Goal: Task Accomplishment & Management: Complete application form

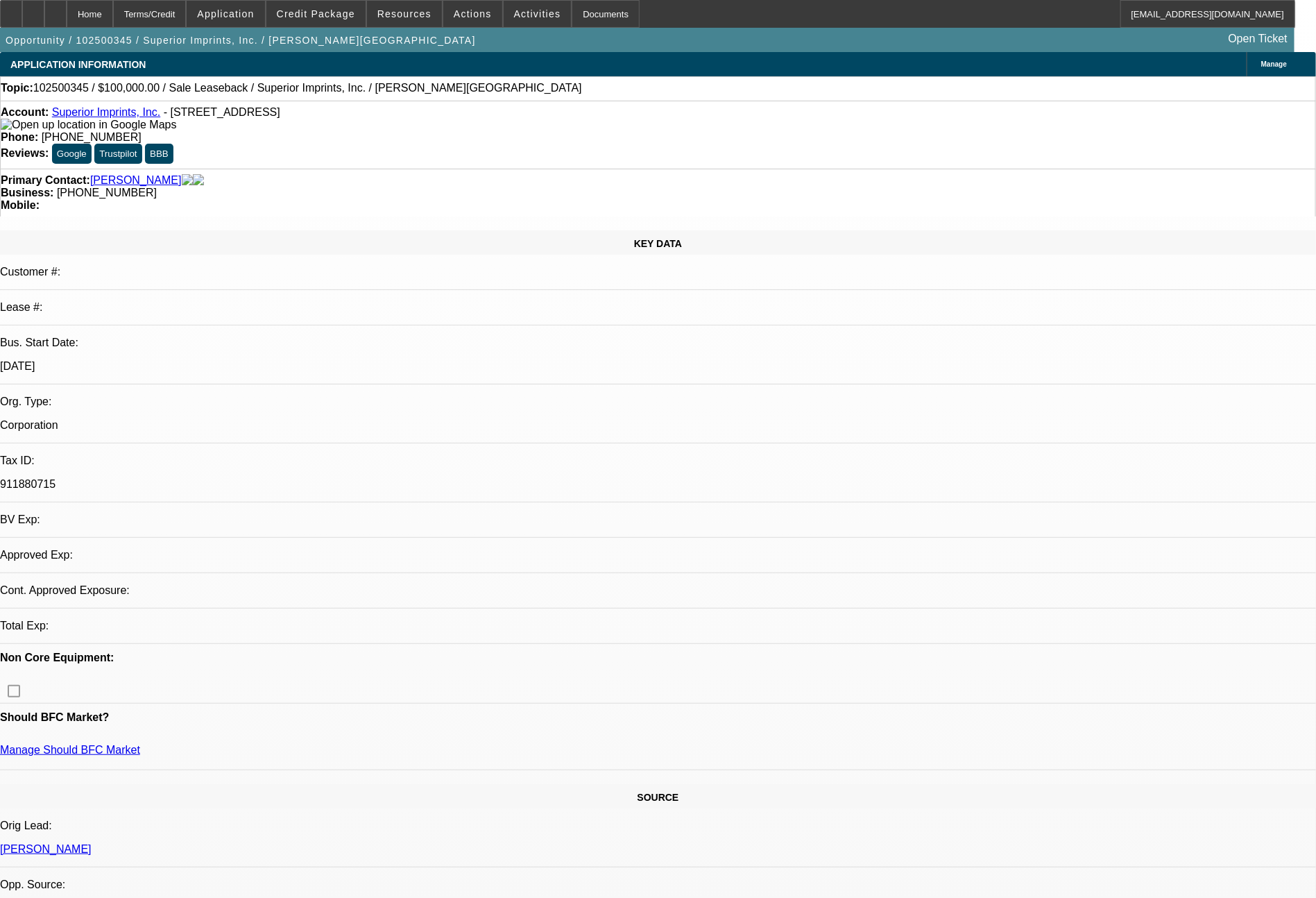
select select "0"
select select "2"
select select "0.1"
select select "4"
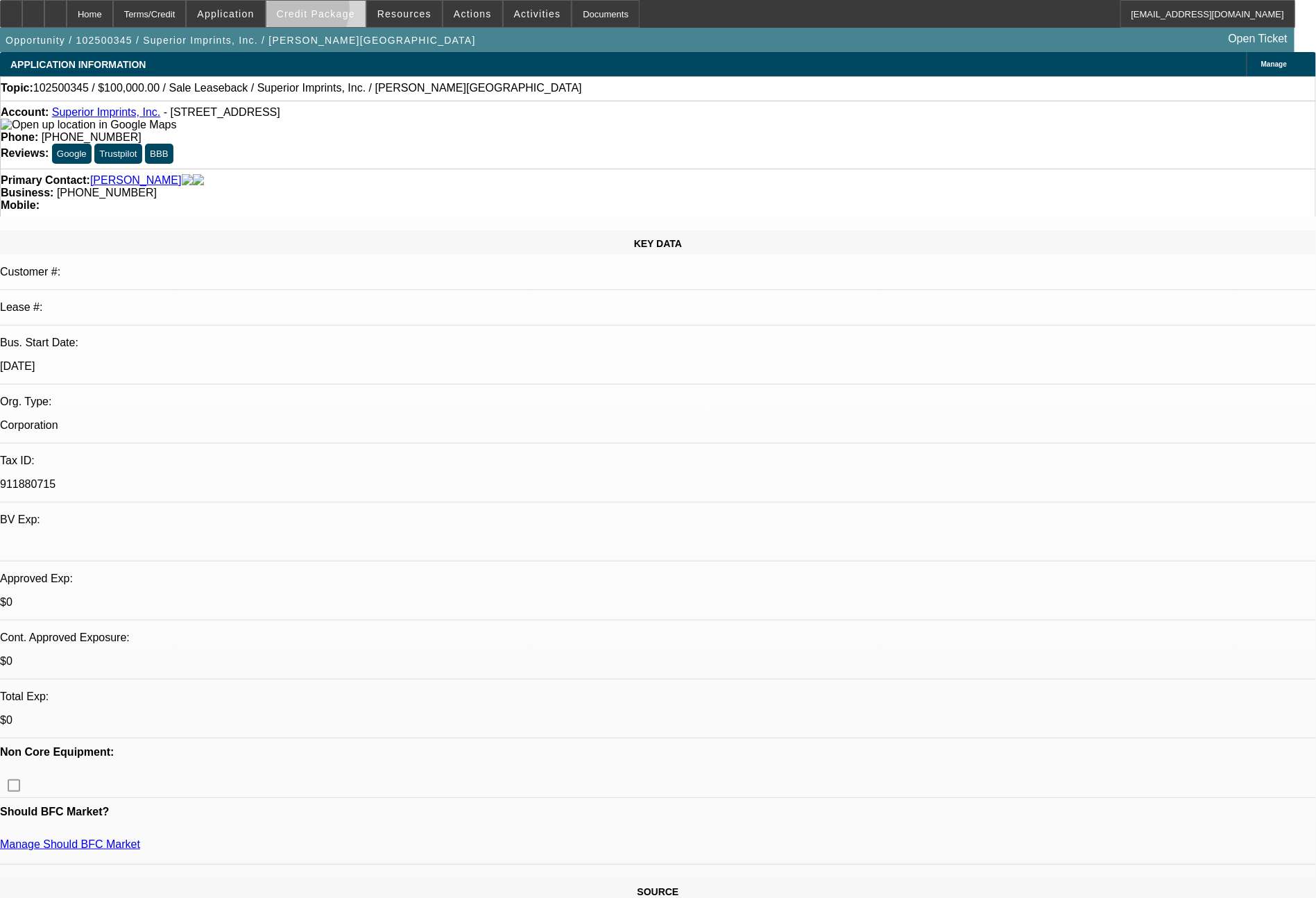
click at [329, 13] on span "Credit Package" at bounding box center [315, 13] width 78 height 11
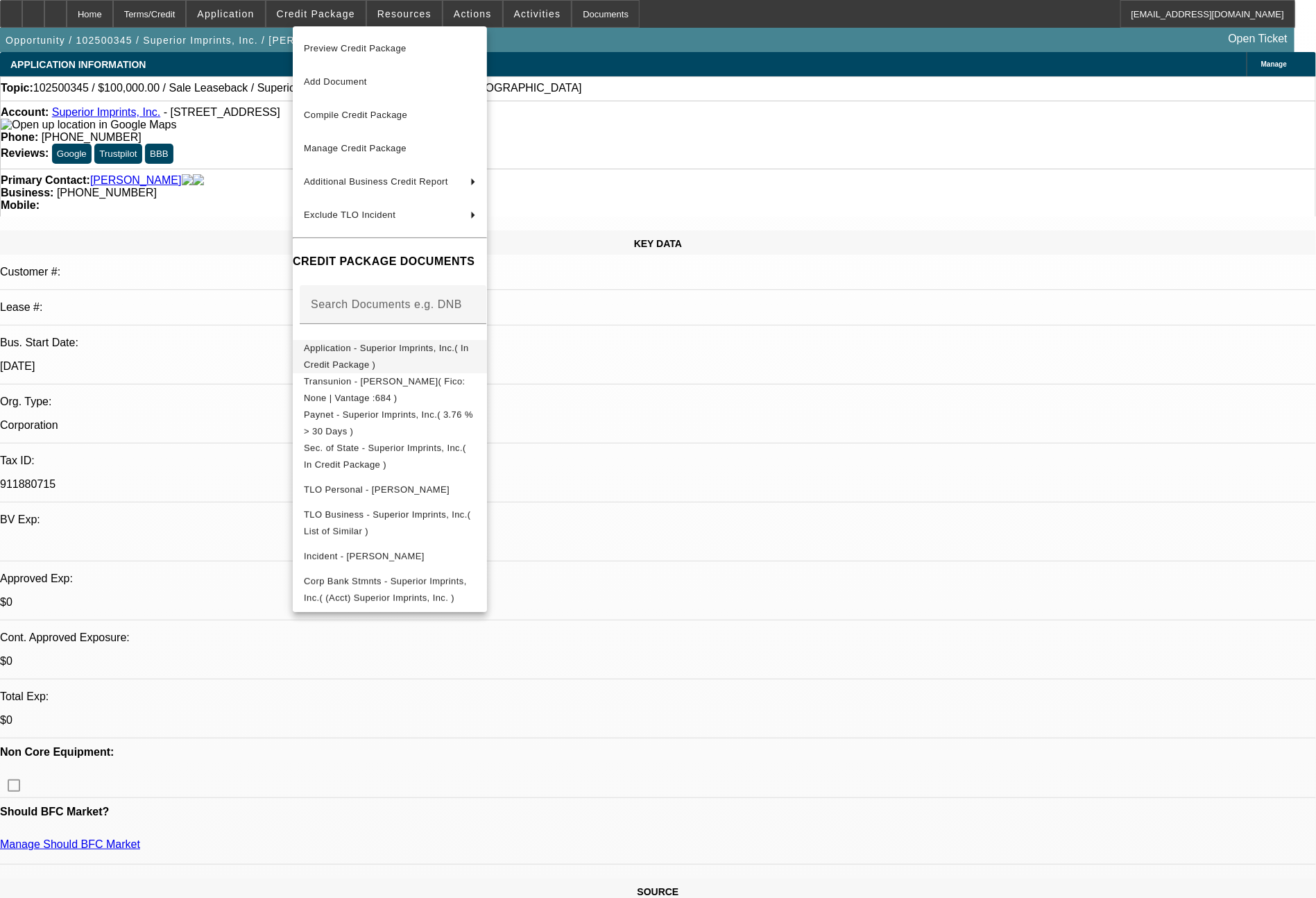
click at [396, 359] on span "Application - Superior Imprints, Inc.( In Credit Package )" at bounding box center [389, 356] width 172 height 33
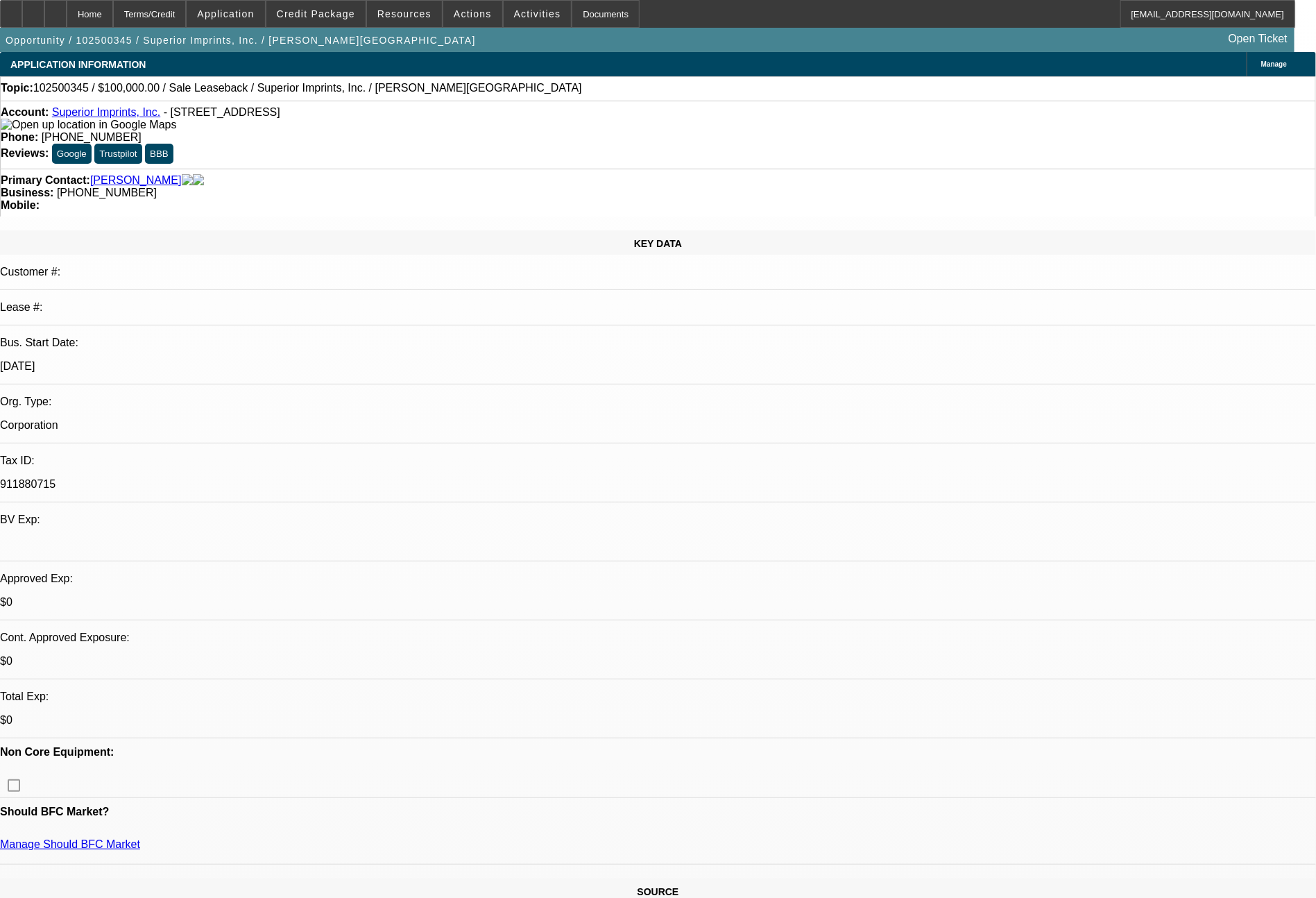
scroll to position [785, 0]
select select "0"
select select "2"
select select "0"
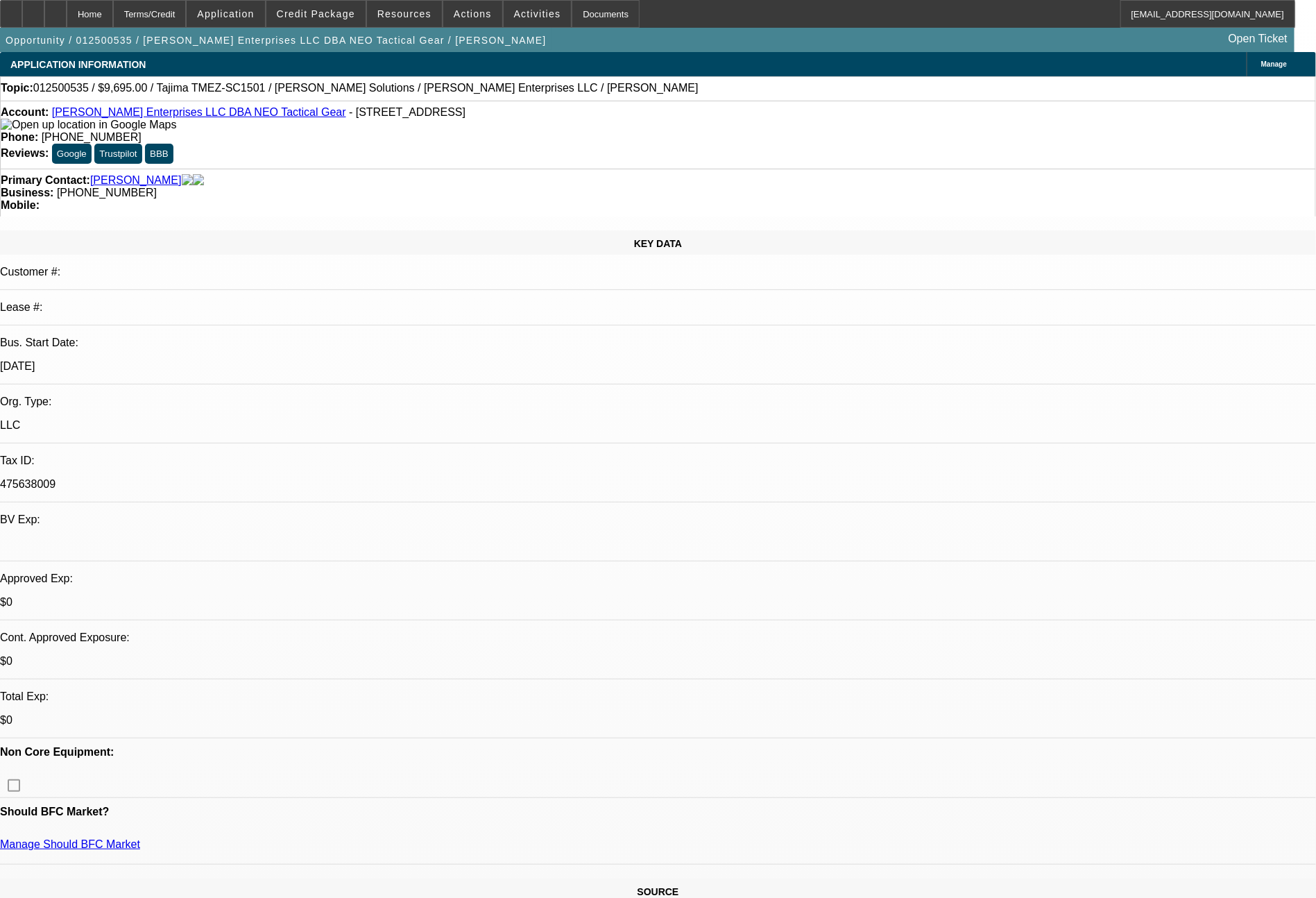
select select "6"
select select "0"
select select "2"
select select "0"
select select "6"
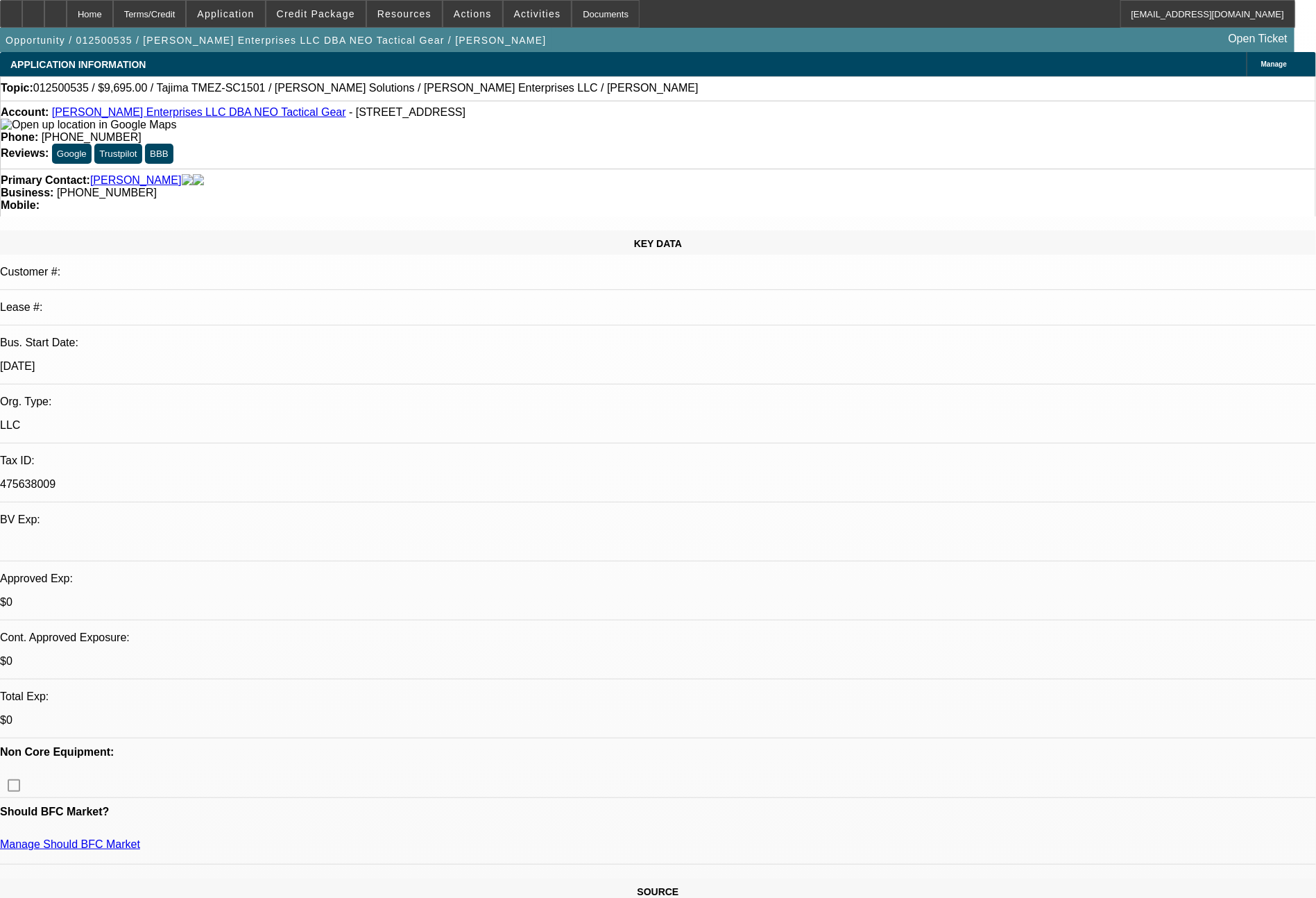
select select "0"
select select "2"
select select "0"
select select "6"
select select "0"
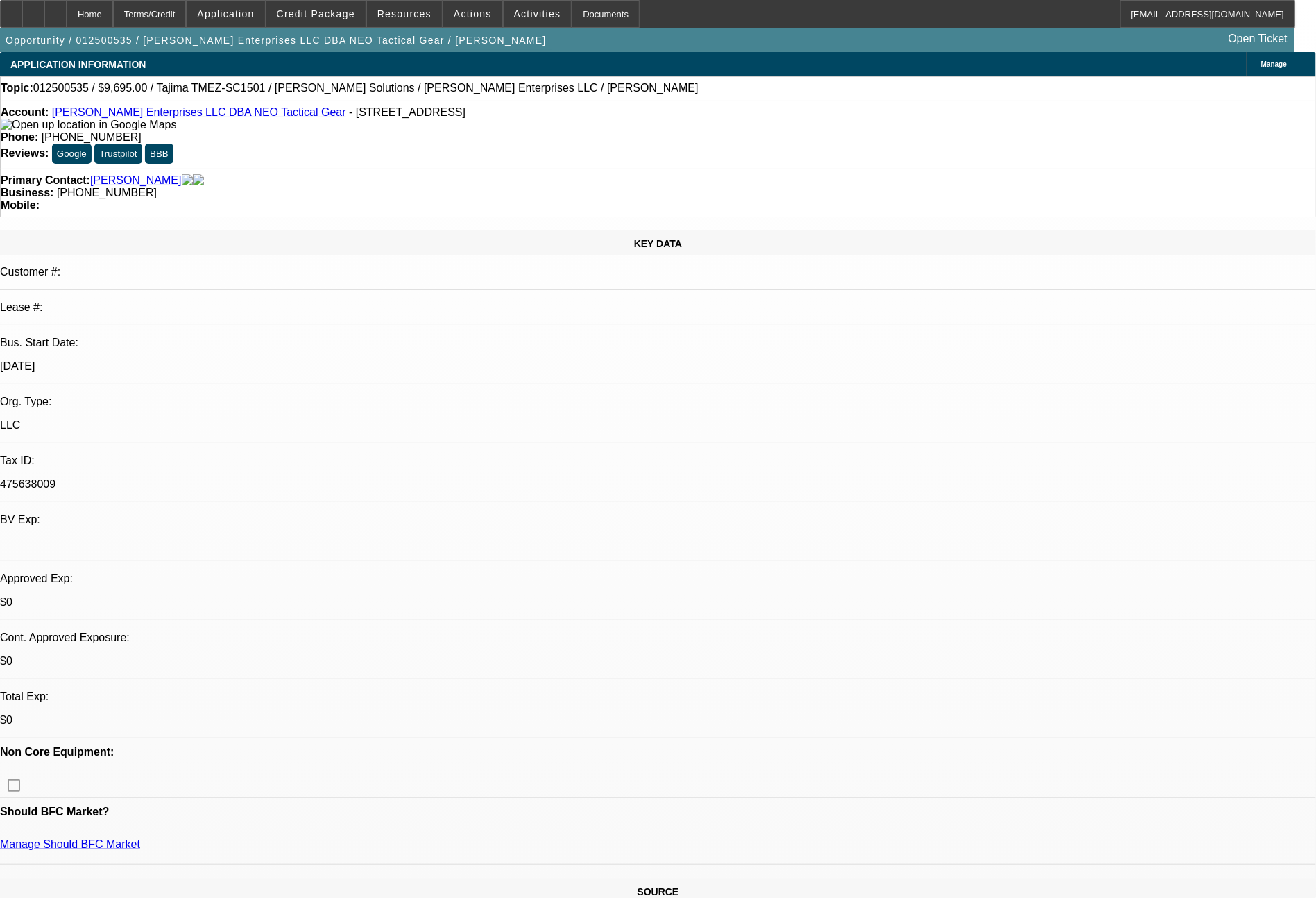
select select "2"
select select "0"
select select "6"
click at [11, 9] on icon at bounding box center [11, 9] width 0 height 0
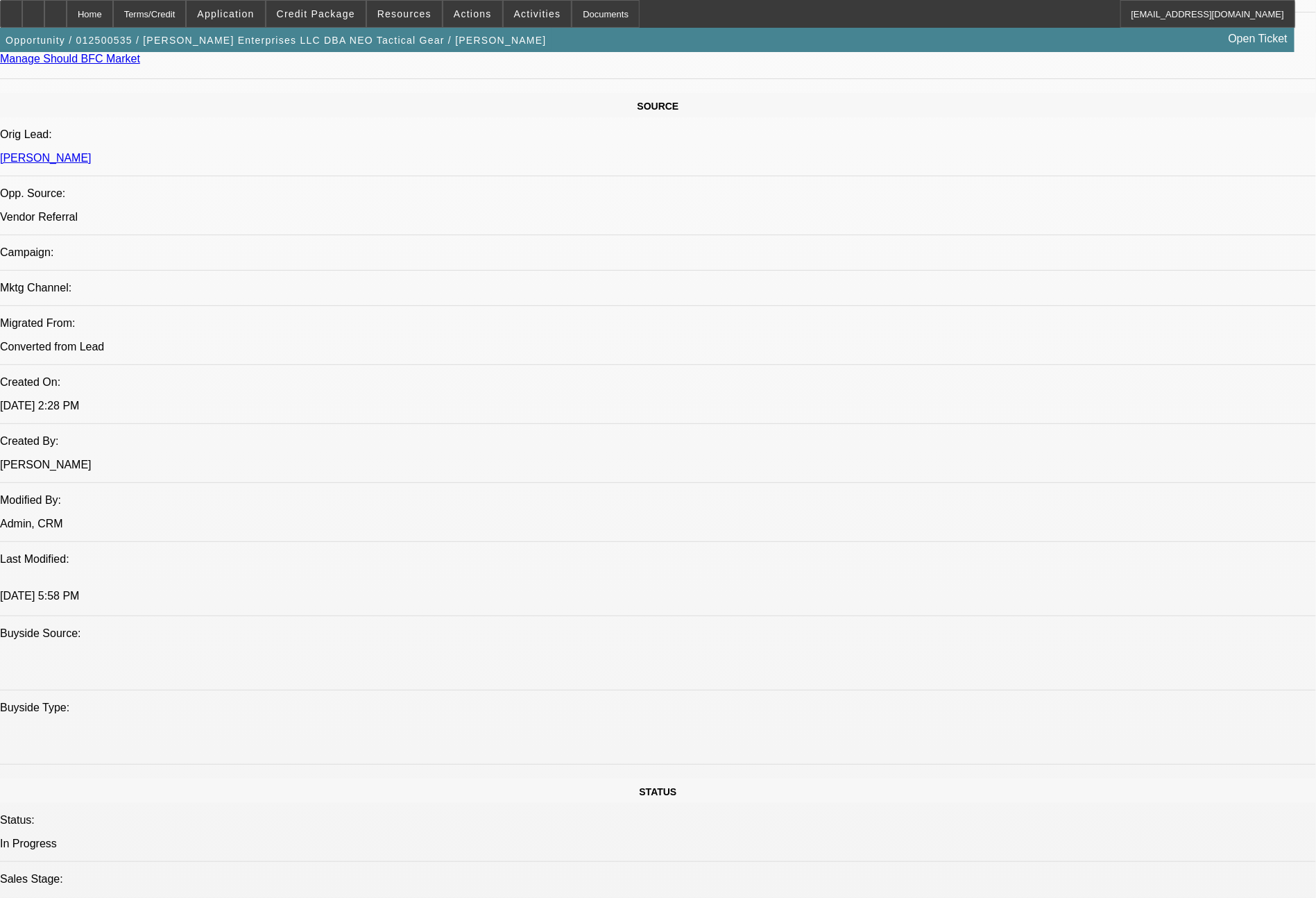
scroll to position [1571, 0]
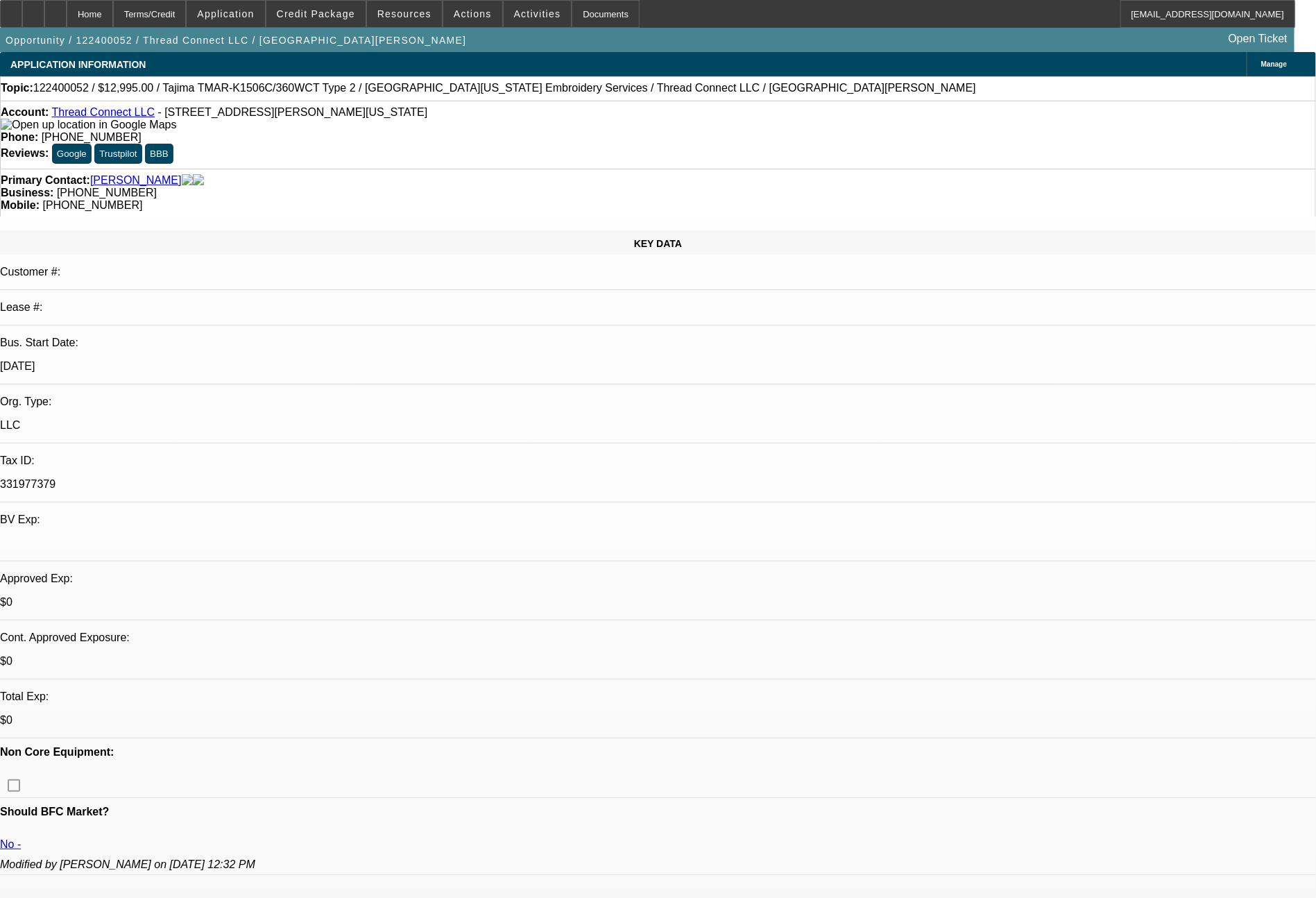
select select "0"
select select "2"
select select "0"
select select "6"
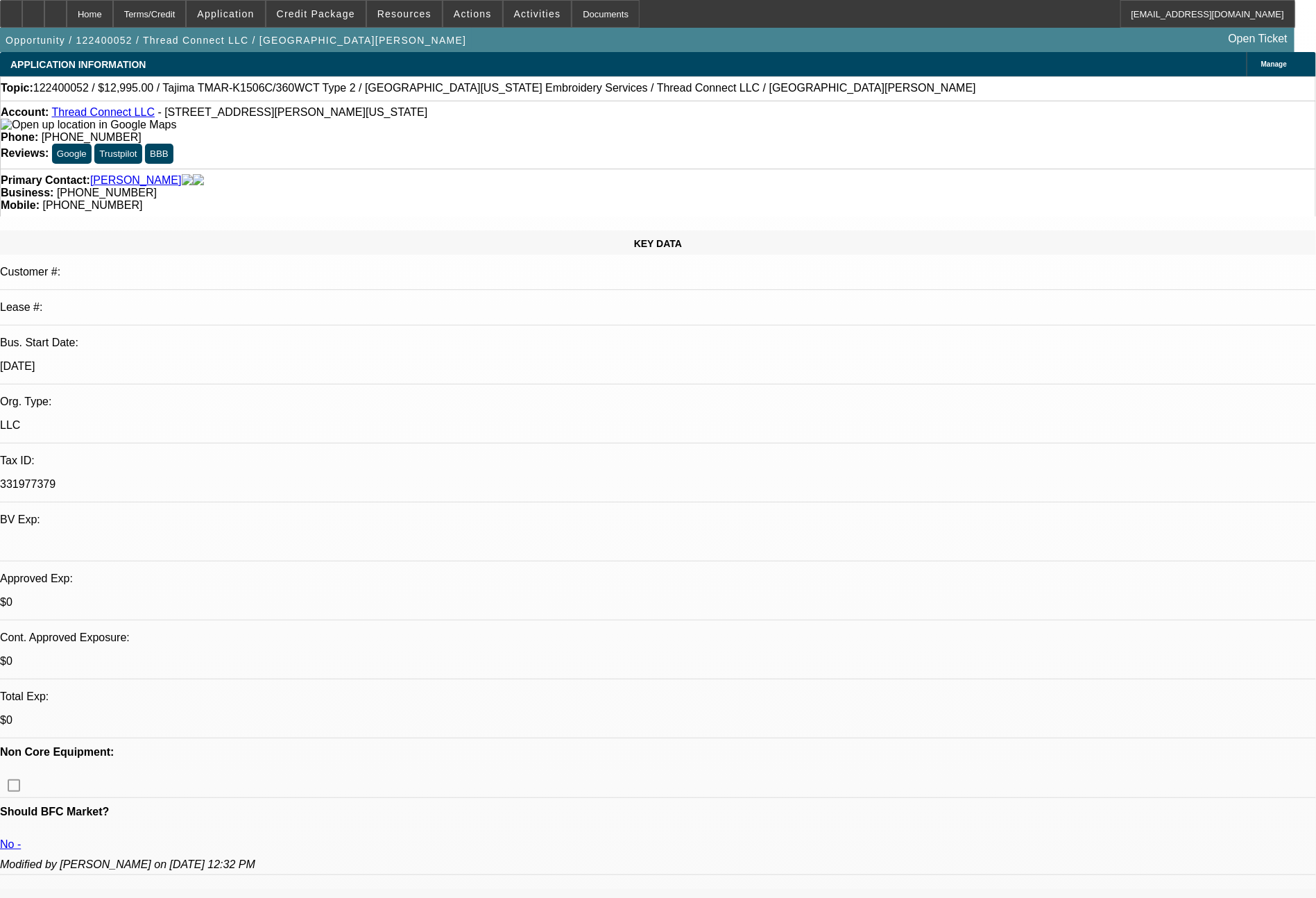
select select "0"
select select "2"
select select "0"
select select "6"
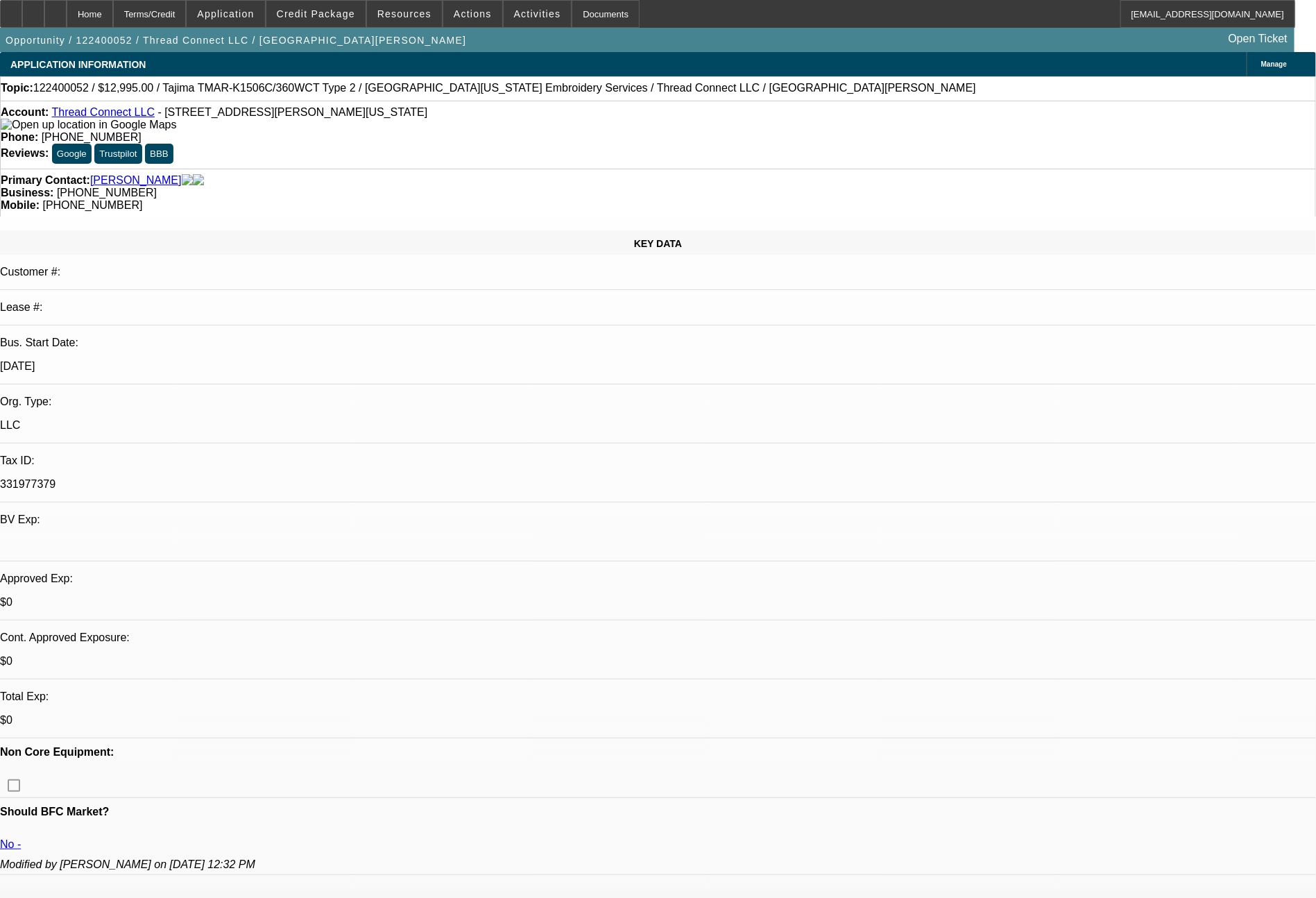
select select "0"
select select "2"
select select "0"
select select "6"
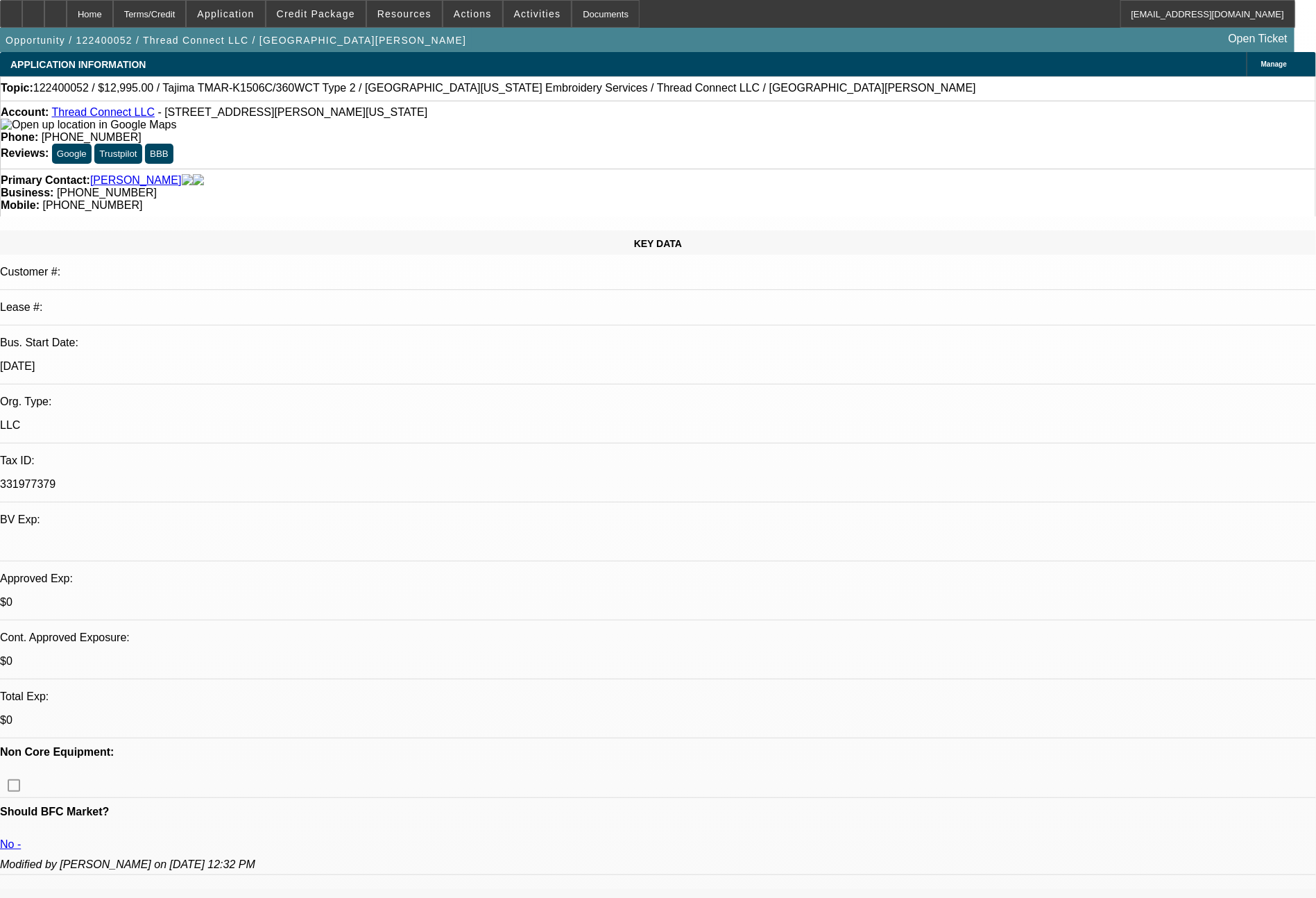
select select "0"
select select "2"
select select "0"
select select "6"
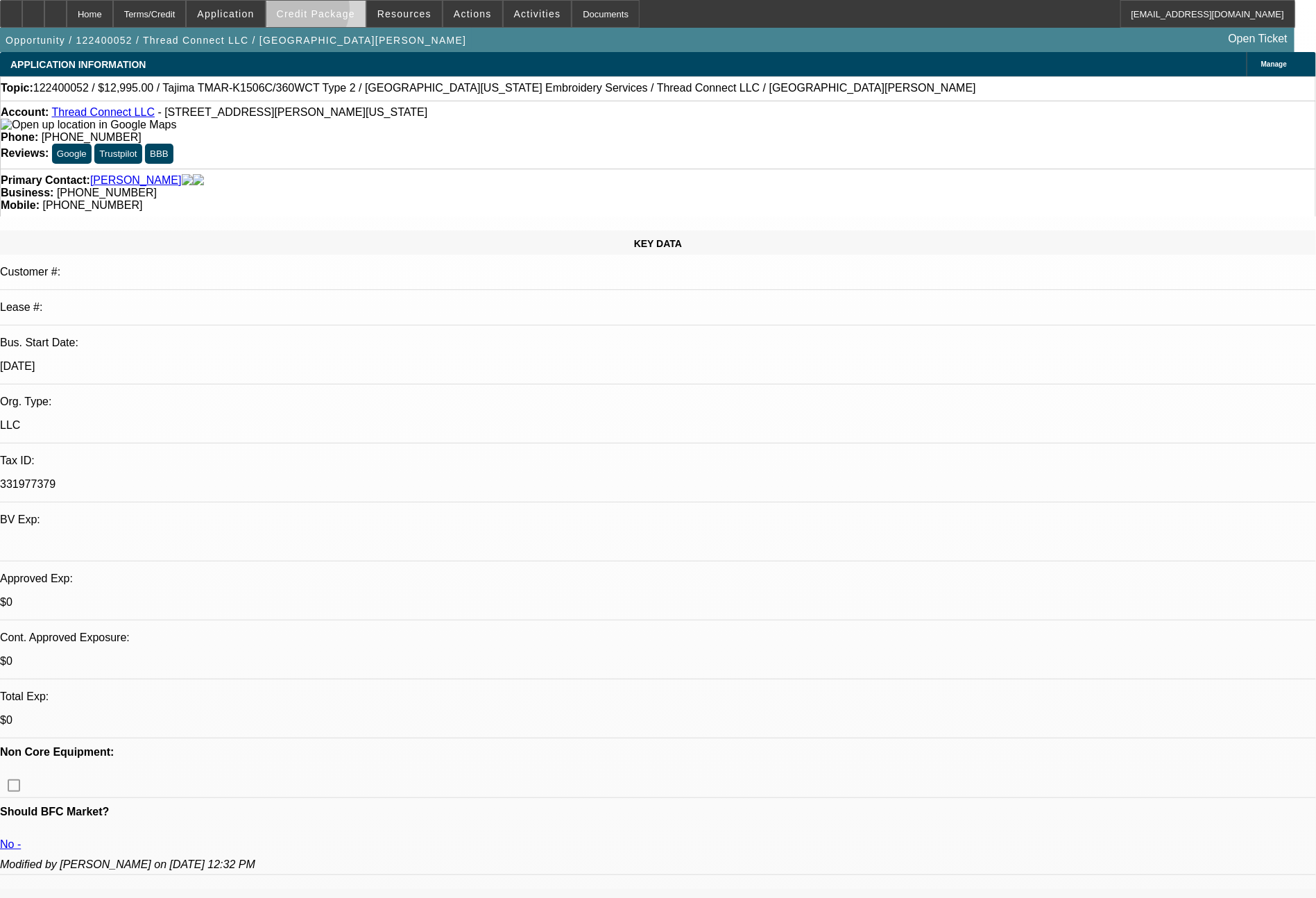
click at [327, 12] on span "Credit Package" at bounding box center [315, 13] width 78 height 11
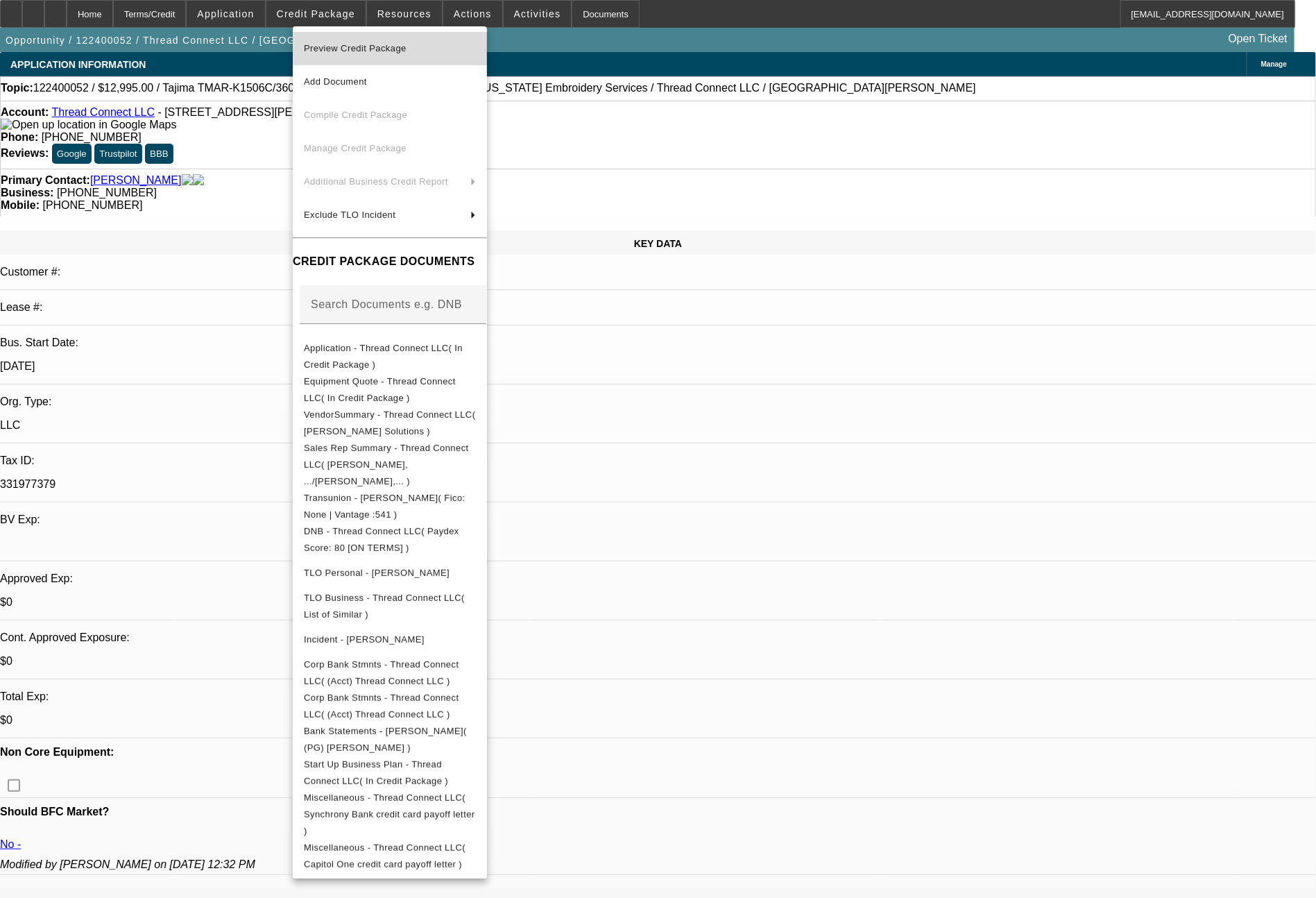
click at [360, 44] on span "Preview Credit Package" at bounding box center [355, 48] width 103 height 11
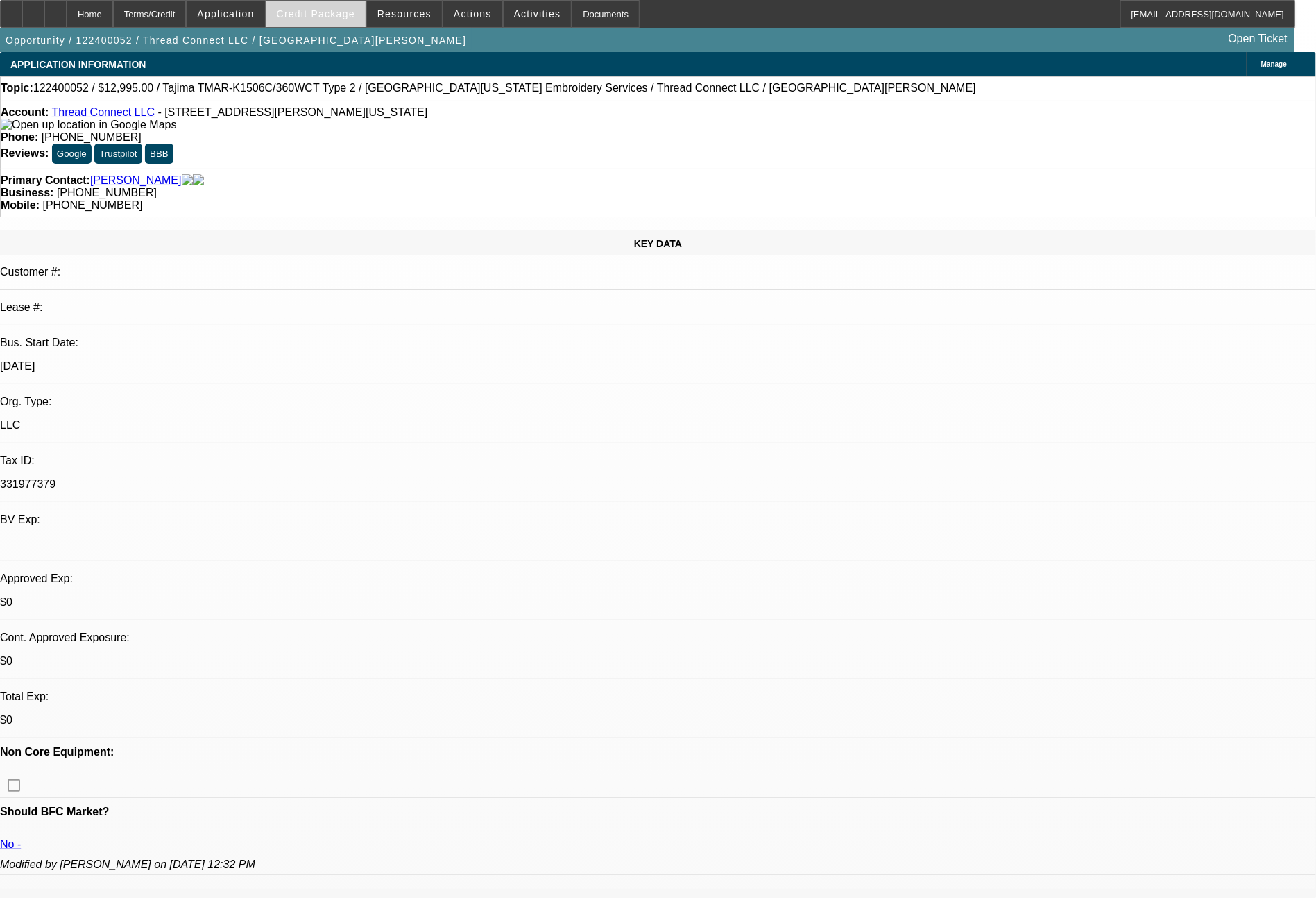
select select "0"
select select "2"
select select "0"
select select "6"
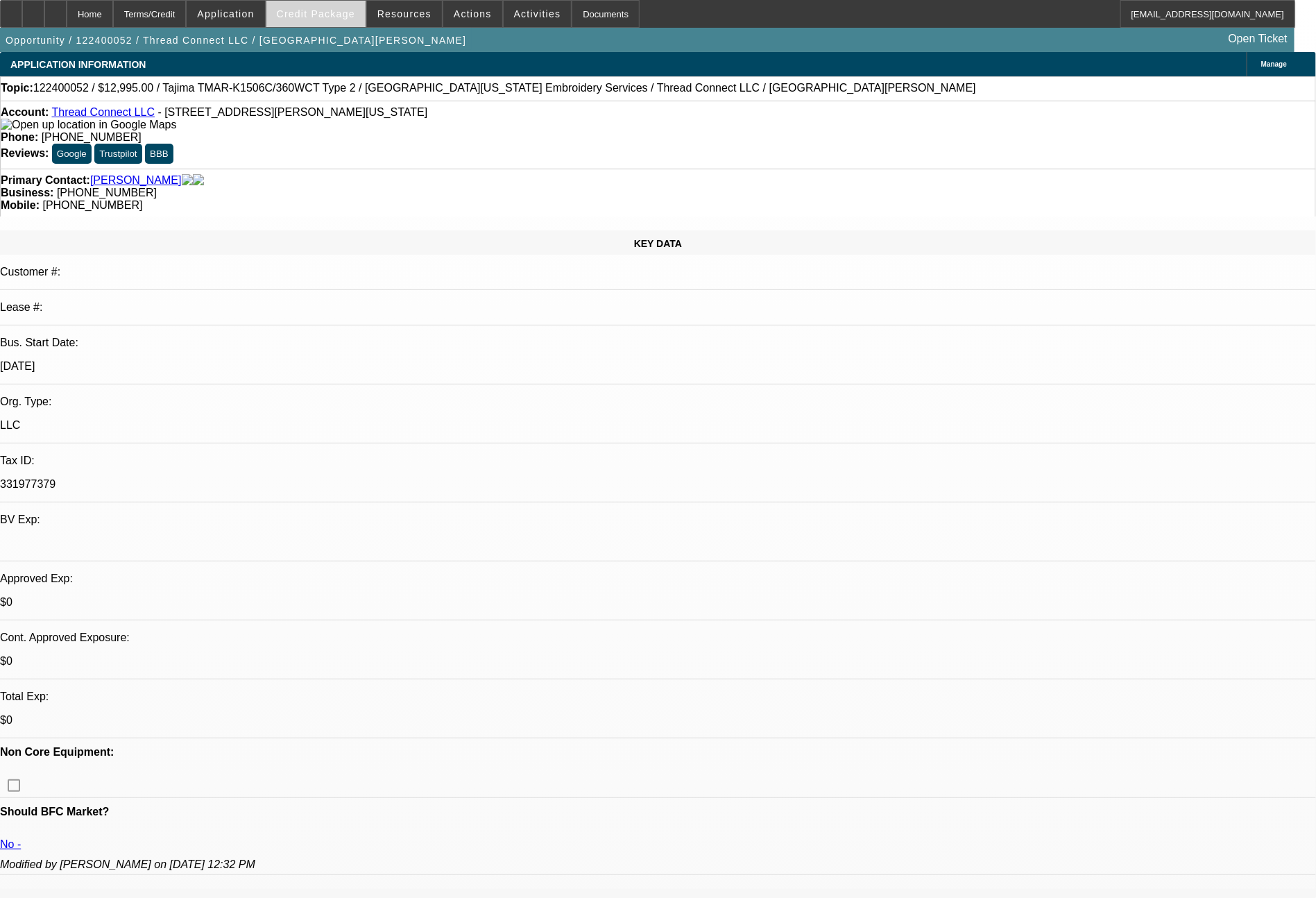
select select "0"
select select "2"
select select "0"
select select "6"
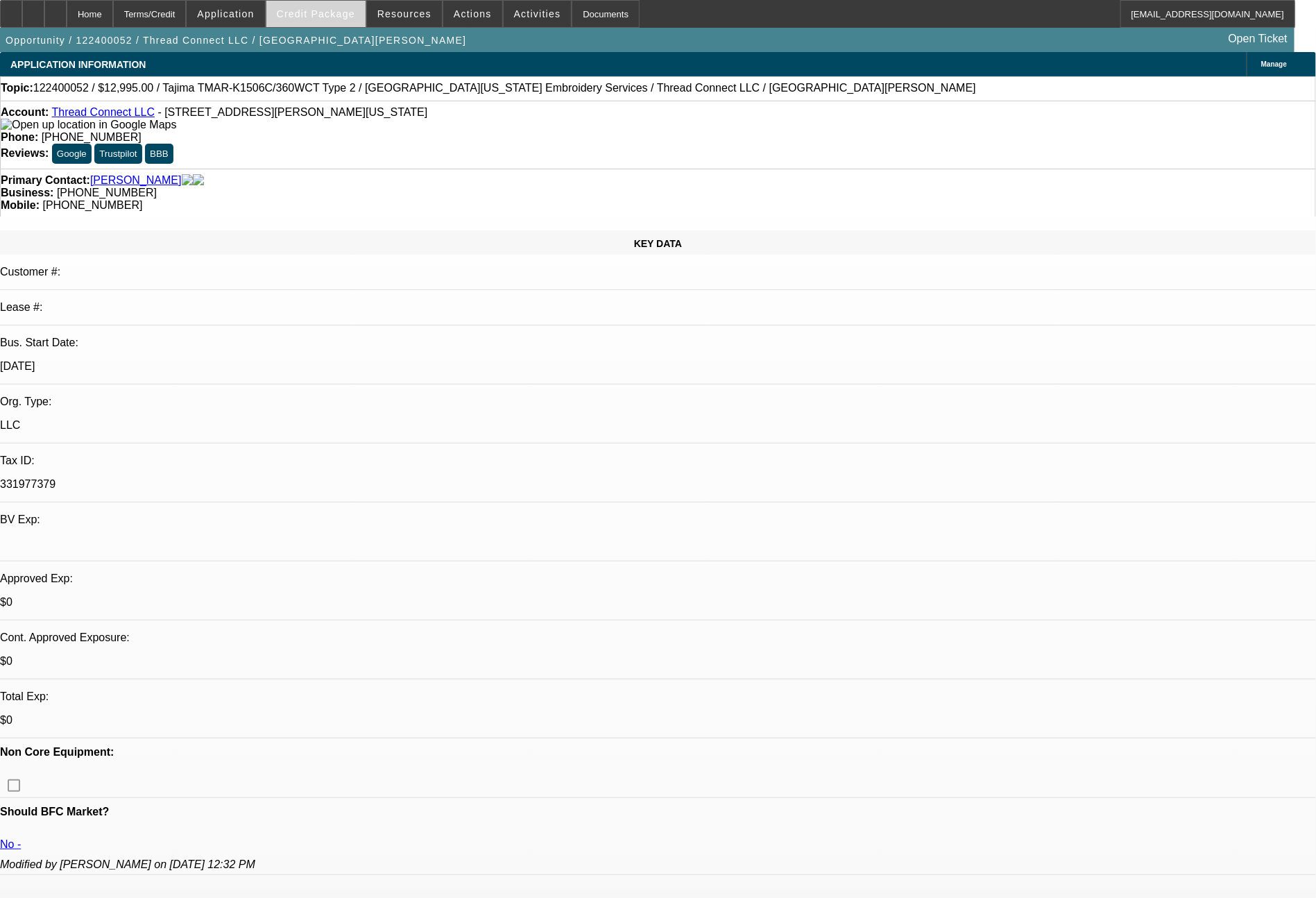
select select "0"
select select "2"
select select "0"
select select "6"
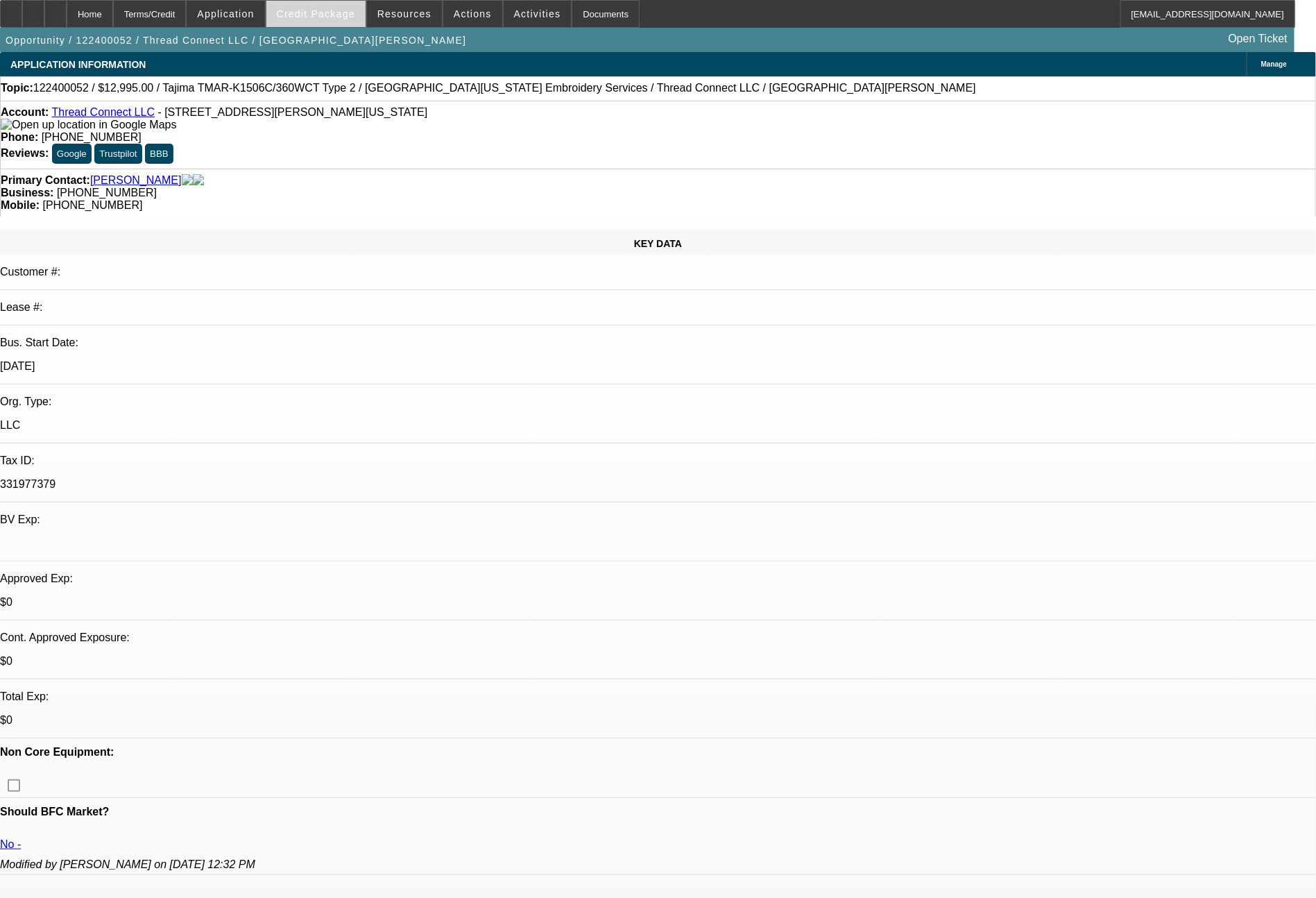
select select "0"
select select "2"
select select "0"
select select "6"
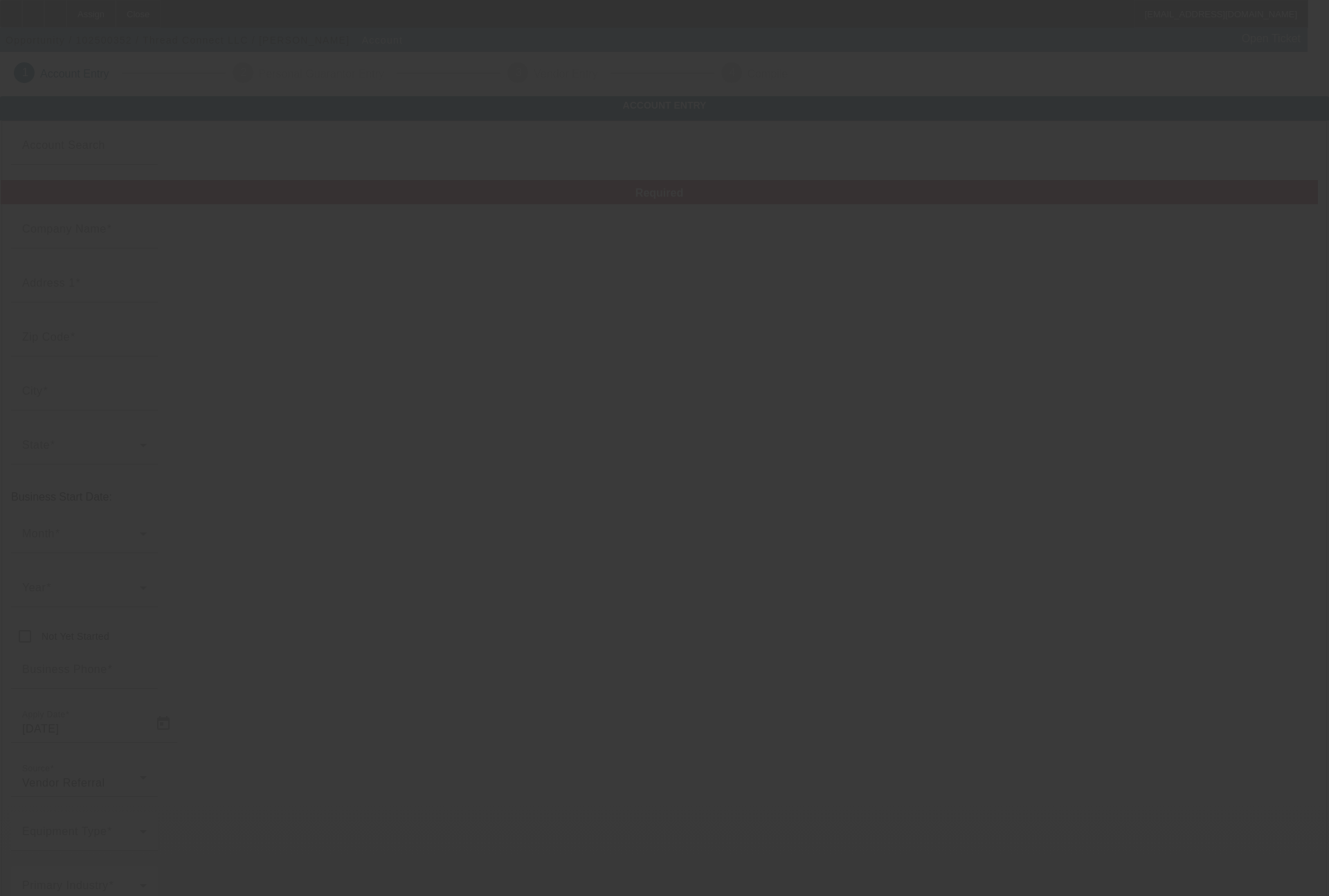
type input "Thread Connect LLC"
type input "1118 Burton St SW"
type input "49509"
type input "Wyoming"
type input "[PHONE_NUMBER]"
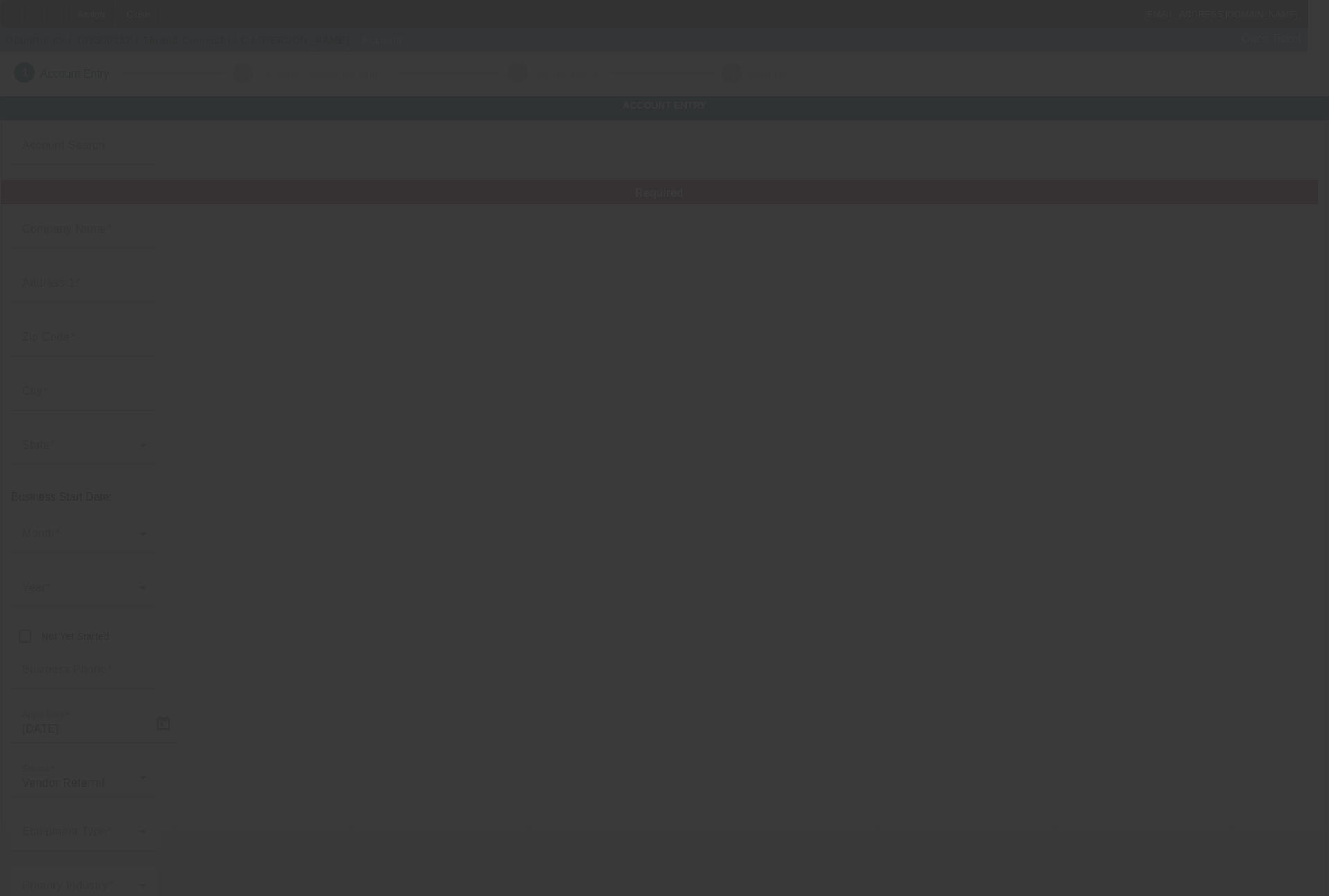
type input "ryan@thread-connect.com"
type input "331977379"
type input "Embroidery"
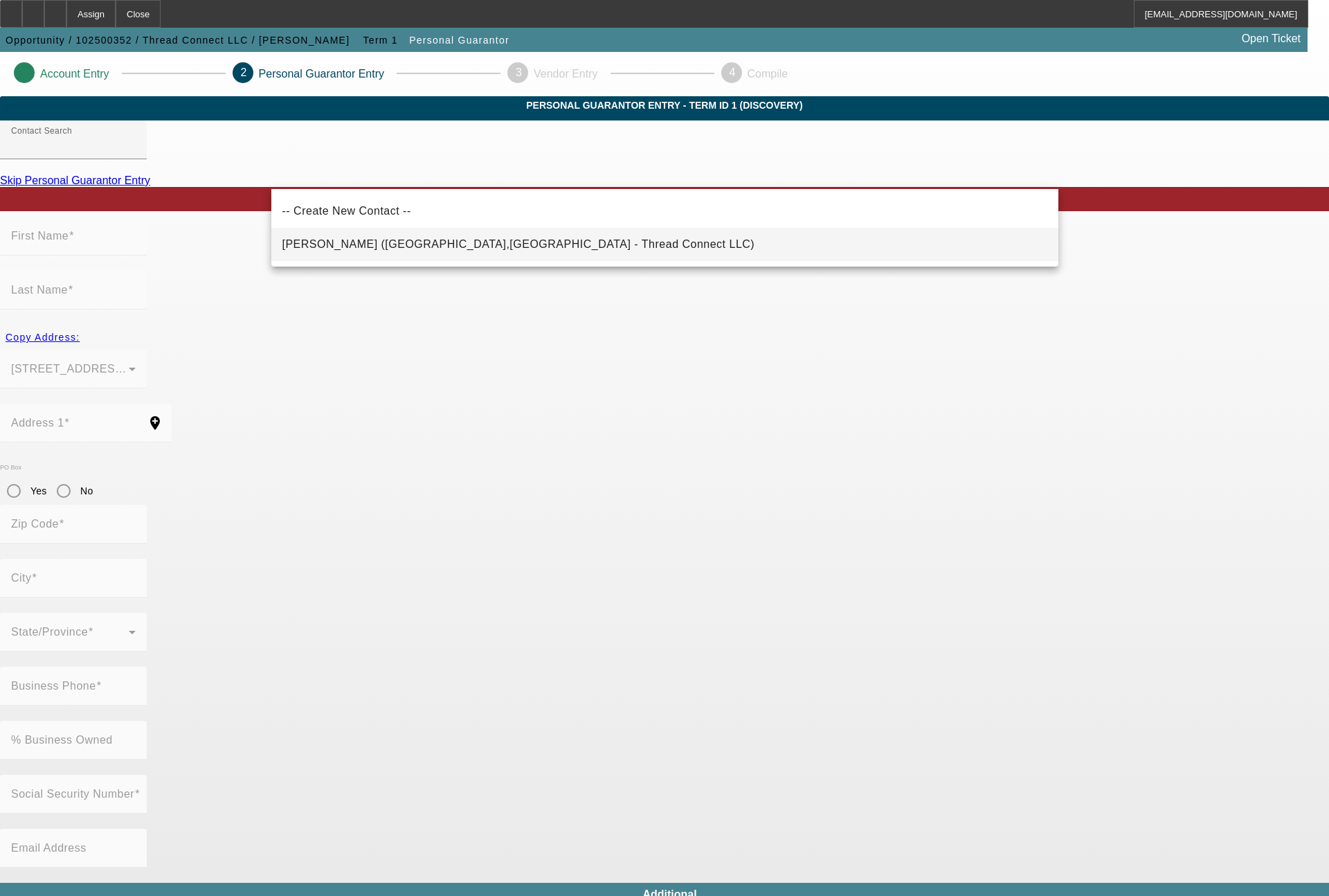
click at [417, 245] on span "Tietema, Ryan (Grand Rapids,MI - Thread Connect LLC)" at bounding box center [519, 244] width 473 height 11
type input "Tietema, Ryan (Grand Rapids,MI - Thread Connect LLC)"
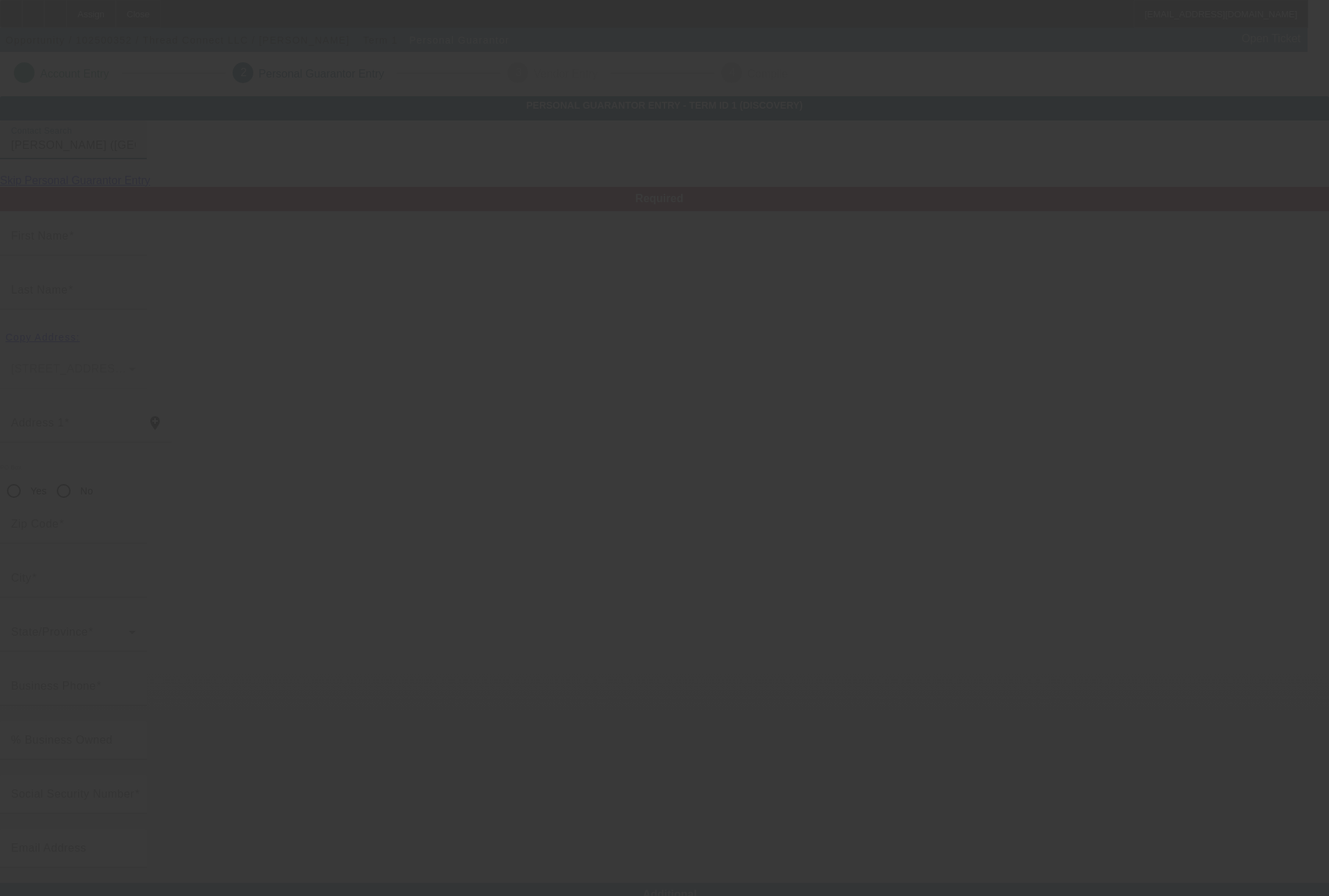
type input "Ryan"
type input "Tietema"
type input "2301 RIDGECROFT AVE SE"
radio input "true"
type input "49546"
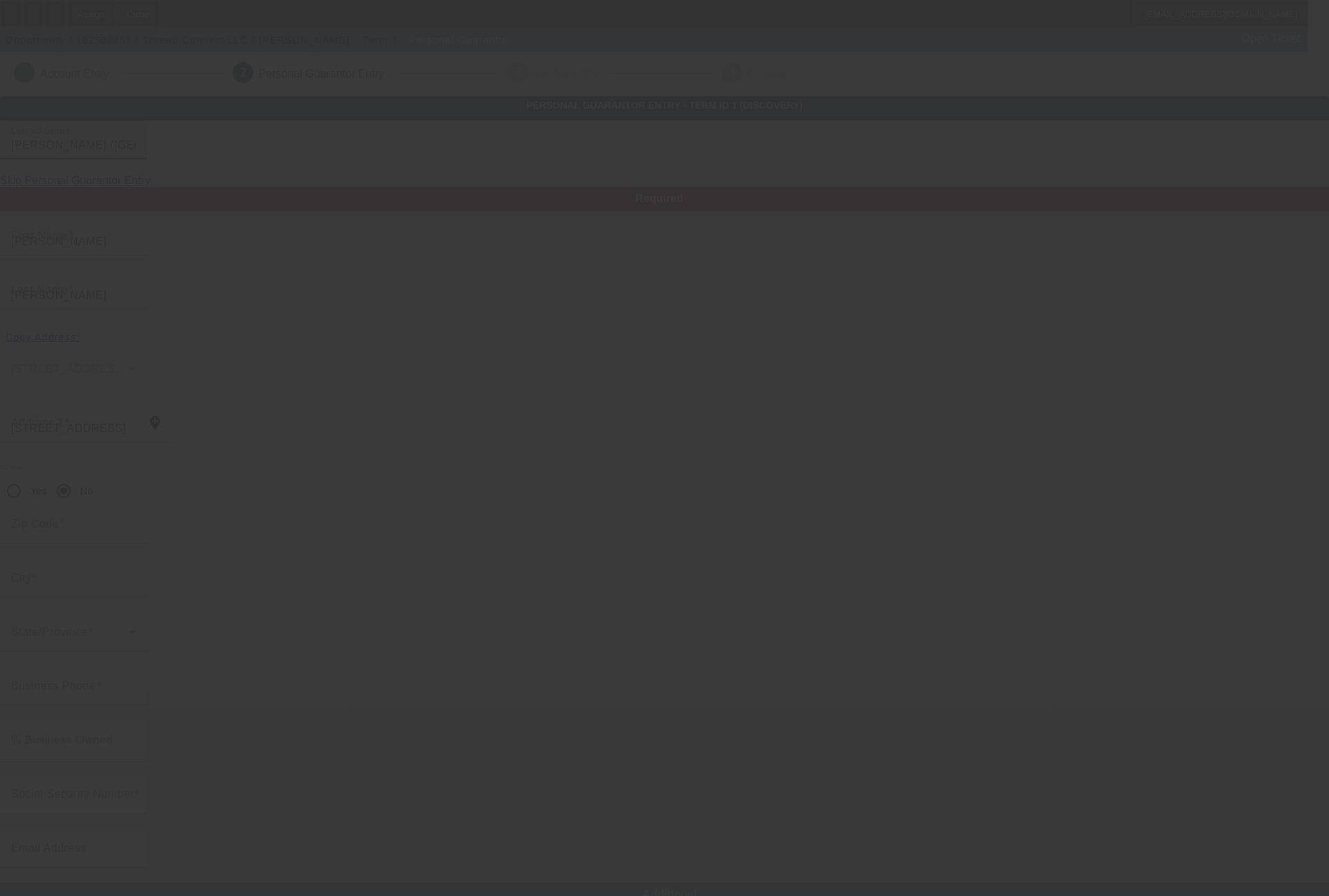
type input "Grand Rapids"
type input "(616) 699-4567"
type input "100"
type input "381-06-2610"
type input "ryan@thread-connect.com"
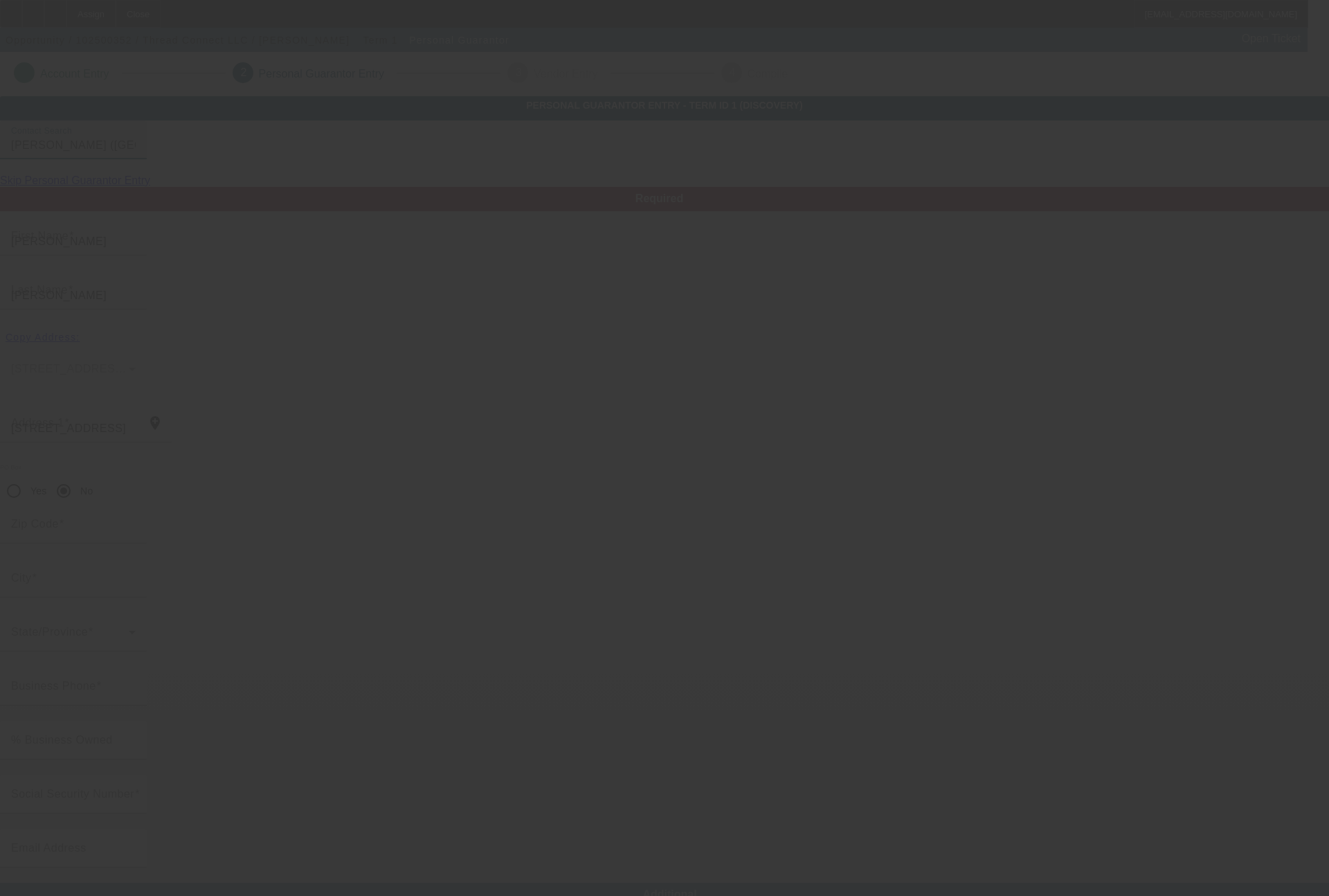
type input "(616) 570-1112"
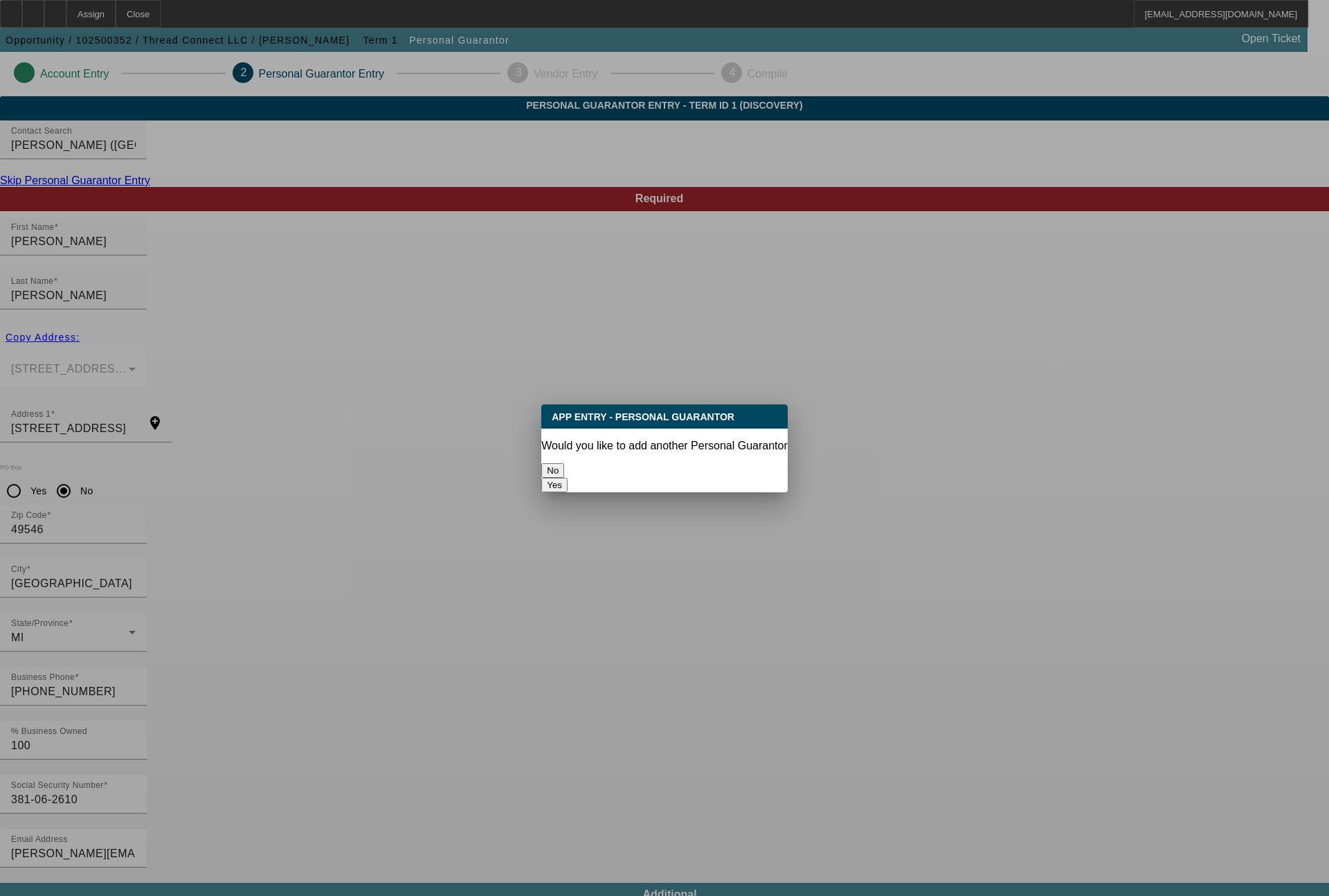
click at [564, 468] on button "No" at bounding box center [553, 471] width 23 height 15
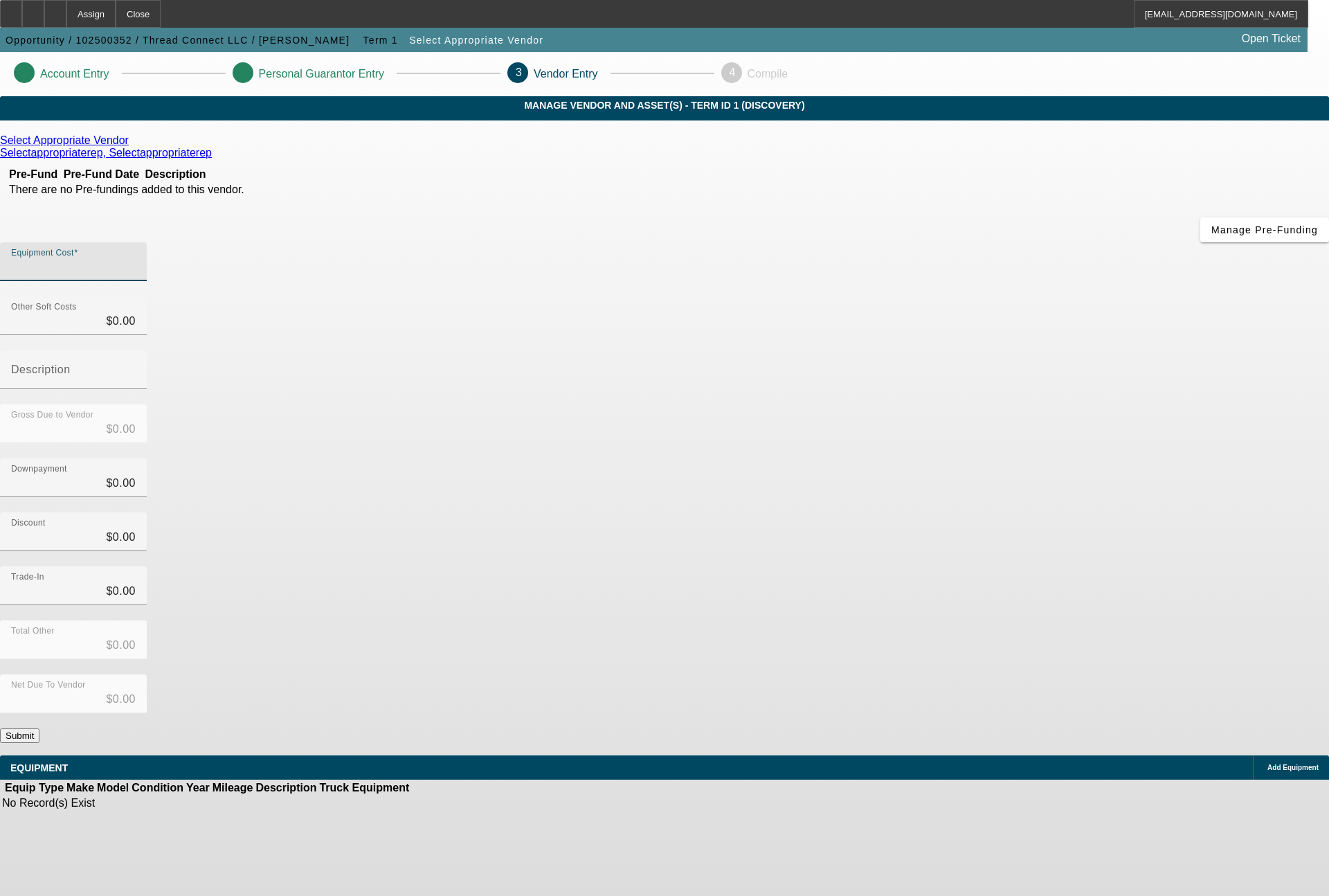
click at [136, 259] on input "Equipment Cost" at bounding box center [73, 267] width 125 height 16
type input "3"
type input "$3.00"
type input "30"
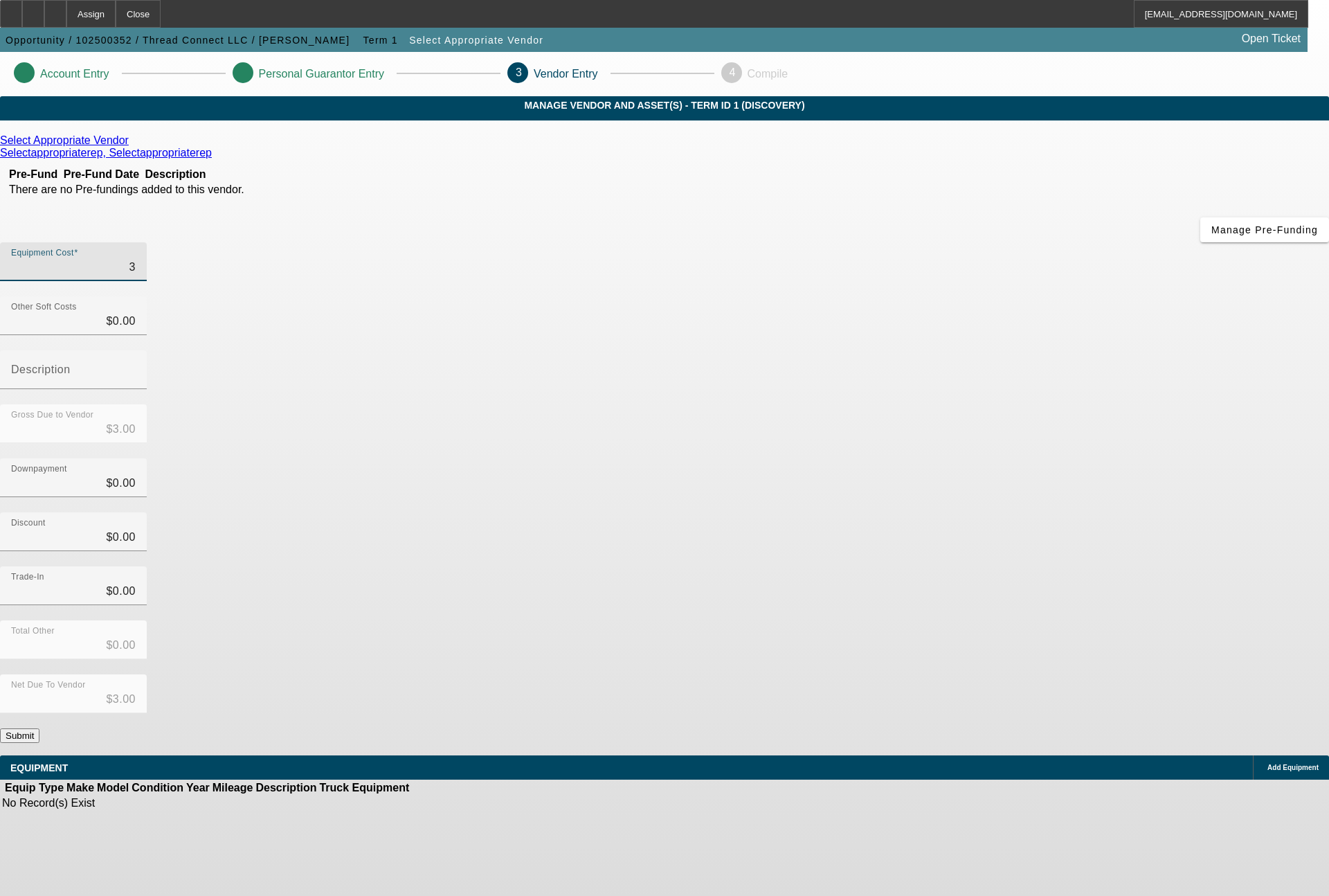
type input "$30.00"
type input "305"
type input "$305.00"
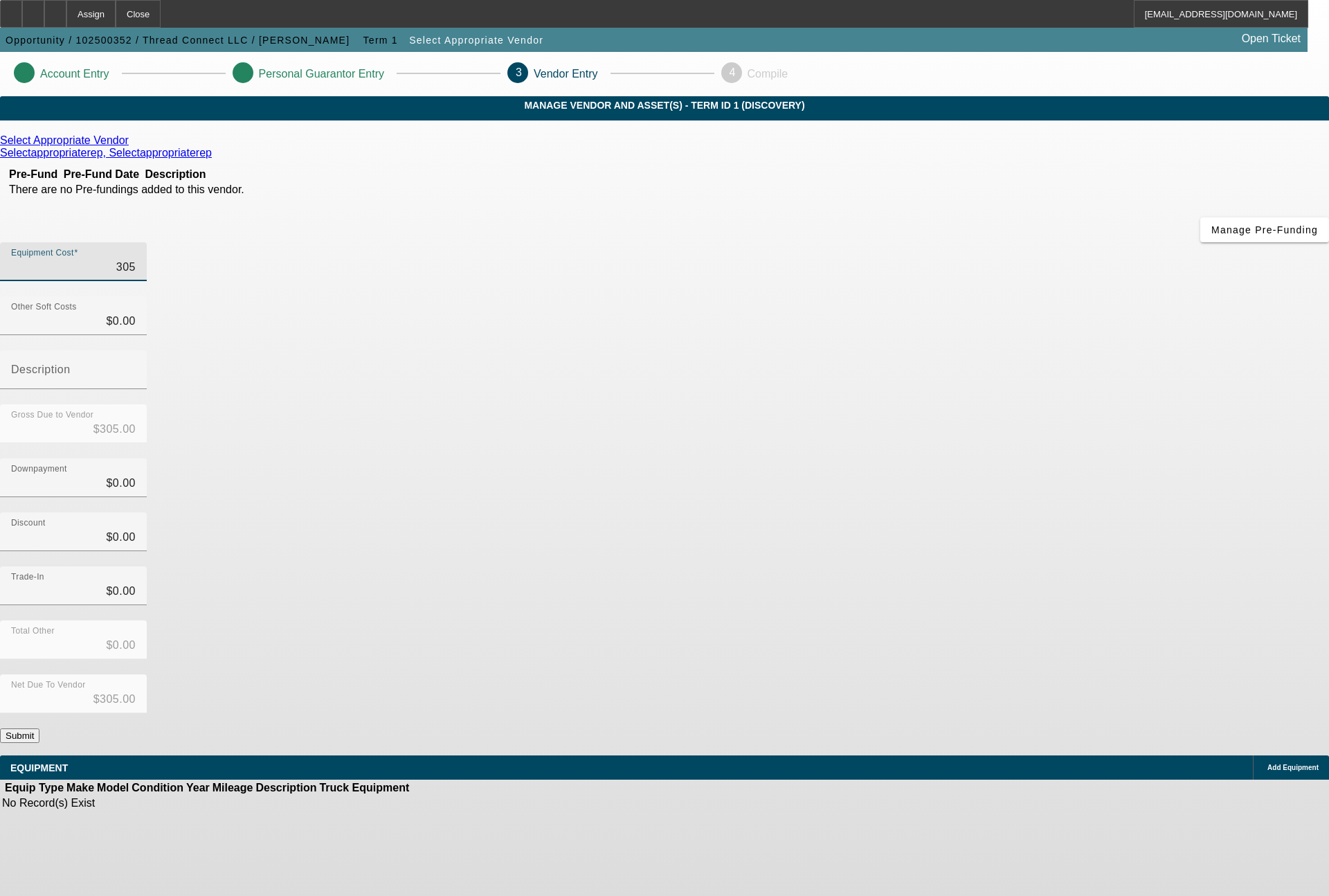
type input "3059"
type input "$3,059.00"
type input "30595"
type input "$30,595.00"
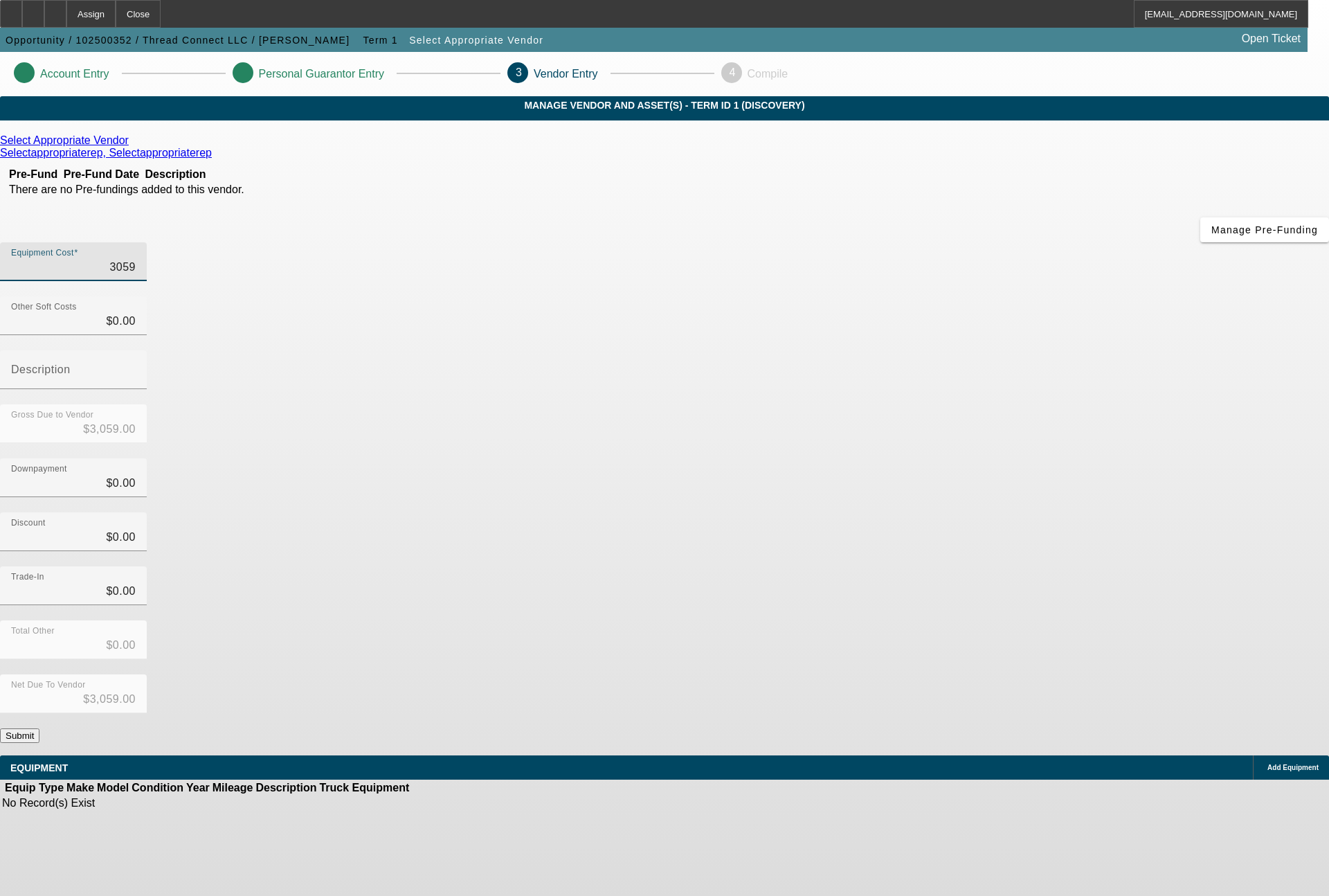
type input "$30,595.00"
click at [132, 146] on icon at bounding box center [132, 140] width 0 height 11
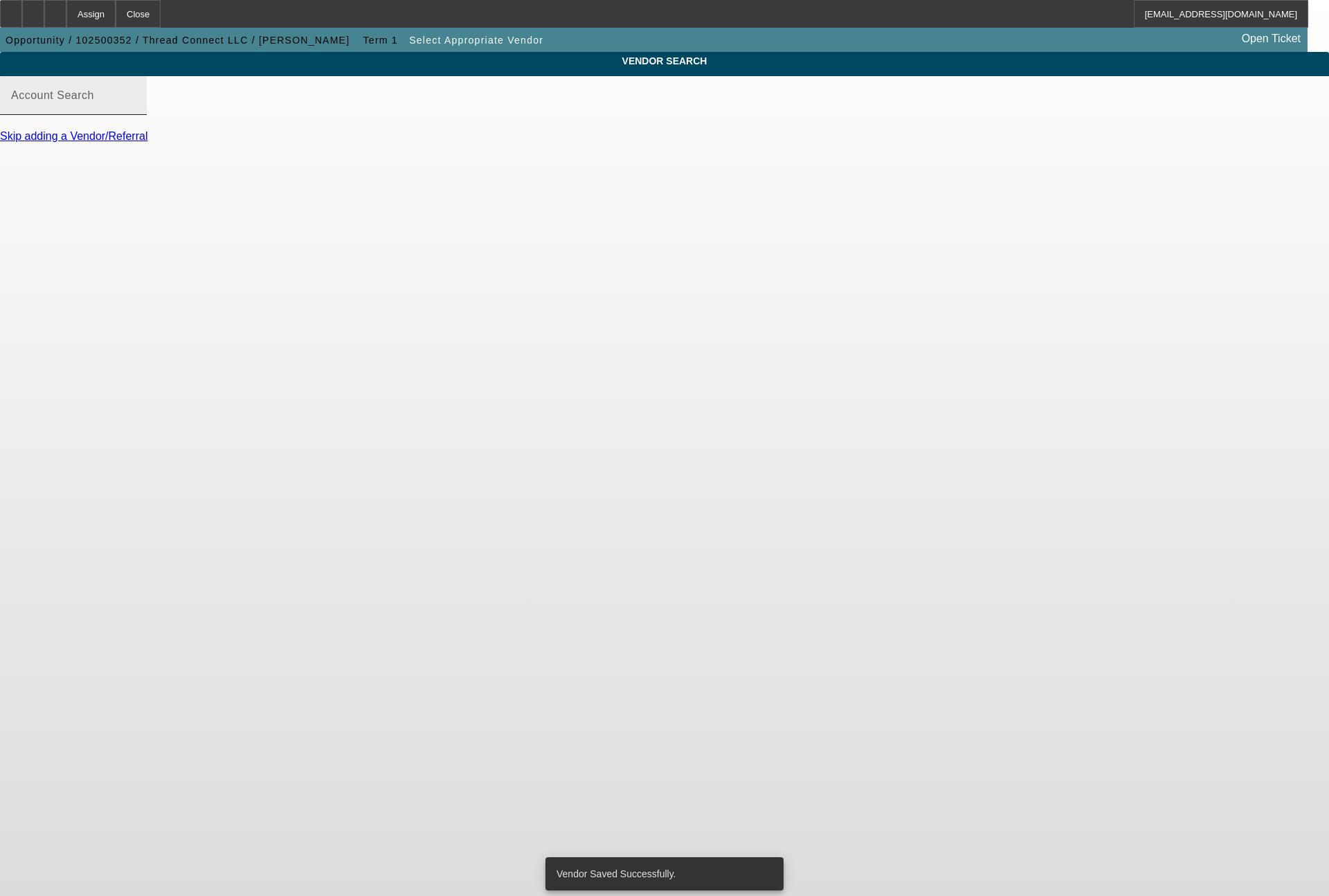
click at [136, 109] on input "Account Search" at bounding box center [73, 101] width 125 height 16
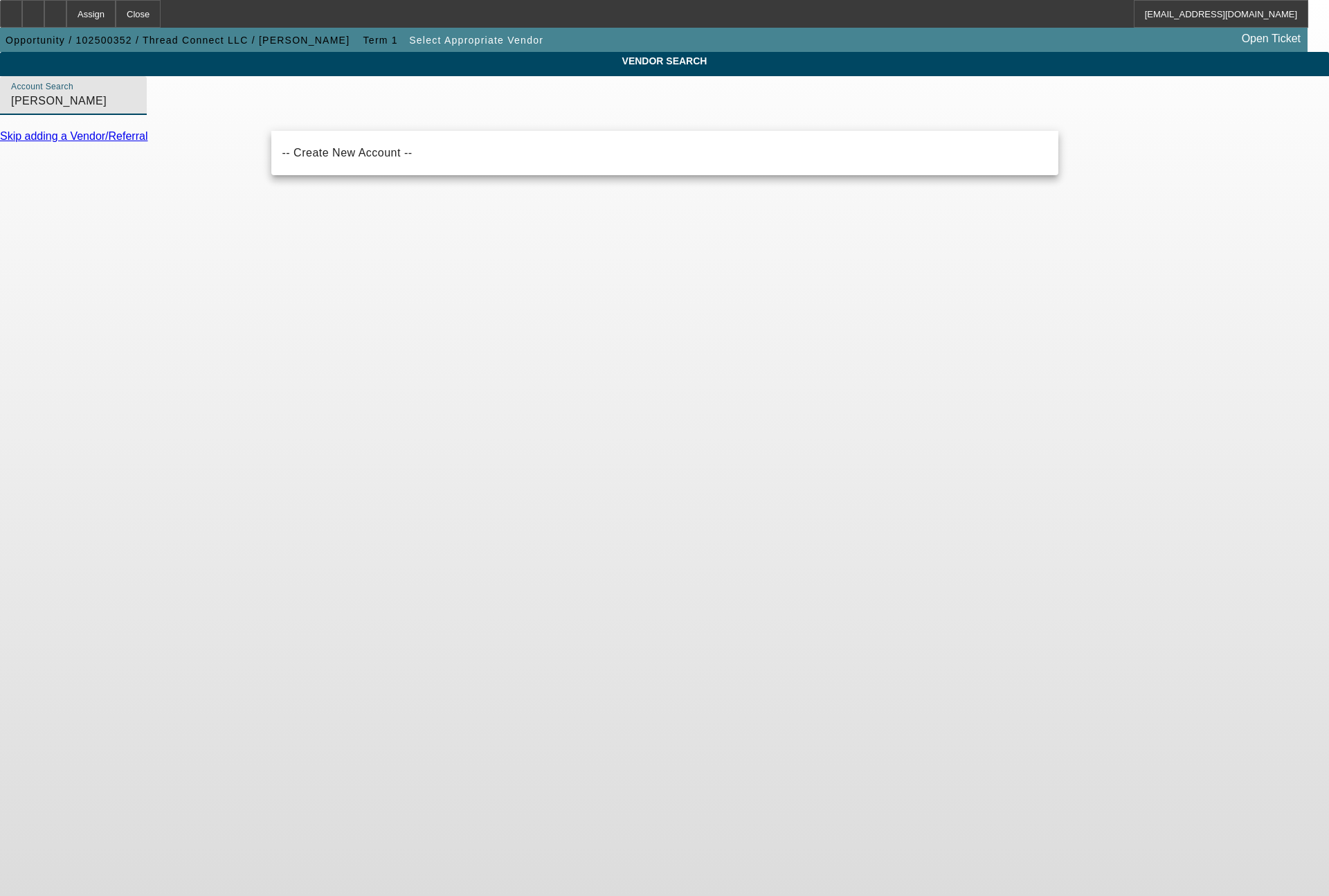
type input "hirsch"
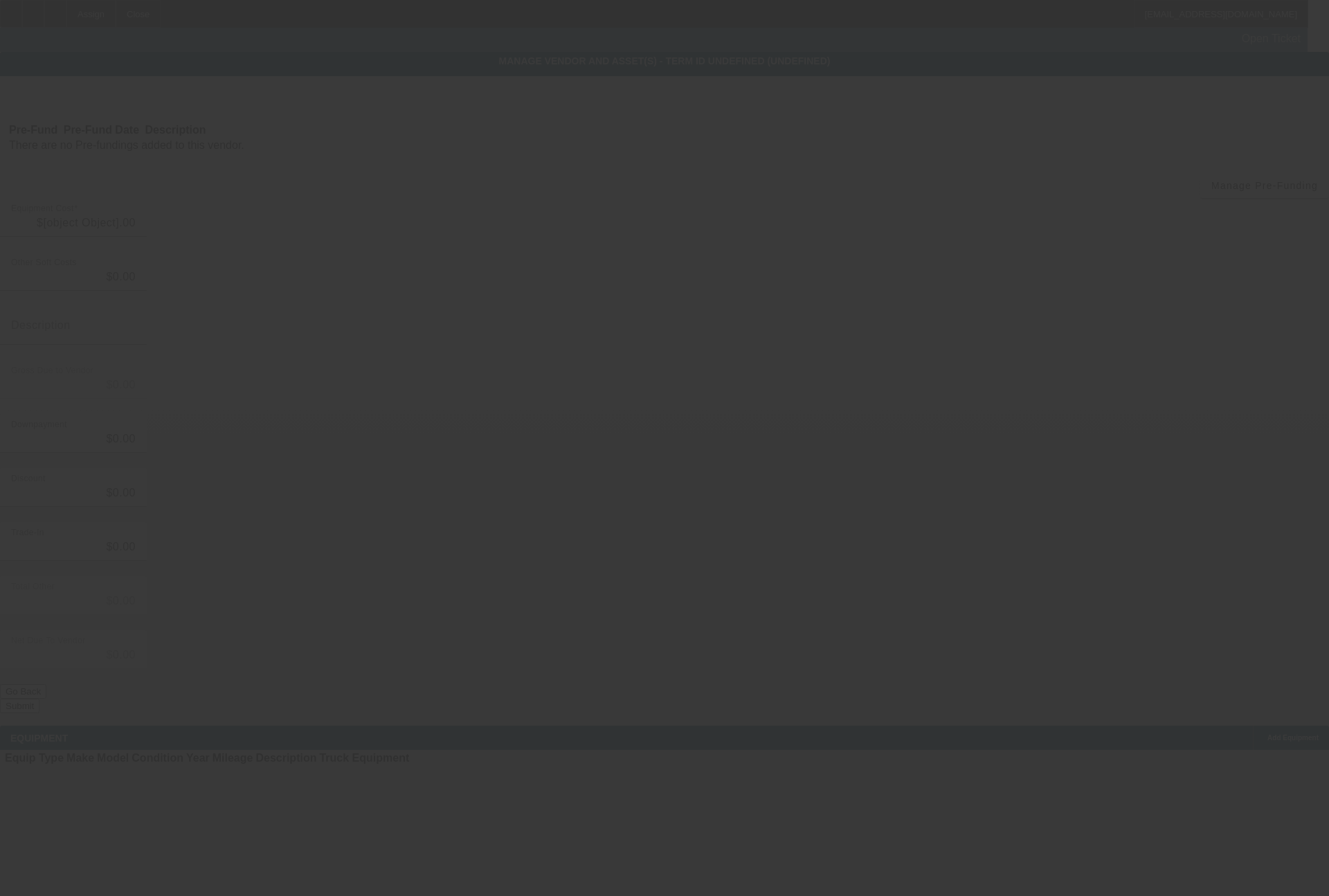
type input "$30,595.00"
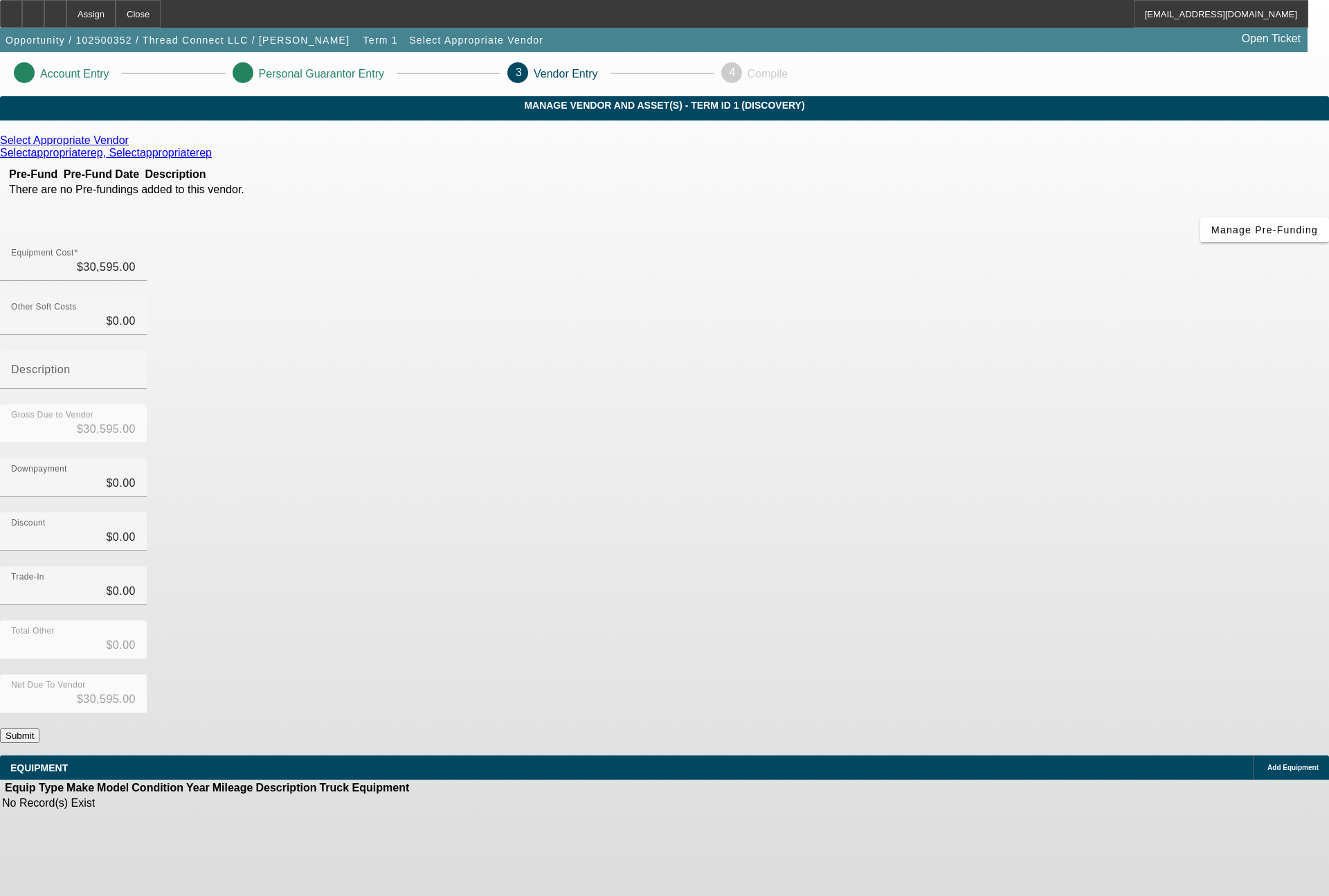
click at [132, 146] on icon at bounding box center [132, 140] width 0 height 11
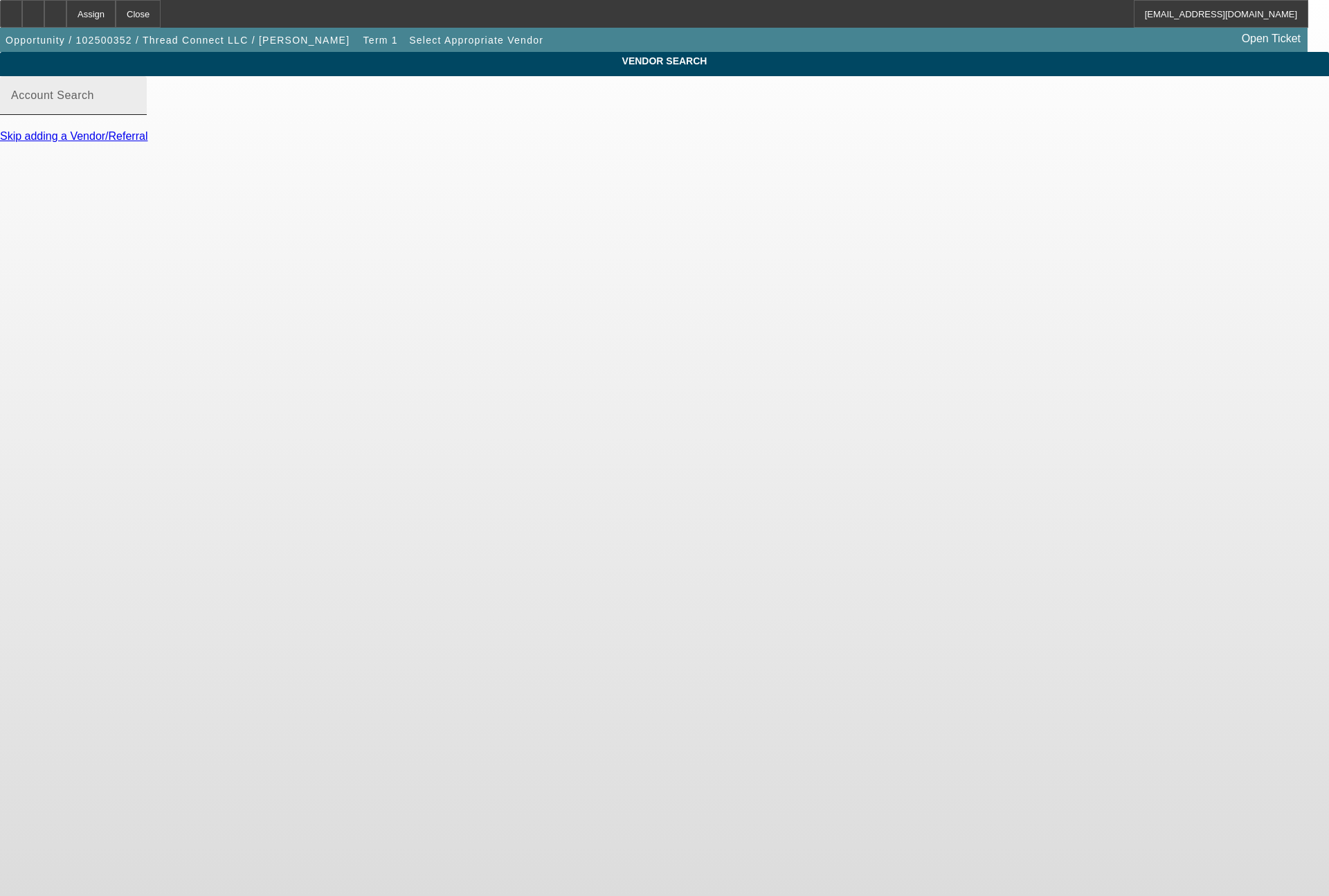
click at [136, 109] on input "Account Search" at bounding box center [73, 101] width 125 height 16
type input "i"
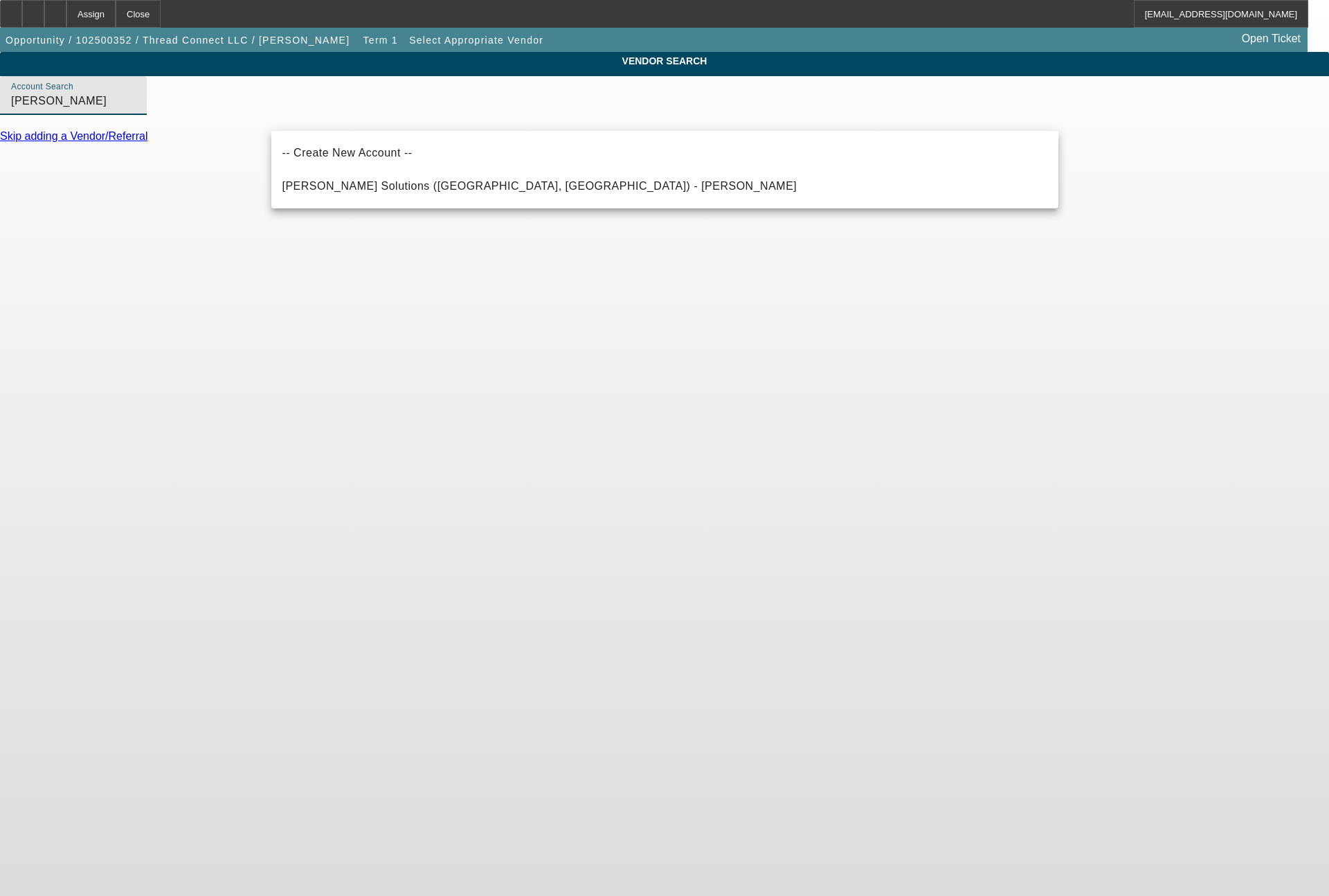
click at [361, 178] on span "Hirsch Solutions (Huntersville, NC) - Janowski, Kristof" at bounding box center [540, 186] width 515 height 16
type input "Hirsch Solutions (Huntersville, NC) - Janowski, Kristof"
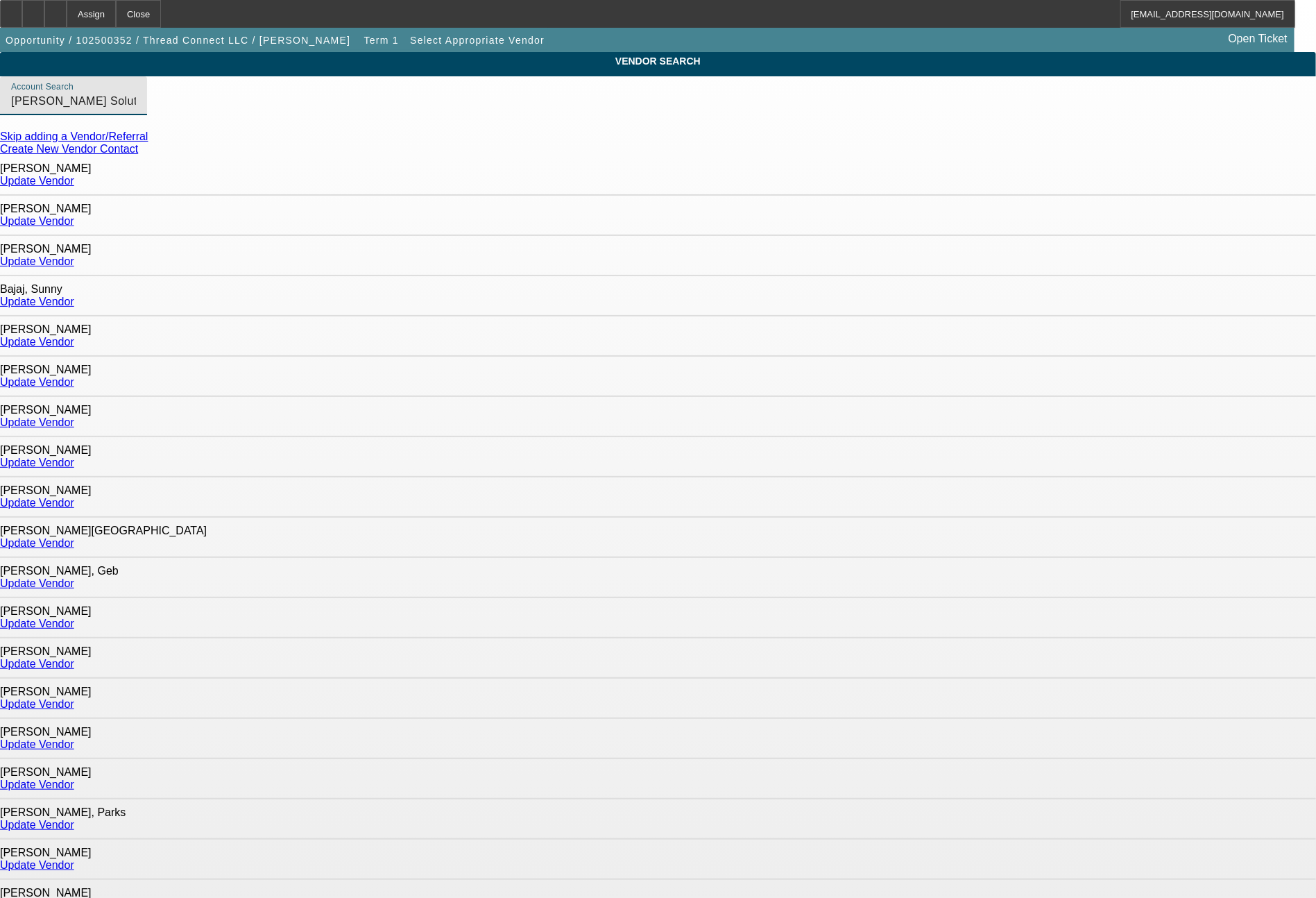
click at [74, 779] on link "Update Vendor" at bounding box center [37, 784] width 74 height 12
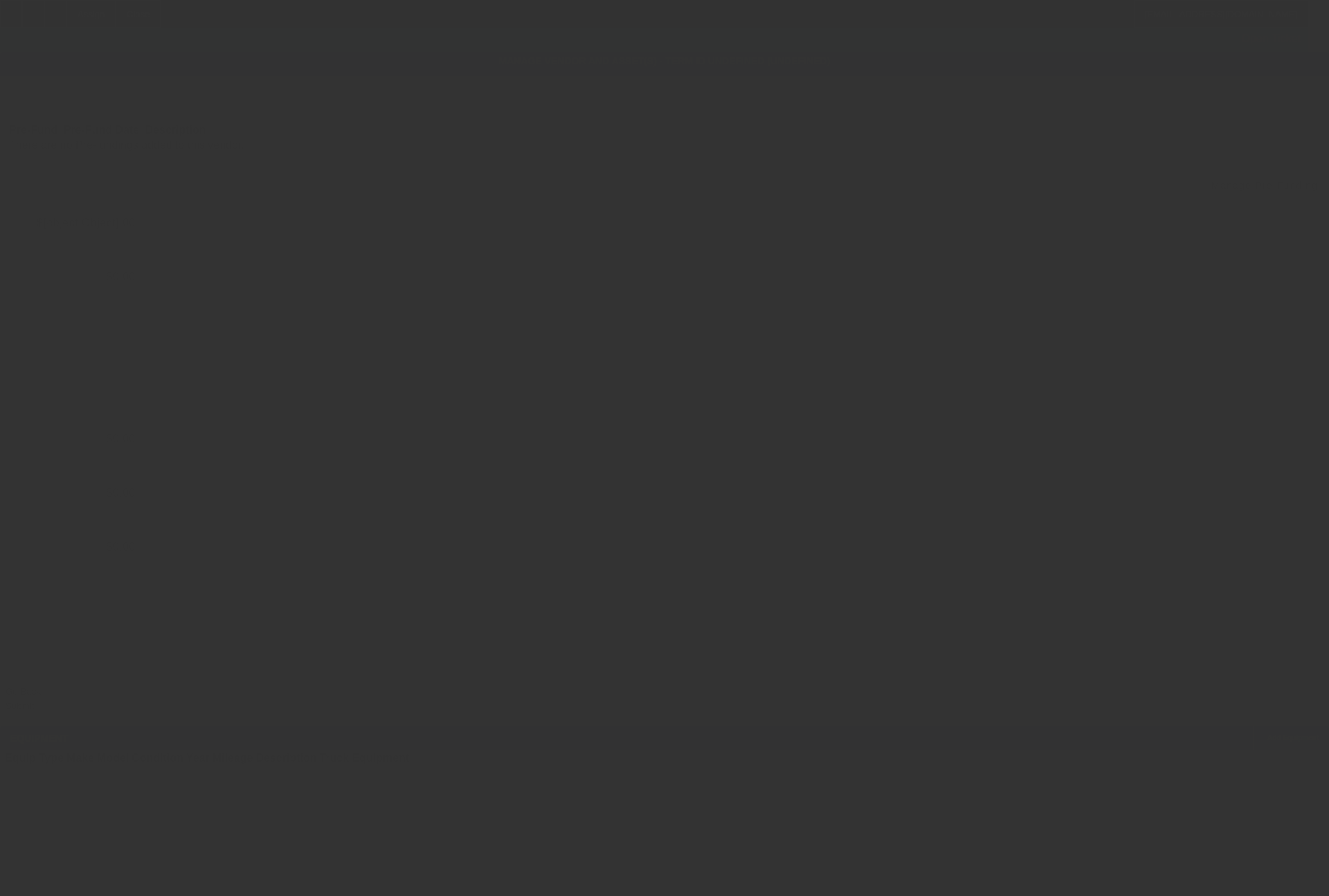
type input "$30,595.00"
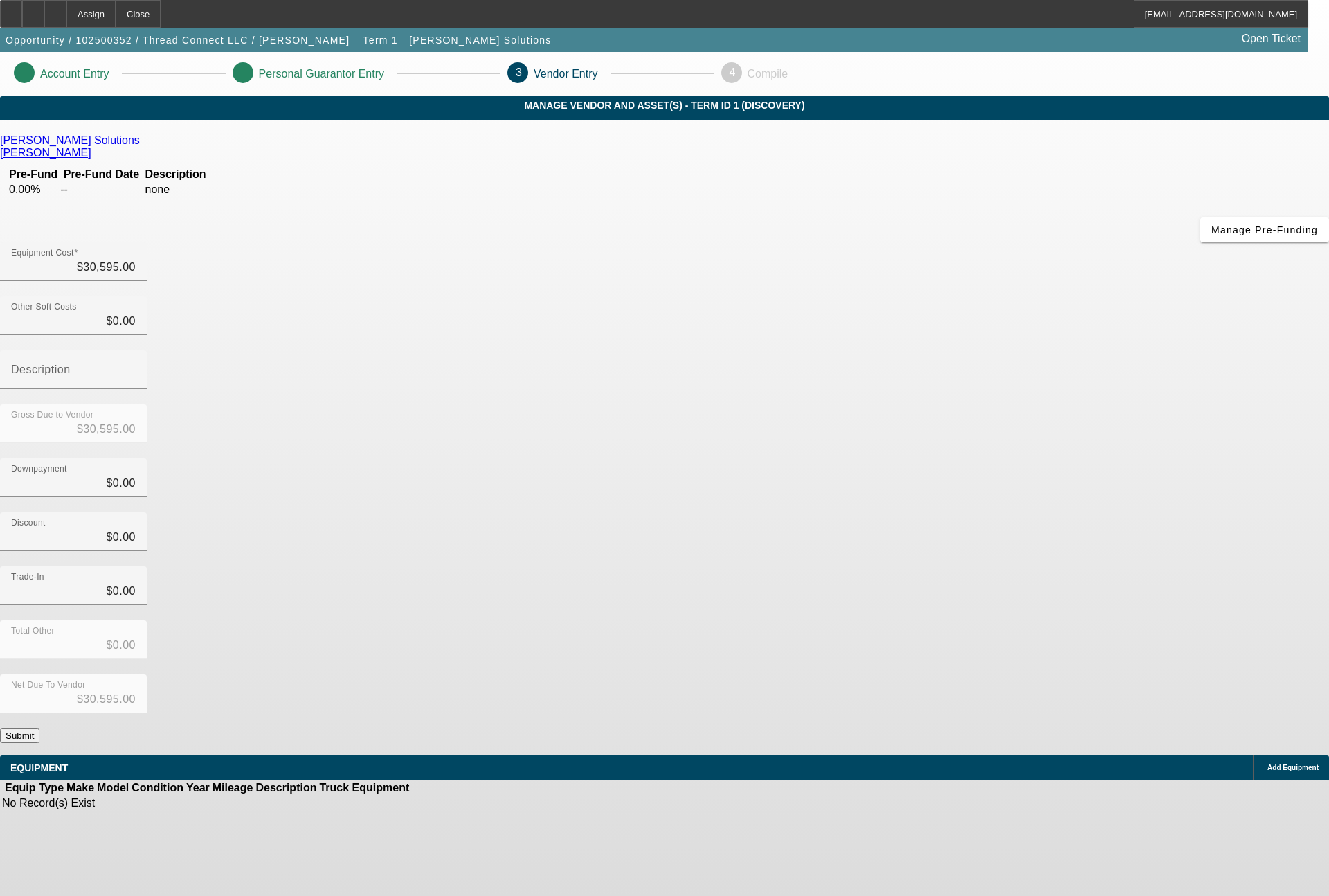
click at [1267, 764] on span "Add Equipment" at bounding box center [1293, 767] width 51 height 7
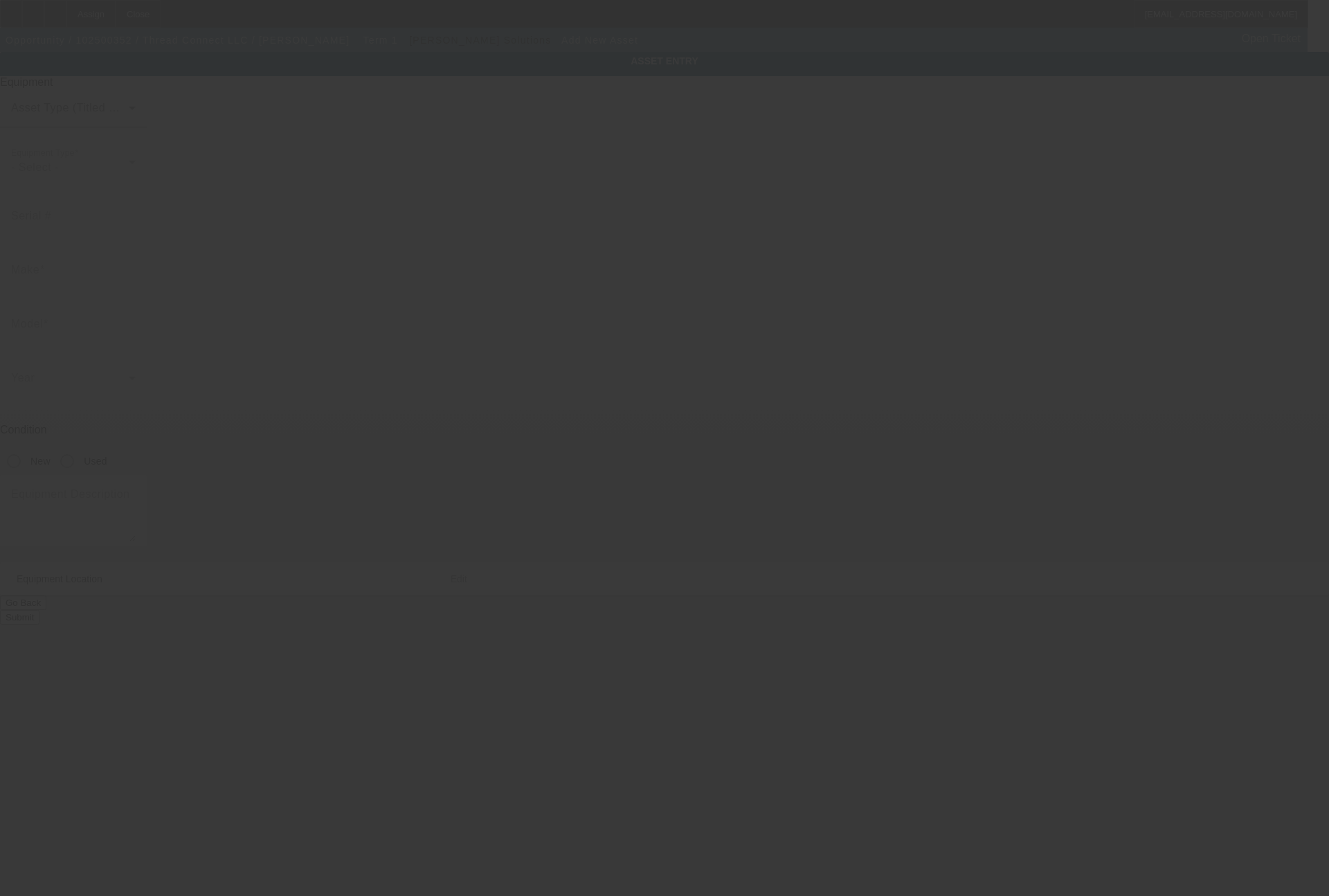
type input "1118 Burton St SW"
type input "Wyoming"
type input "49509"
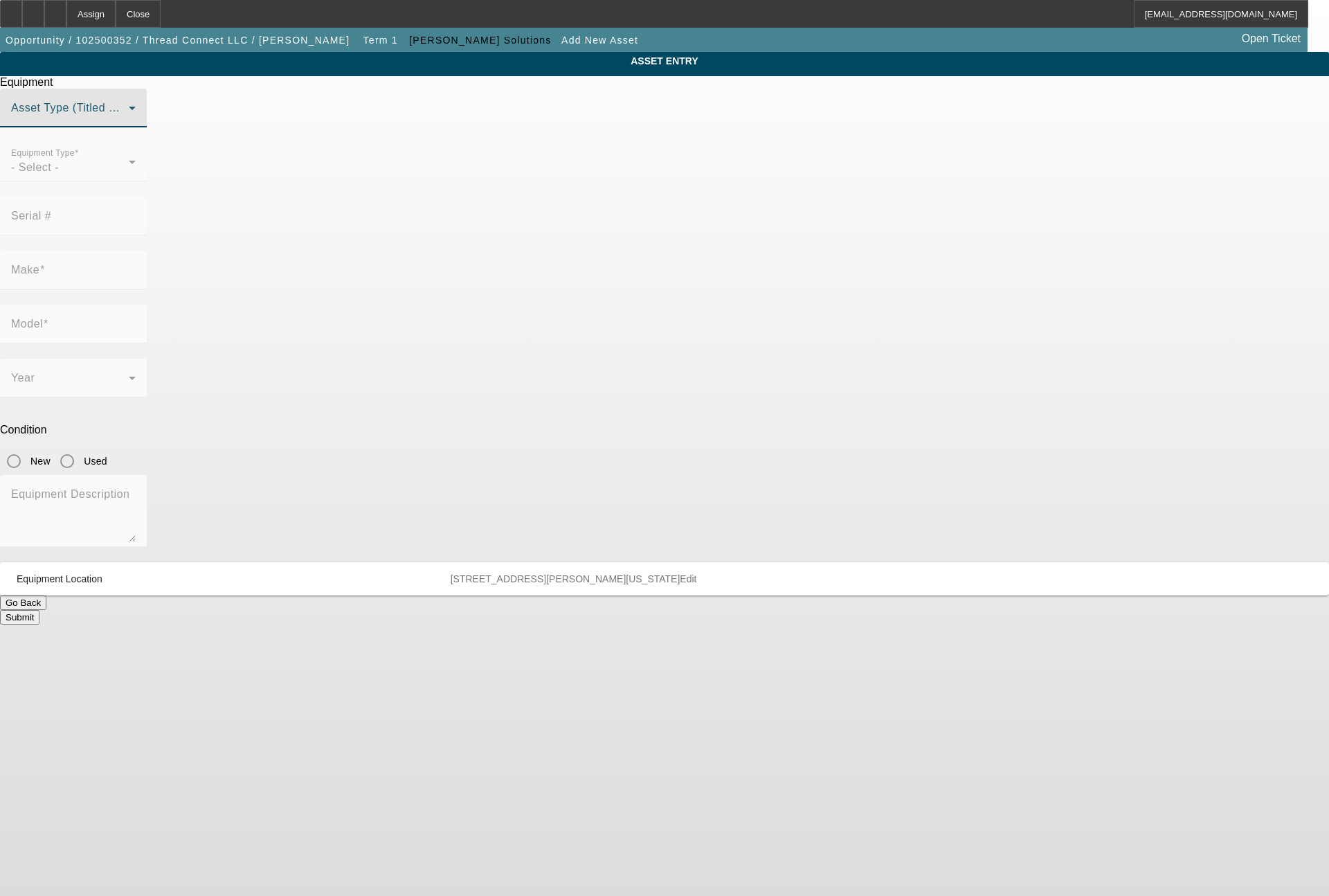
click at [129, 122] on span at bounding box center [69, 113] width 117 height 16
click at [550, 204] on span "Non Title Asset" at bounding box center [524, 210] width 79 height 16
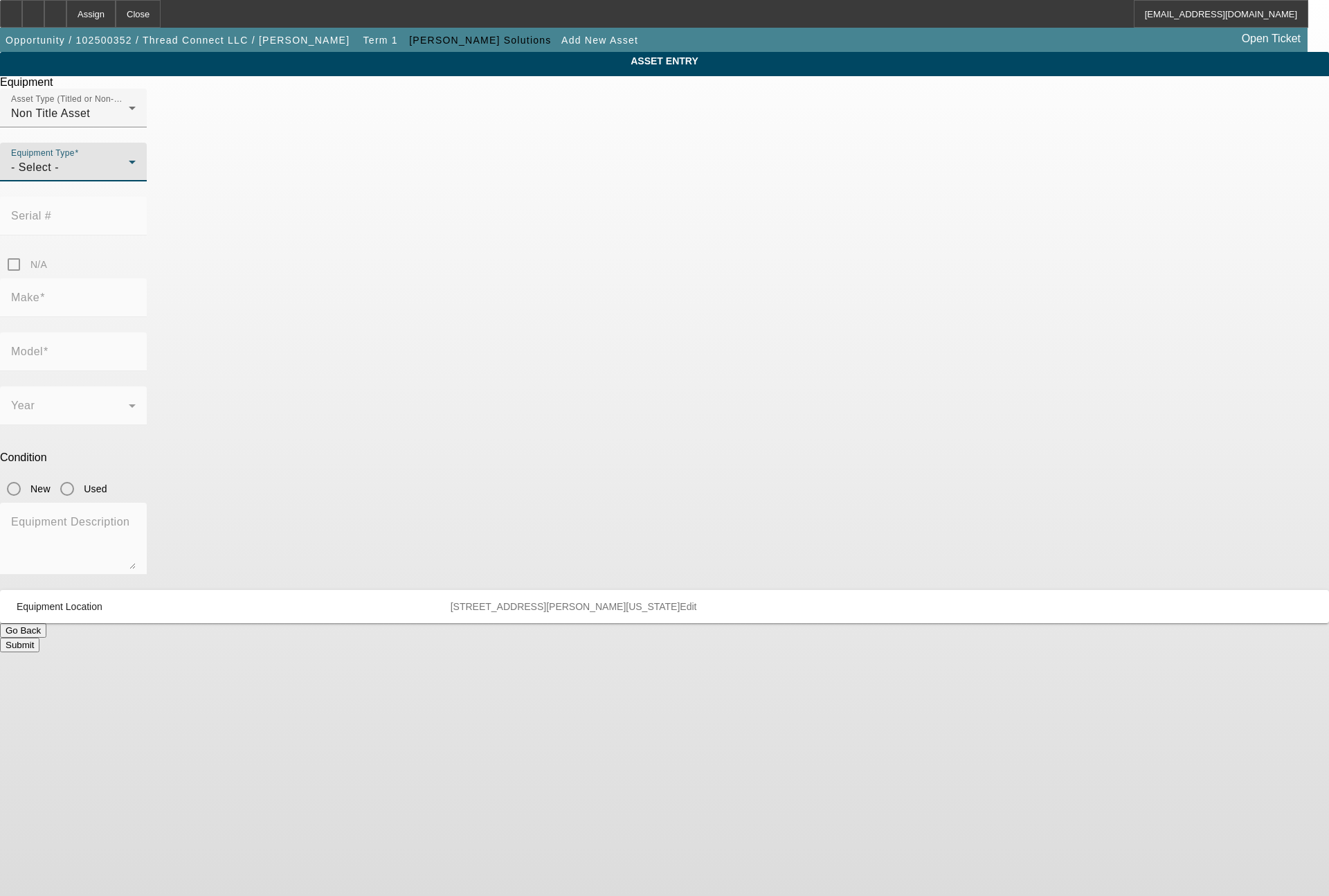
click at [129, 176] on div "- Select -" at bounding box center [69, 168] width 117 height 16
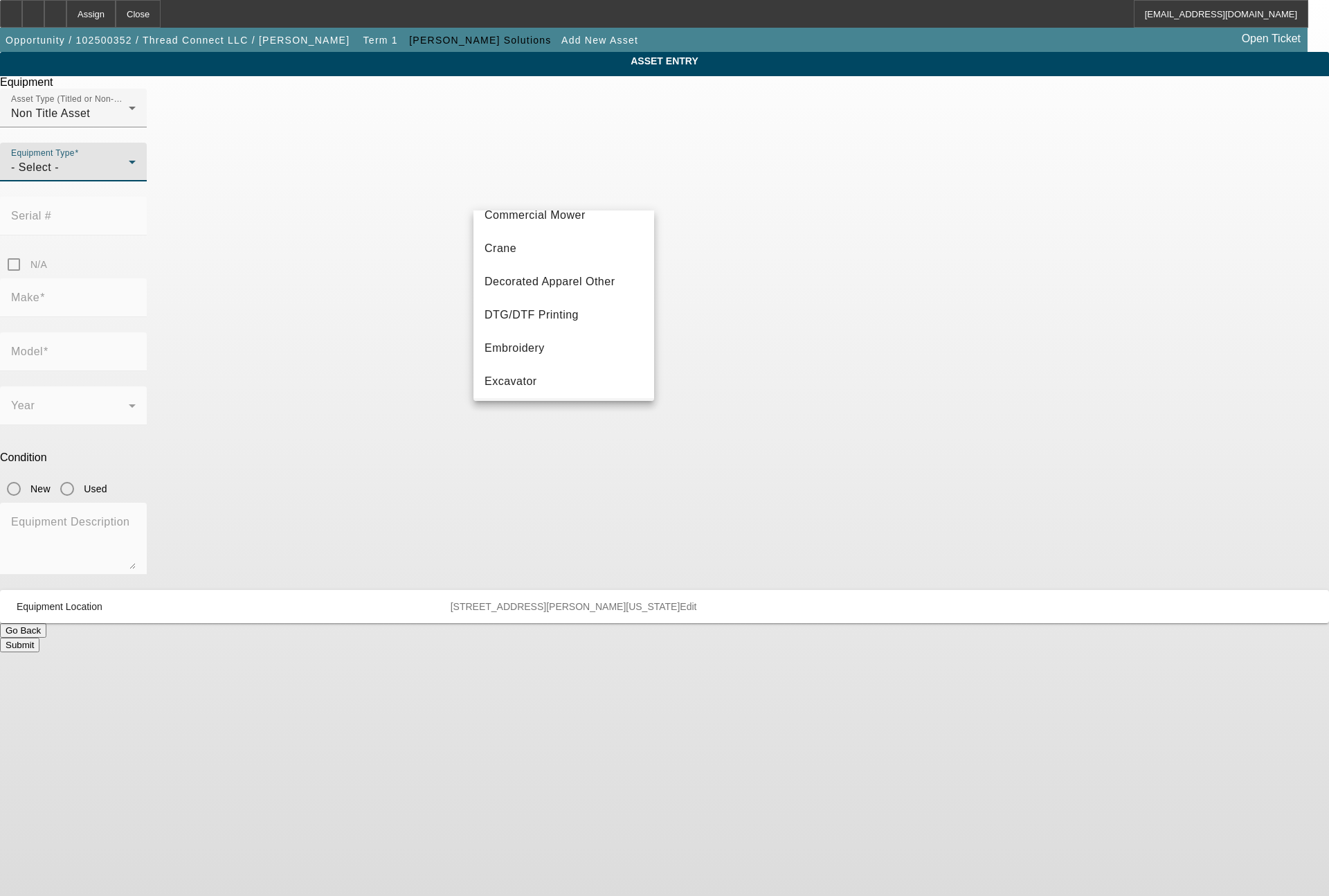
scroll to position [166, 0]
click at [540, 308] on mat-option "Embroidery" at bounding box center [563, 299] width 181 height 33
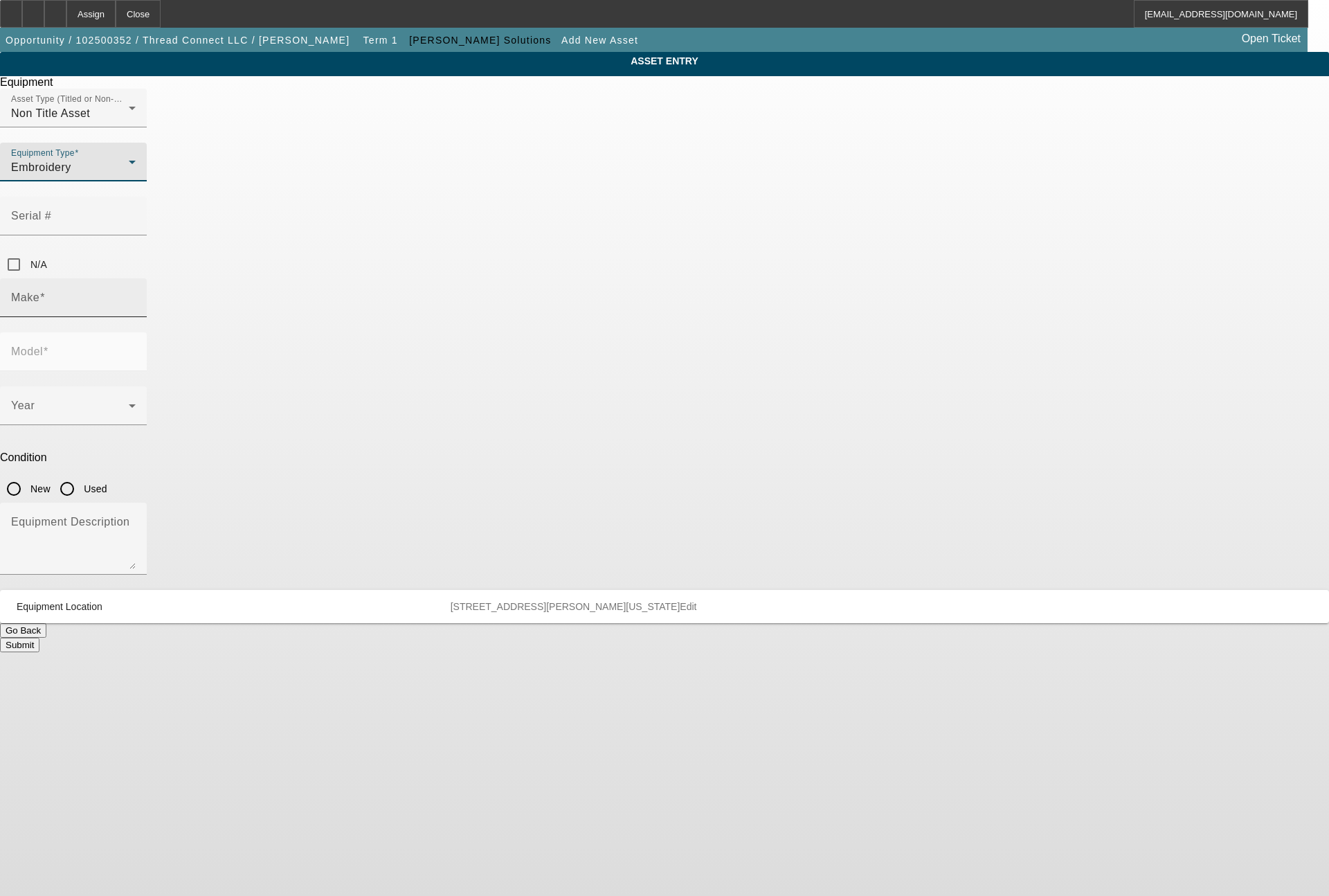
click at [136, 295] on input "Make" at bounding box center [73, 303] width 125 height 16
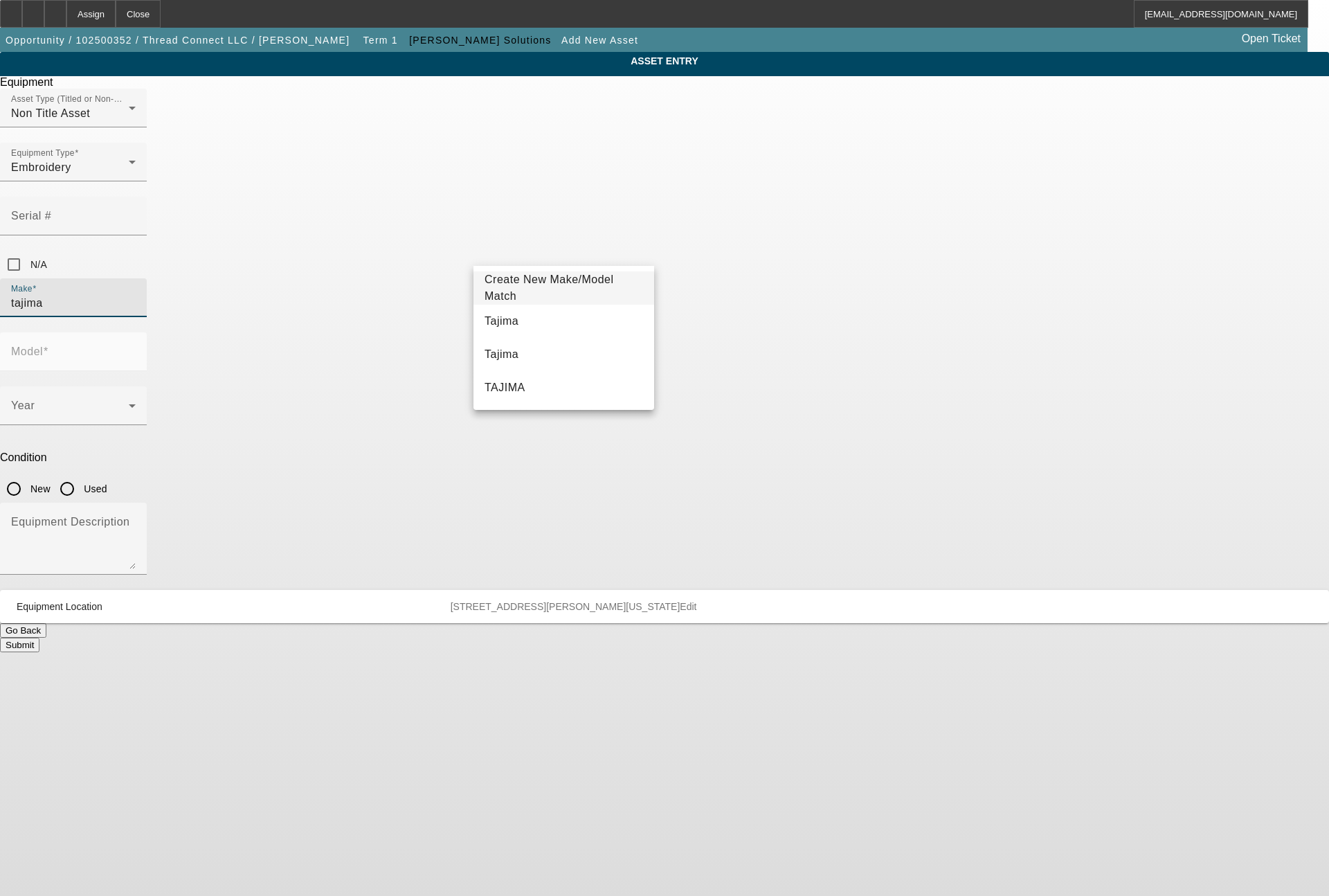
click at [511, 316] on mat-option "Tajima" at bounding box center [563, 321] width 181 height 33
type input "Tajima"
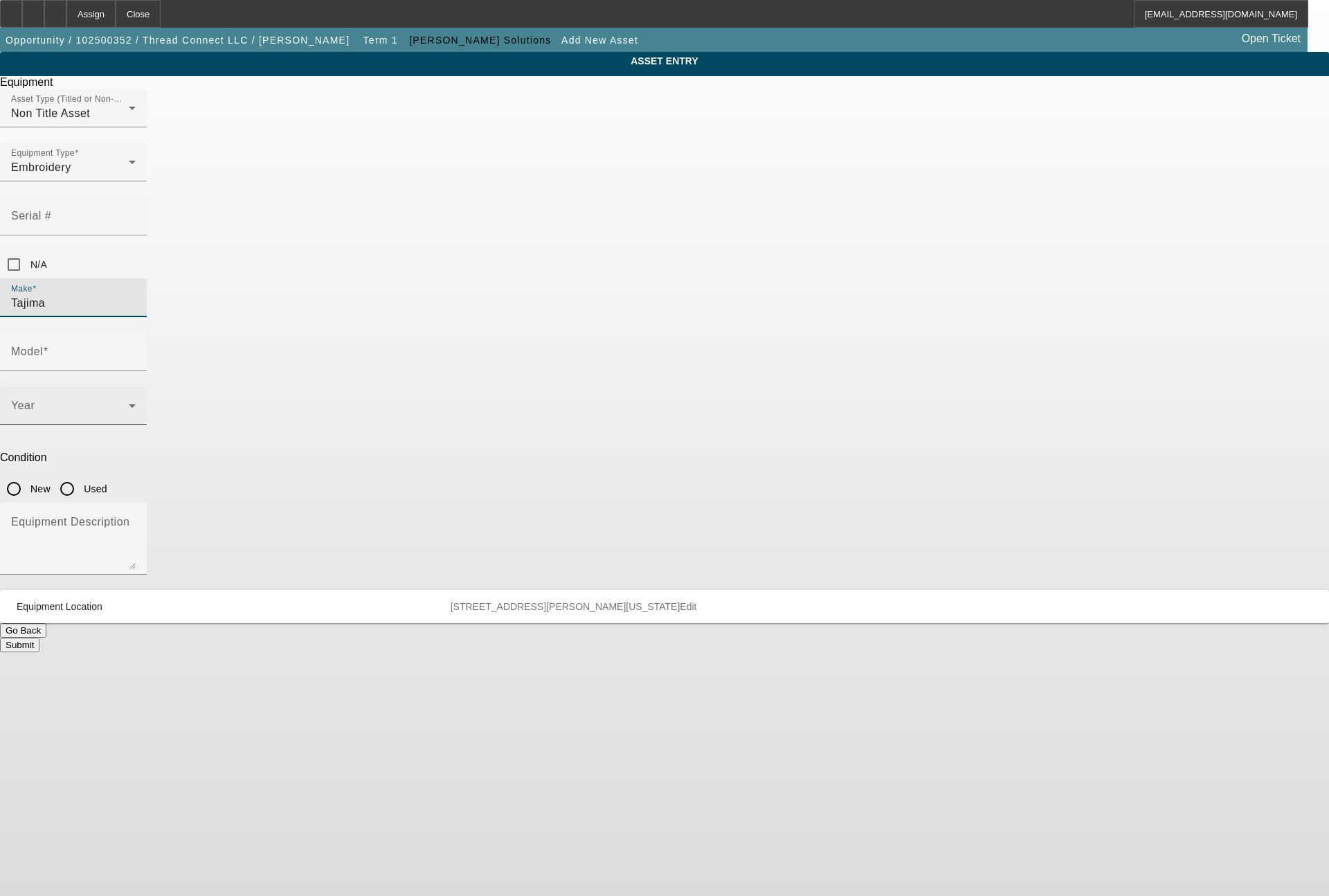
click at [129, 403] on span at bounding box center [69, 411] width 117 height 16
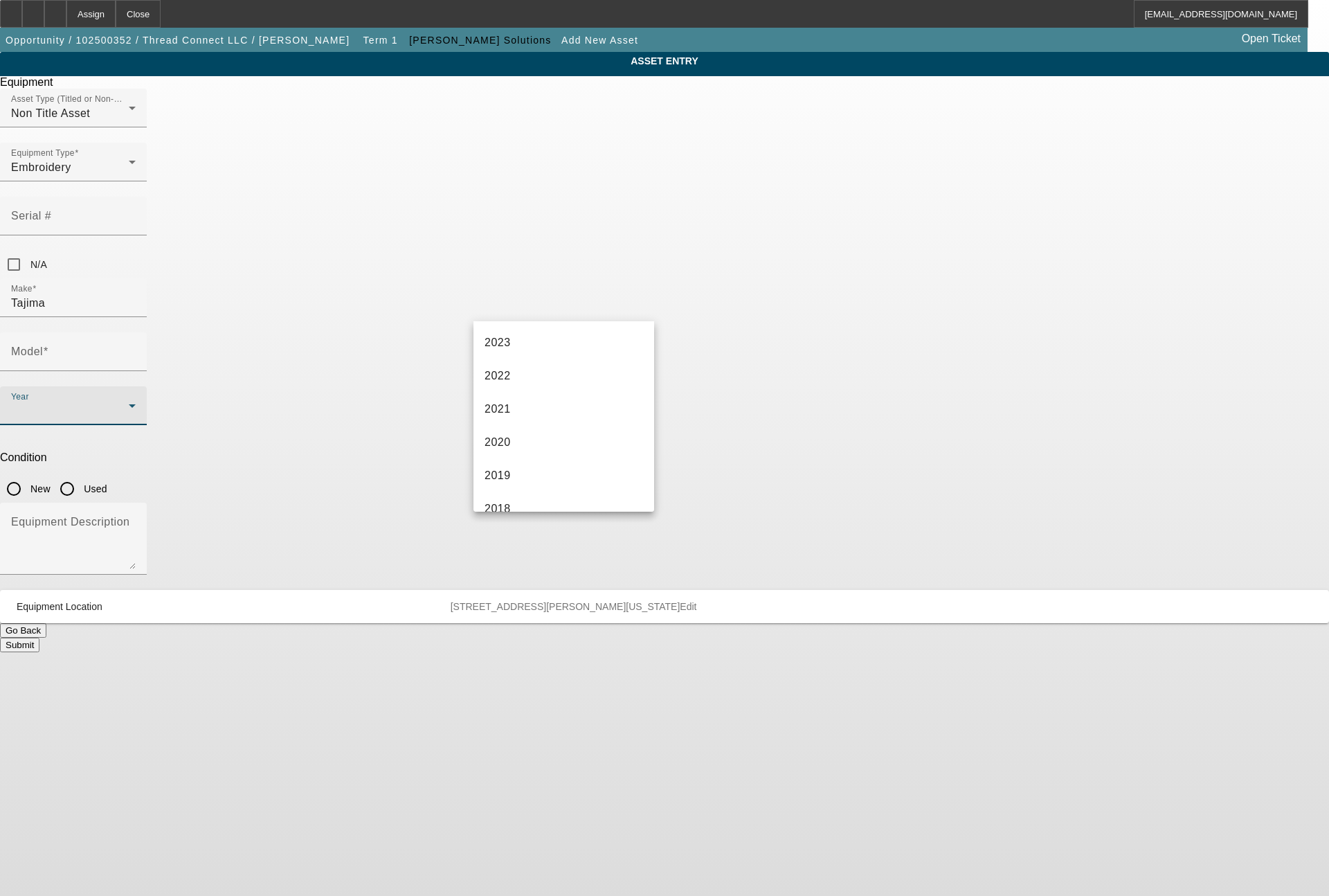
scroll to position [0, 0]
click at [508, 440] on span "2025" at bounding box center [498, 443] width 26 height 16
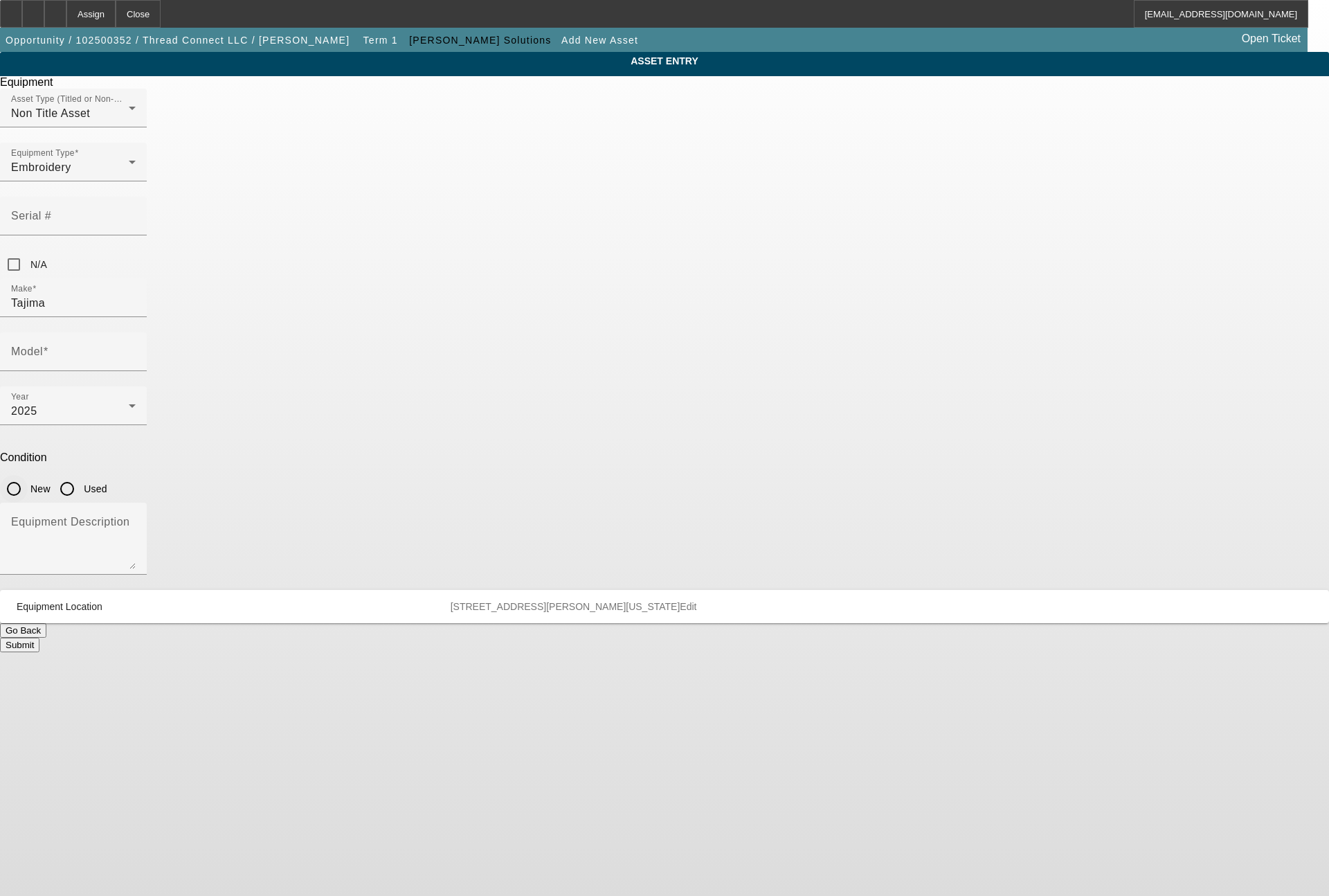
click at [28, 475] on input "New" at bounding box center [14, 489] width 28 height 28
radio input "true"
click at [136, 519] on textarea "Equipment Description" at bounding box center [73, 544] width 125 height 50
type textarea "single head machine"
click at [136, 349] on input "Model" at bounding box center [73, 357] width 125 height 16
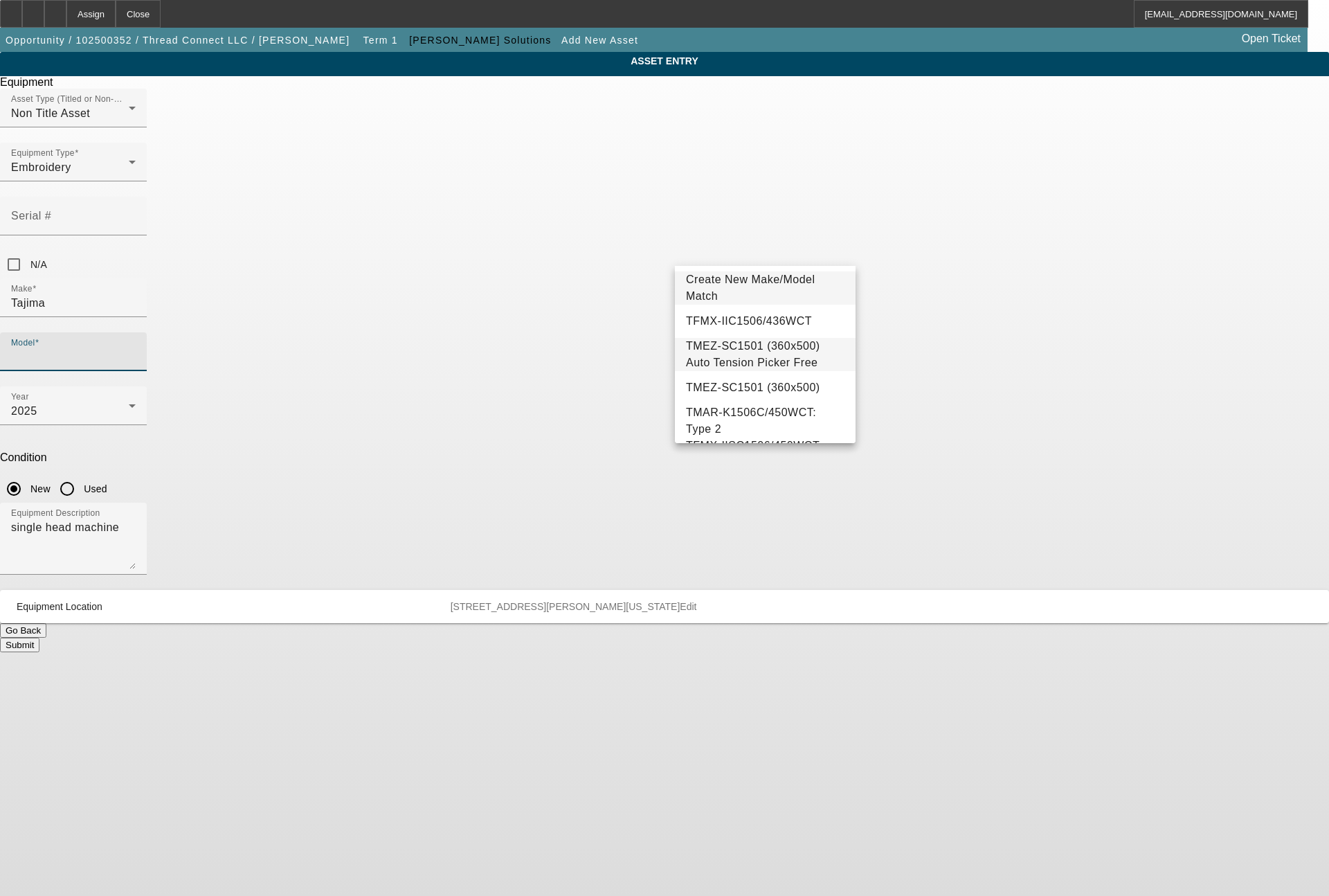
click at [775, 341] on span "TMEZ-SC1501 (360x500) Auto Tension Picker Free" at bounding box center [765, 354] width 159 height 33
type input "TMEZ-SC1501 (360x500) Auto Tension Picker Free"
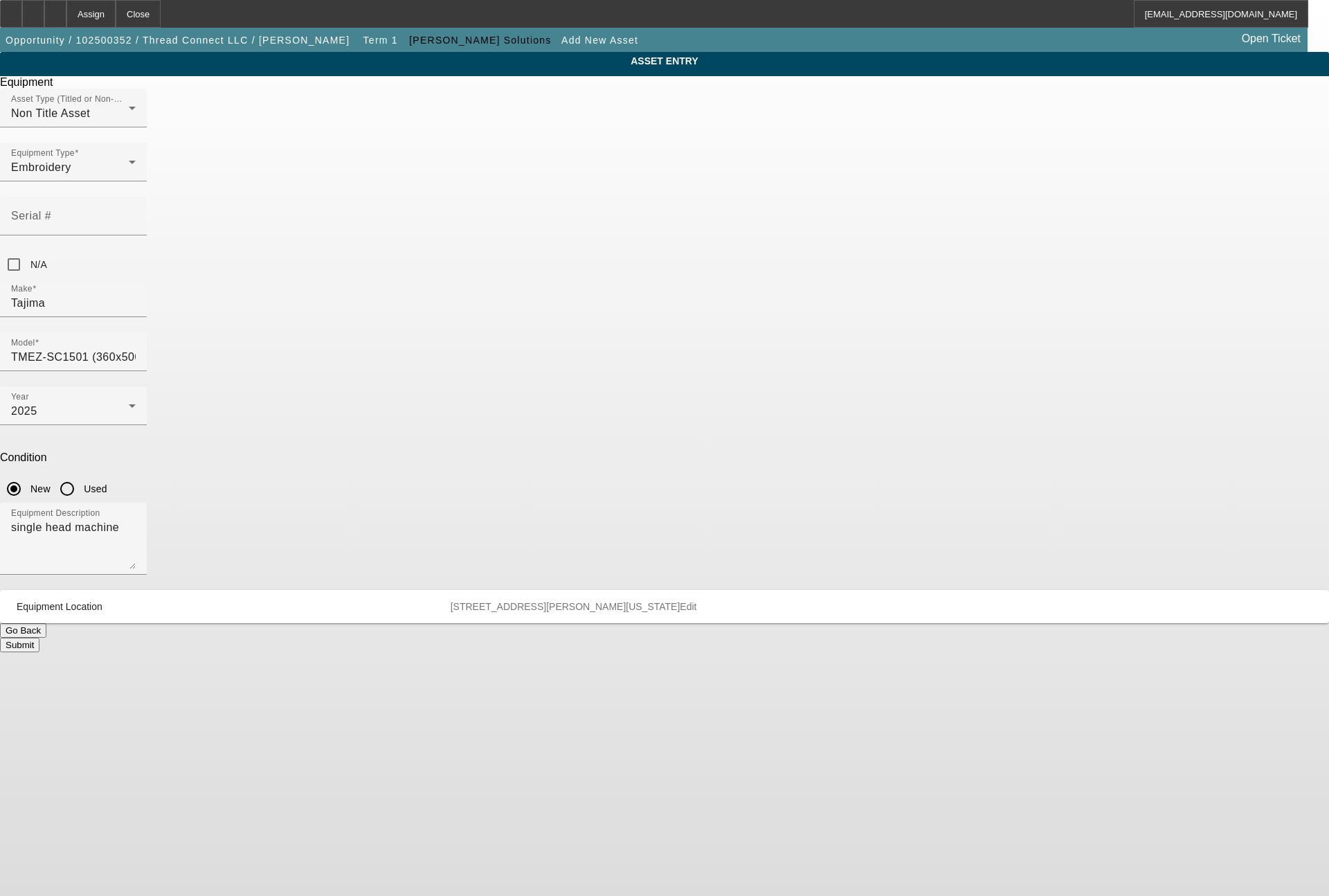
click at [39, 637] on button "Submit" at bounding box center [20, 645] width 39 height 15
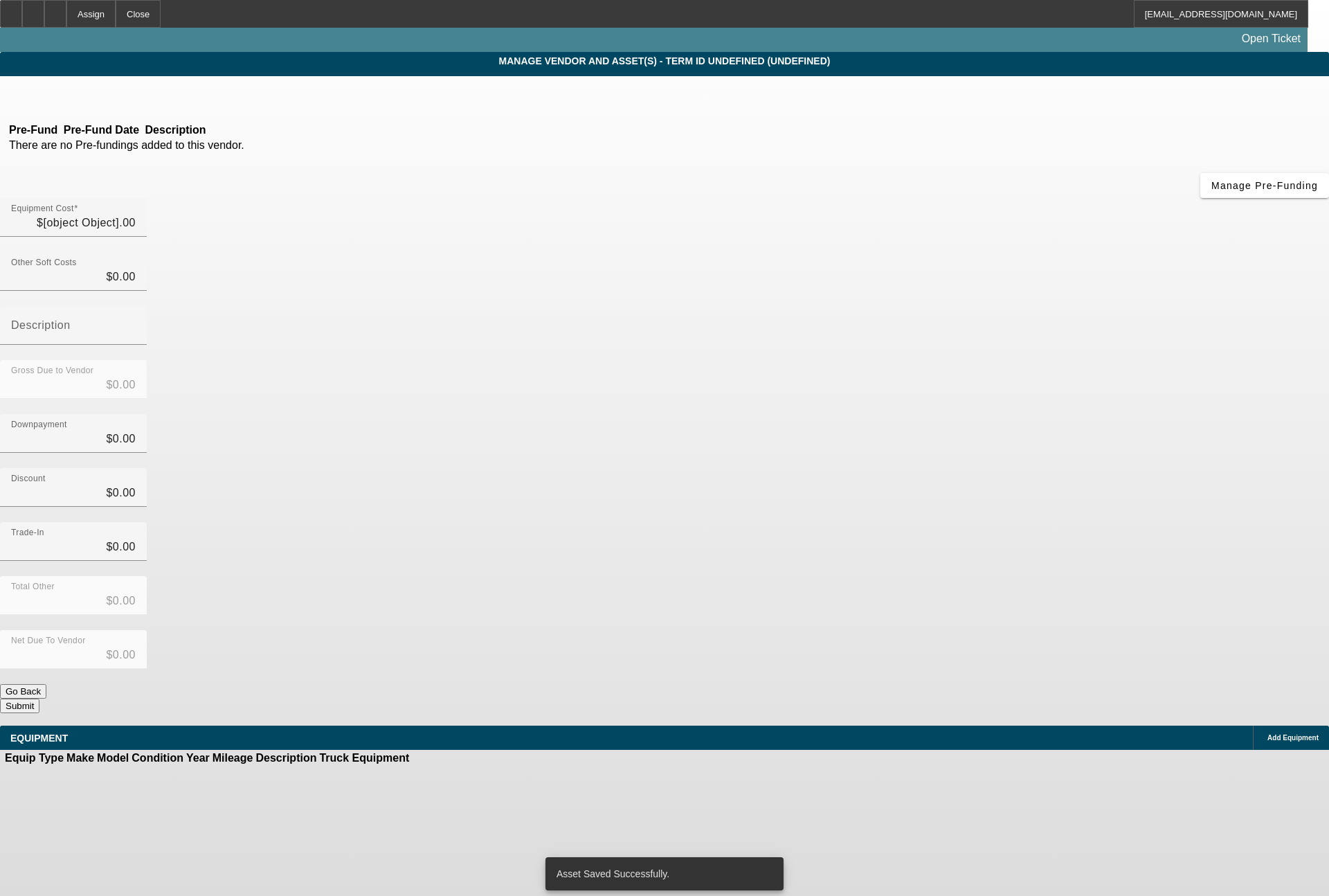
type input "$30,595.00"
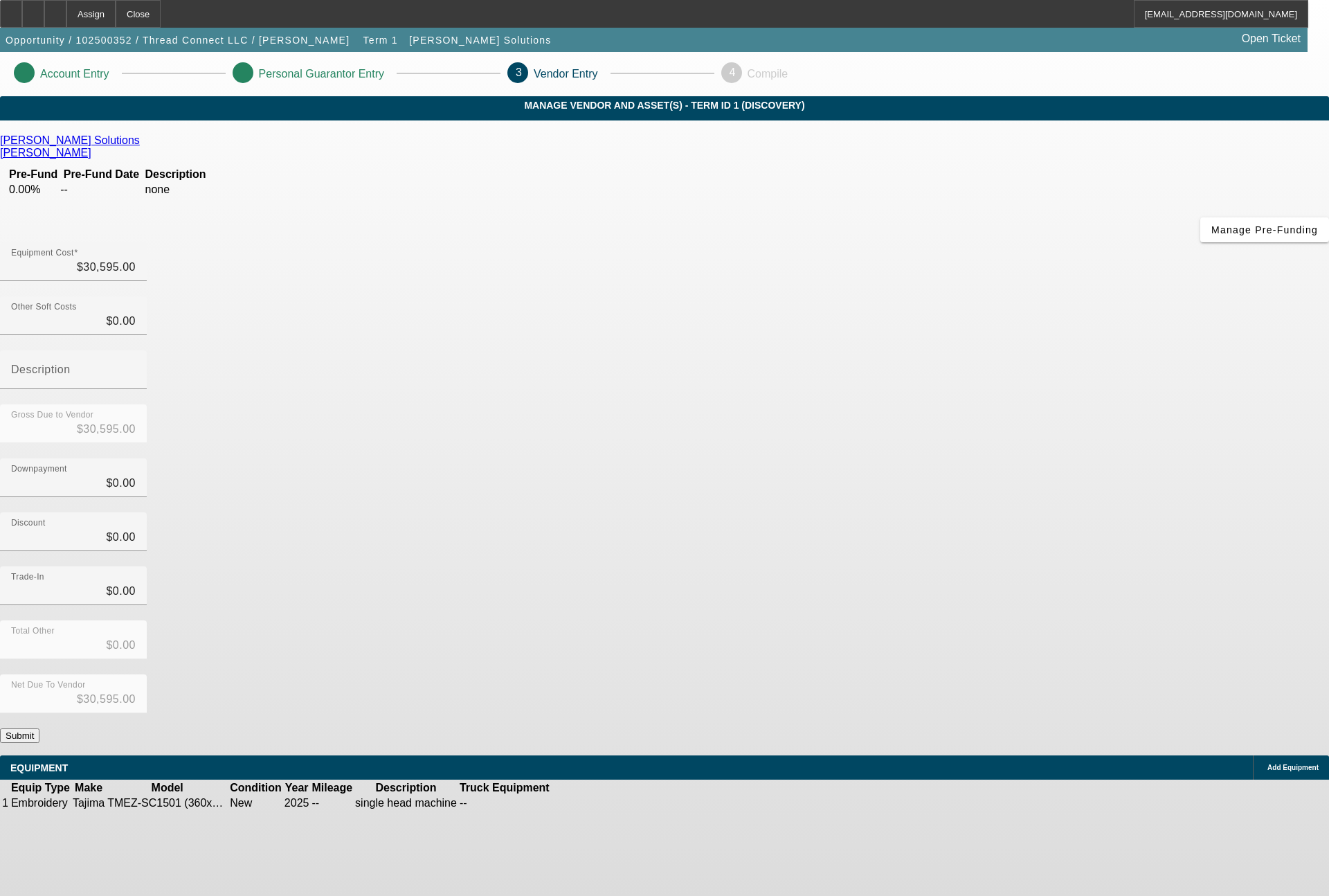
click at [39, 728] on button "Submit" at bounding box center [20, 736] width 39 height 15
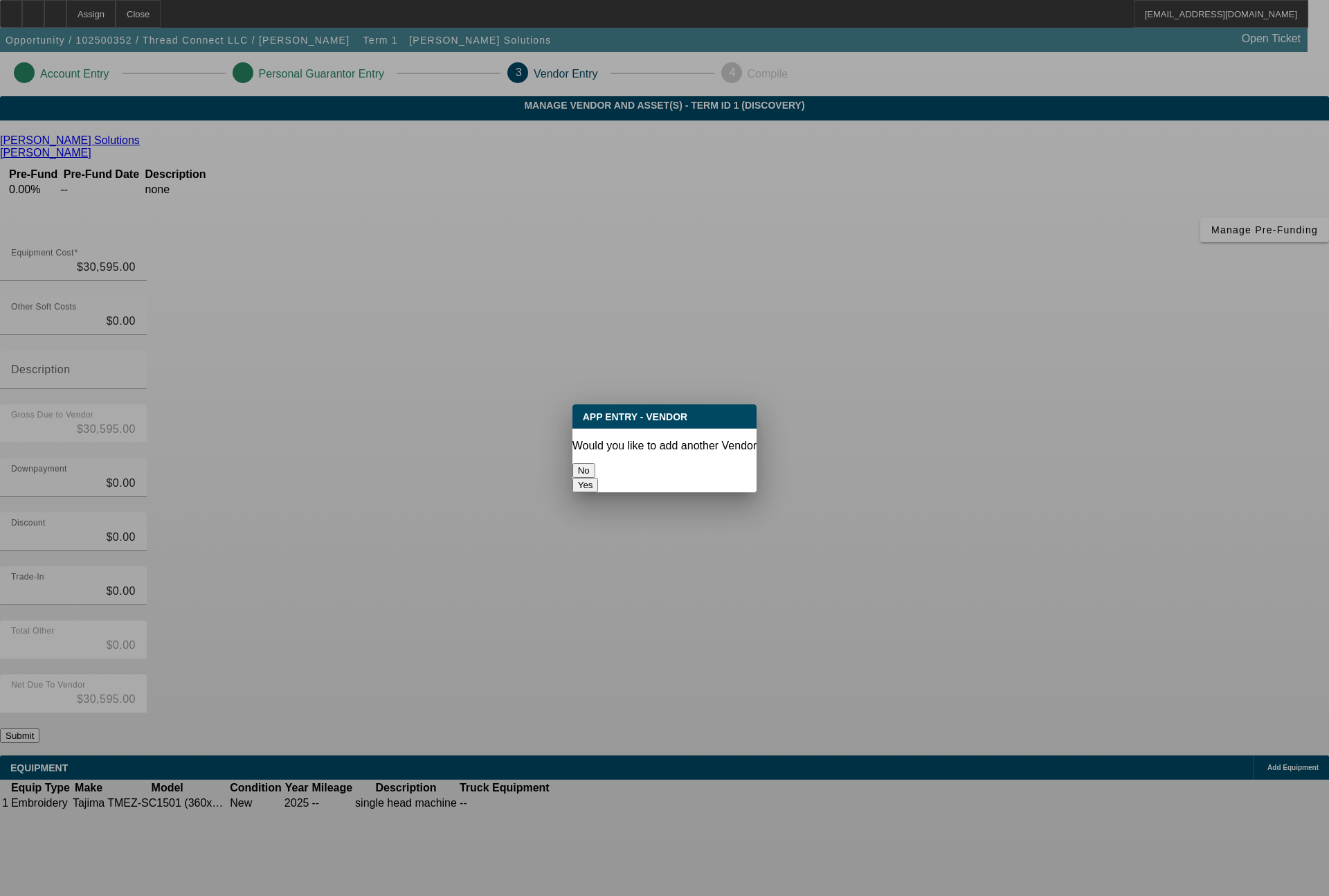
click at [596, 465] on button "No" at bounding box center [584, 471] width 23 height 15
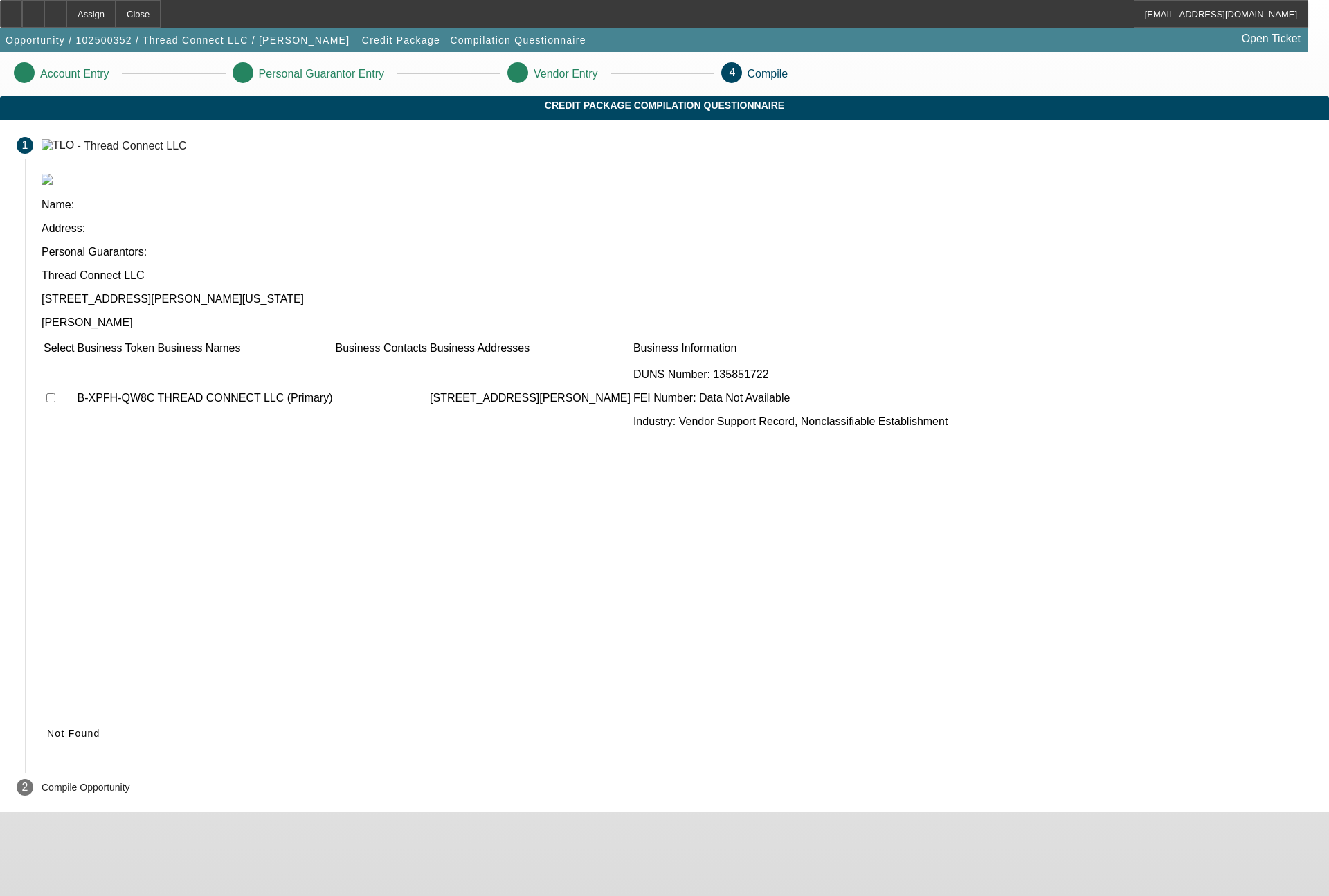
click at [55, 393] on input "checkbox" at bounding box center [50, 397] width 9 height 9
checkbox input "true"
click at [82, 728] on span "Submit" at bounding box center [64, 733] width 35 height 11
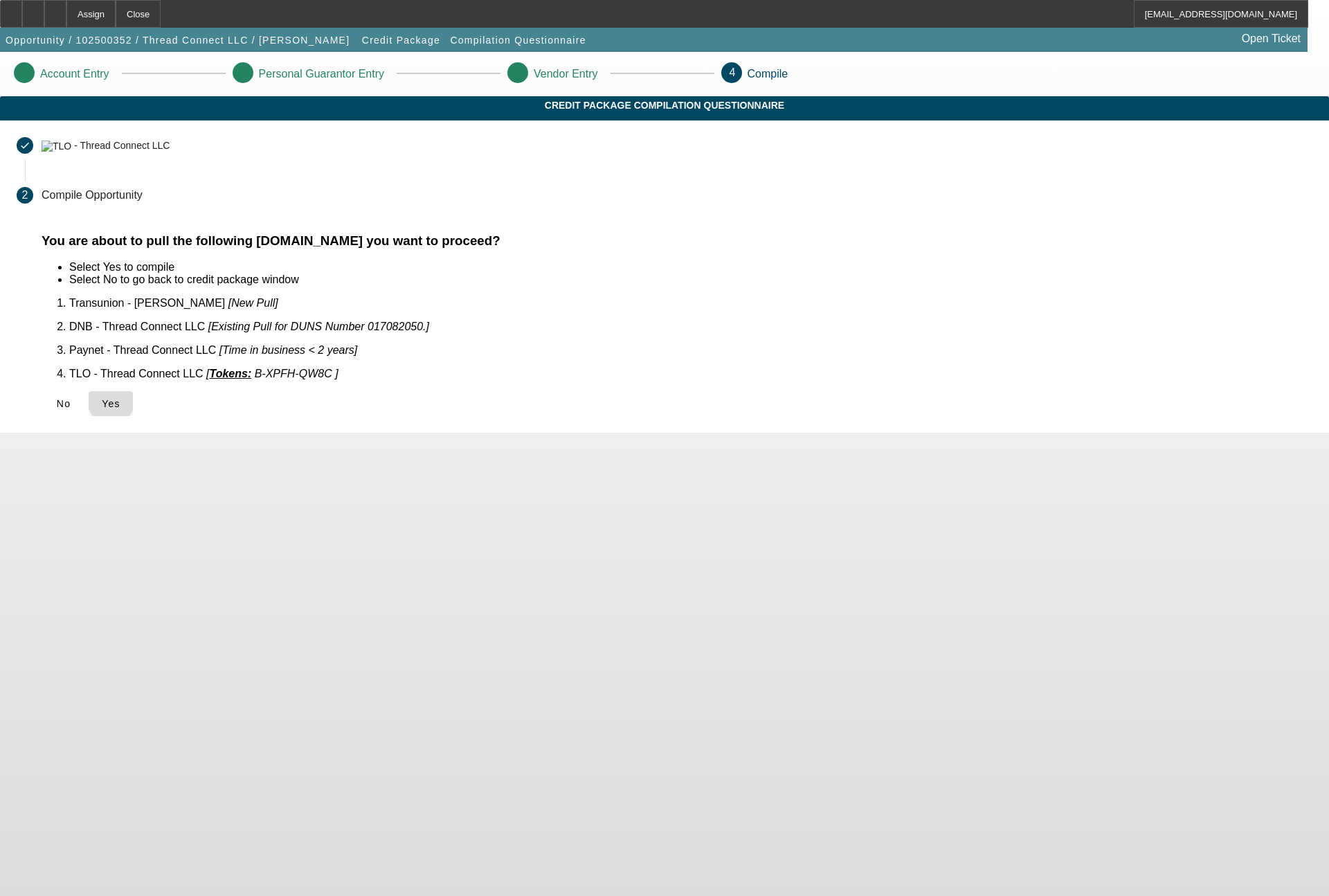
click at [121, 398] on span "Yes" at bounding box center [111, 403] width 19 height 11
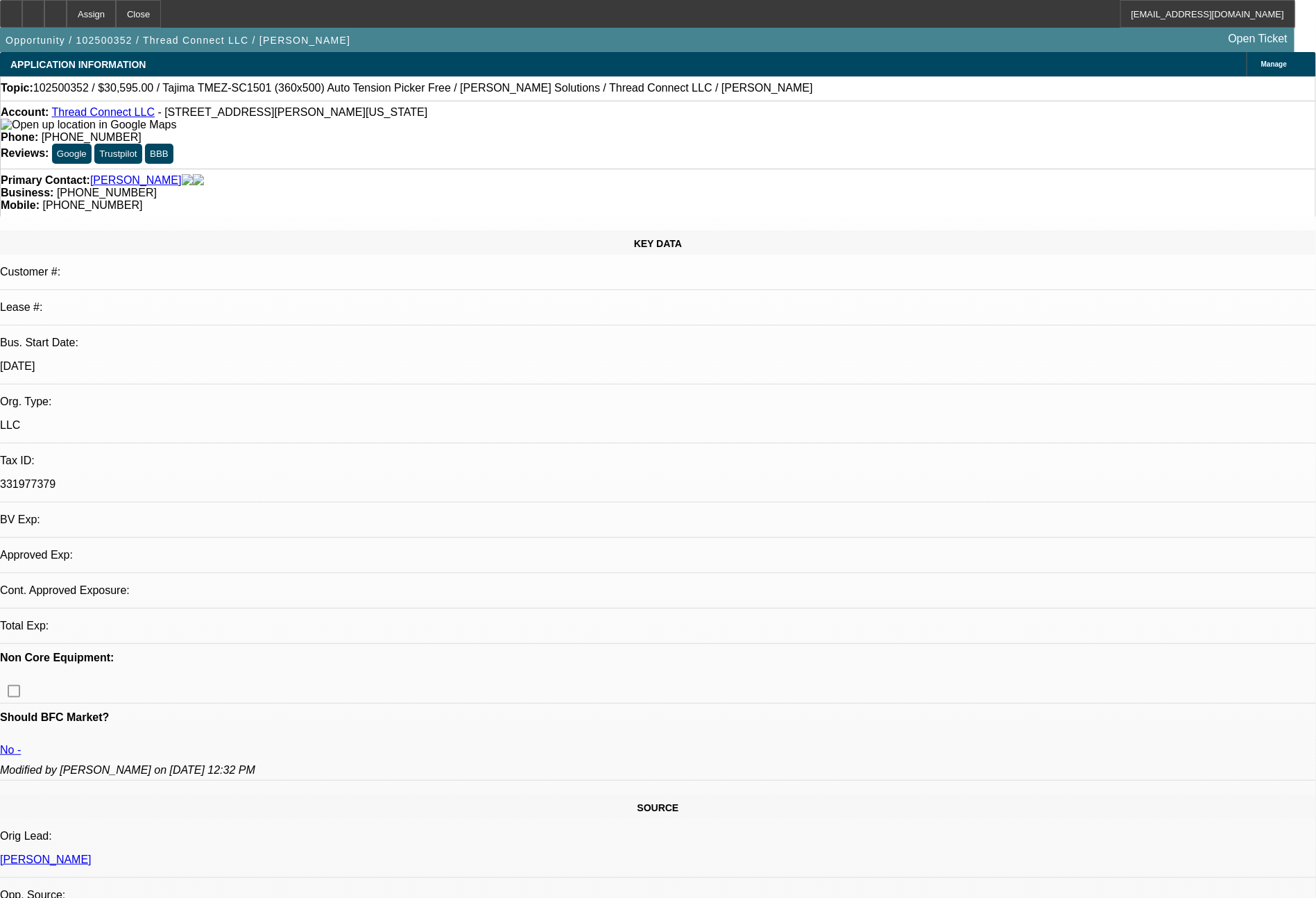
select select "0"
select select "2"
select select "0.1"
select select "2"
select select "4"
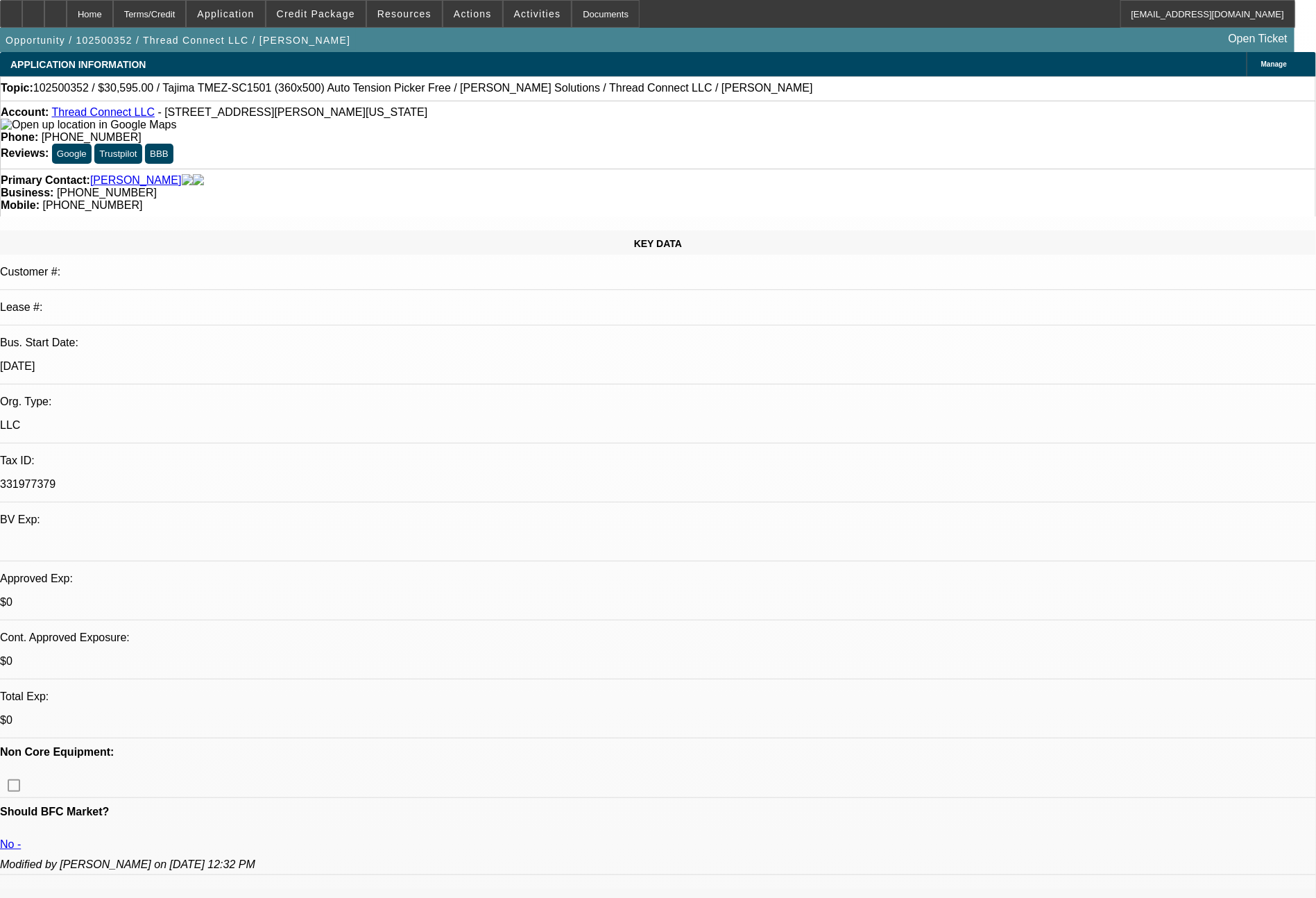
select select "0"
select select "2"
select select "0.1"
select select "4"
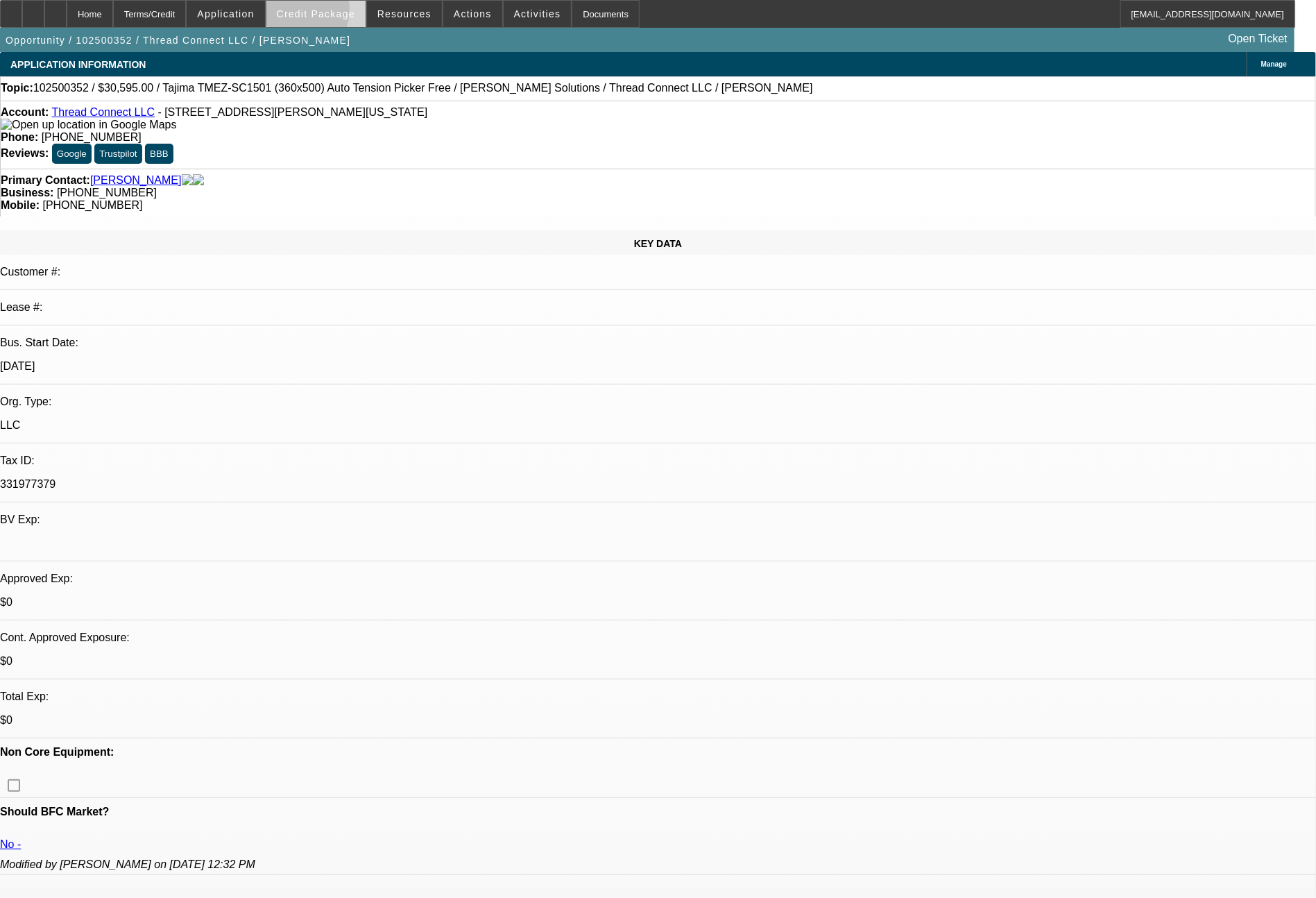
click at [323, 13] on span "Credit Package" at bounding box center [315, 13] width 78 height 11
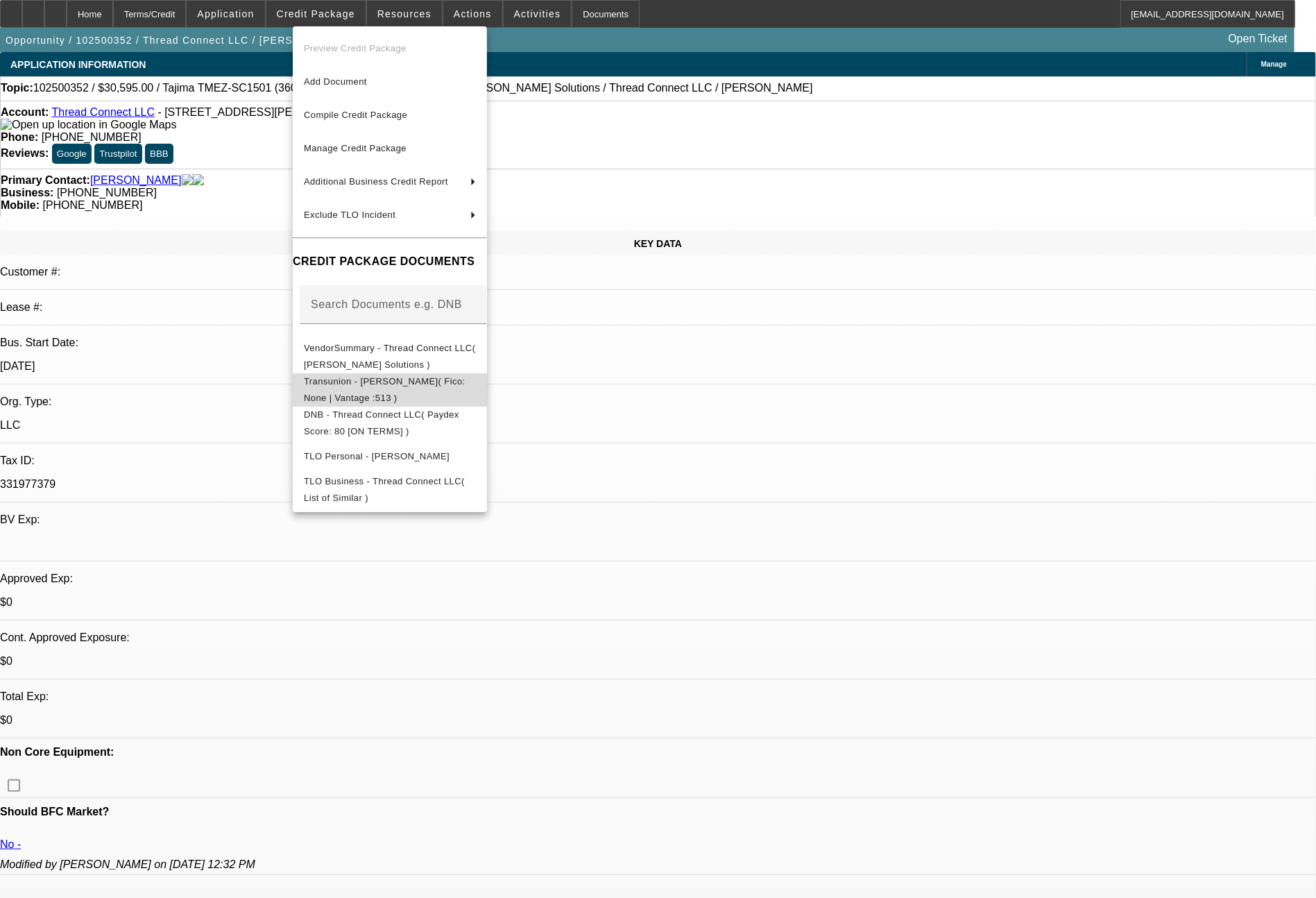
click at [379, 391] on span "Transunion - Tietema, Ryan( Fico: None | Vantage :513 )" at bounding box center [389, 389] width 172 height 33
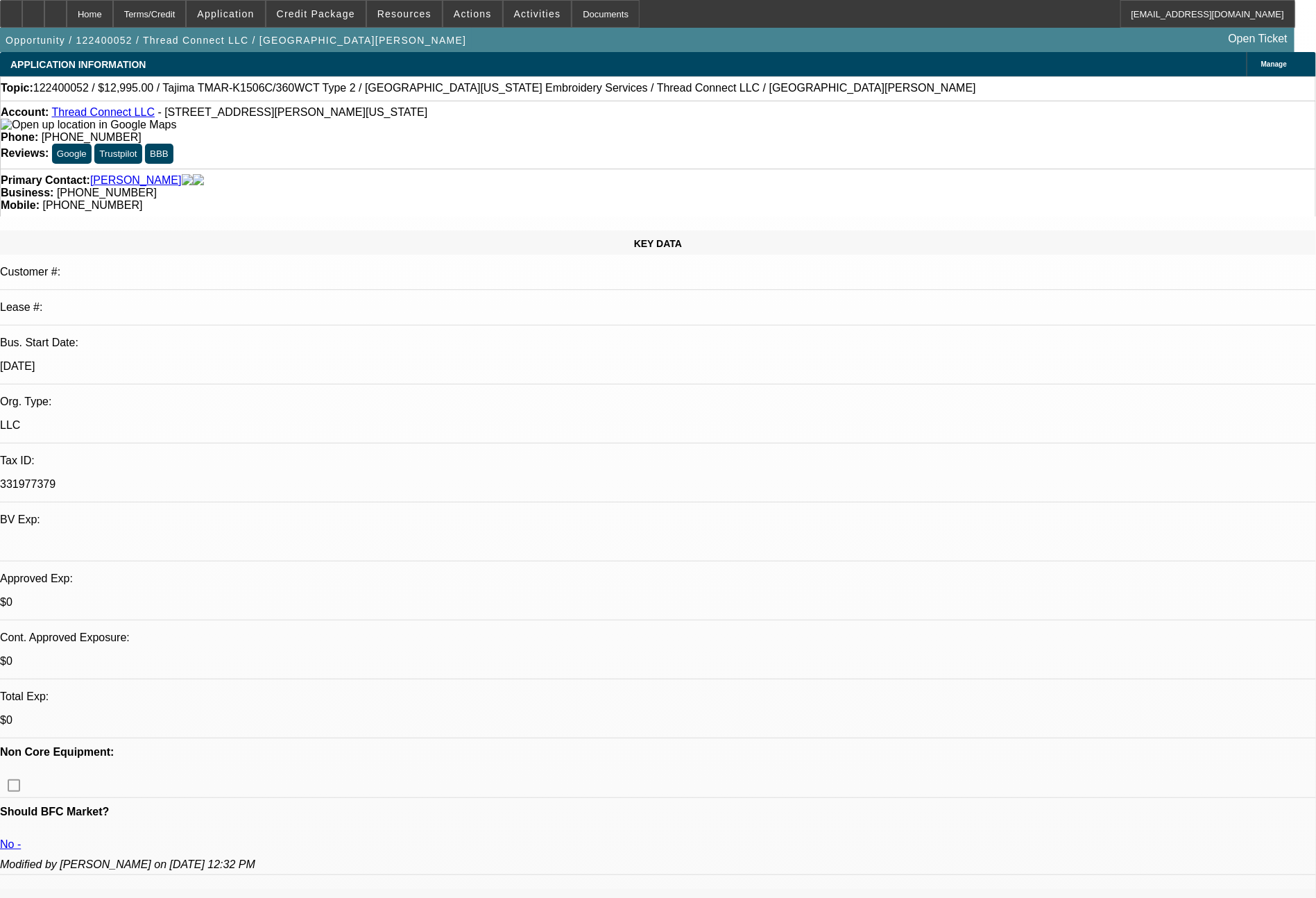
select select "0"
select select "2"
select select "0"
select select "6"
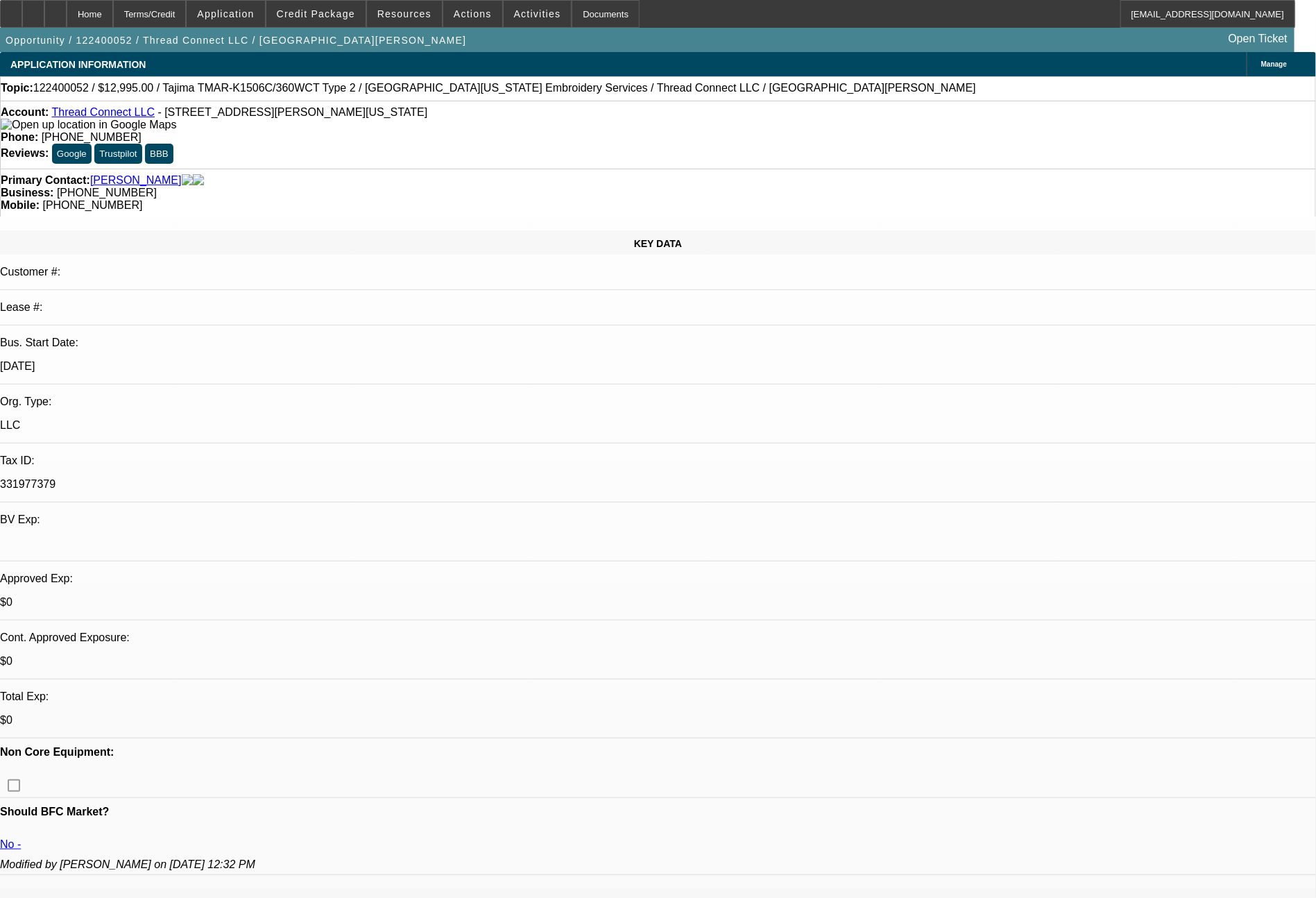
select select "0"
select select "2"
select select "0"
select select "6"
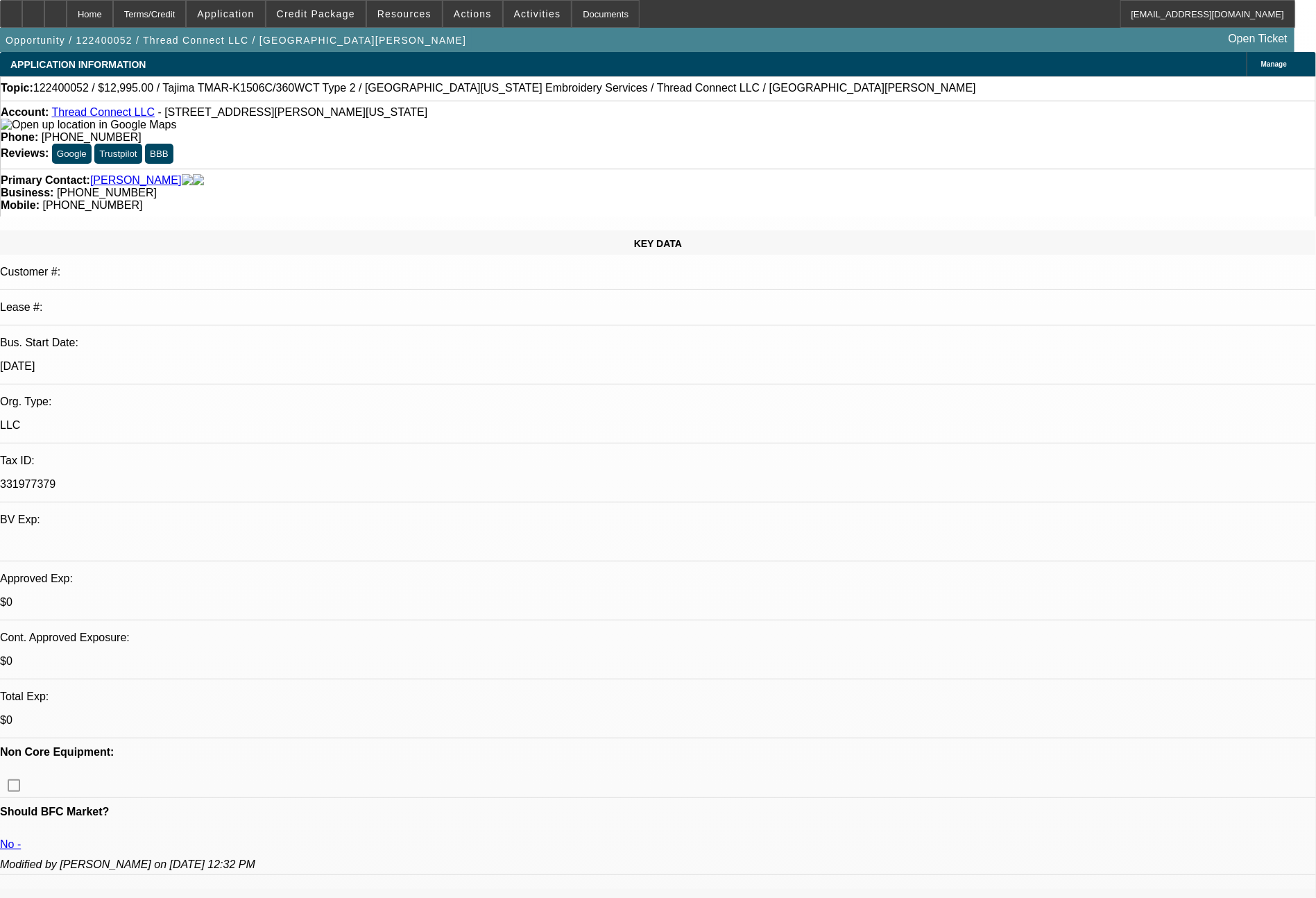
select select "0"
select select "2"
select select "0"
select select "6"
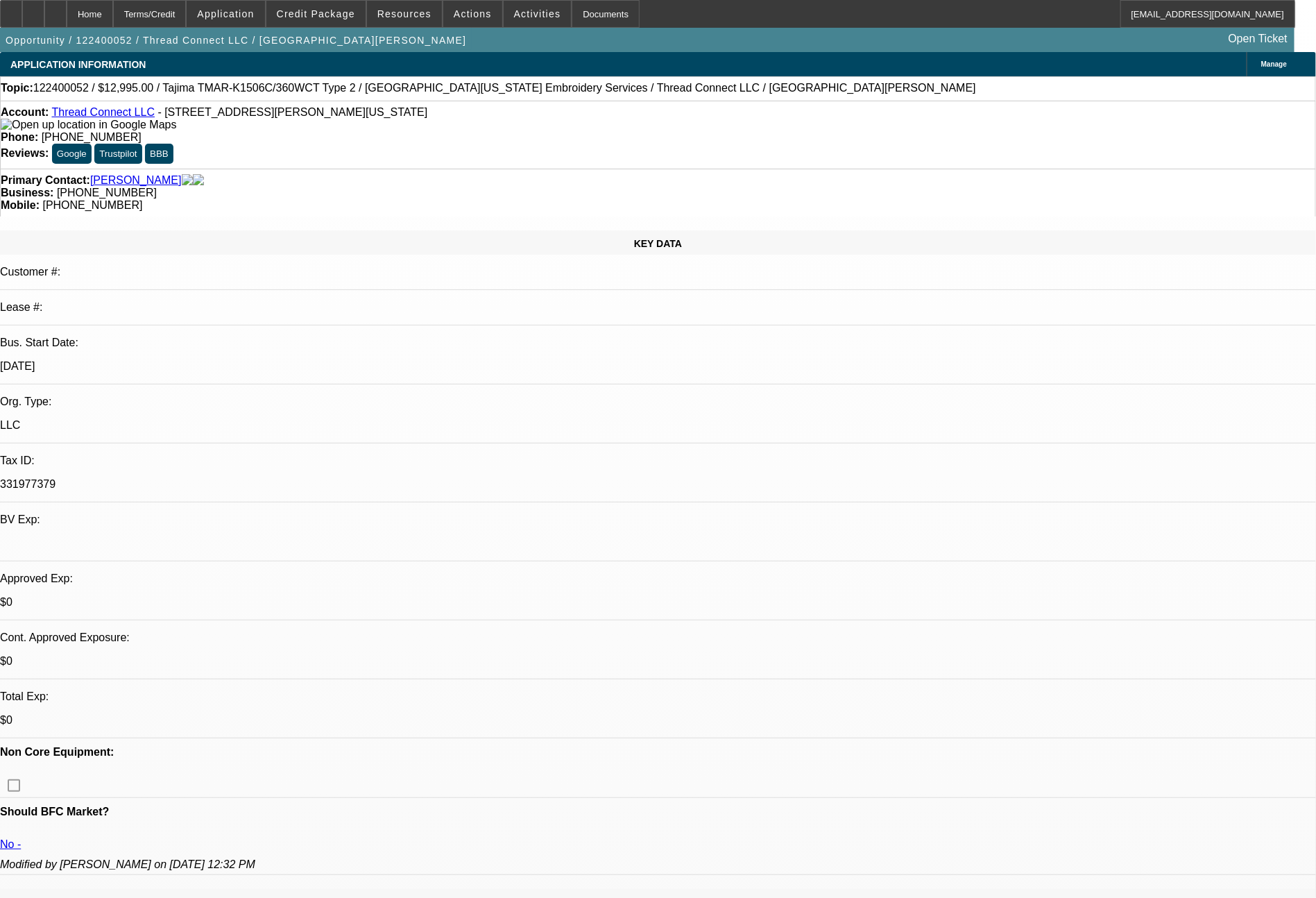
select select "0"
select select "2"
select select "0"
select select "6"
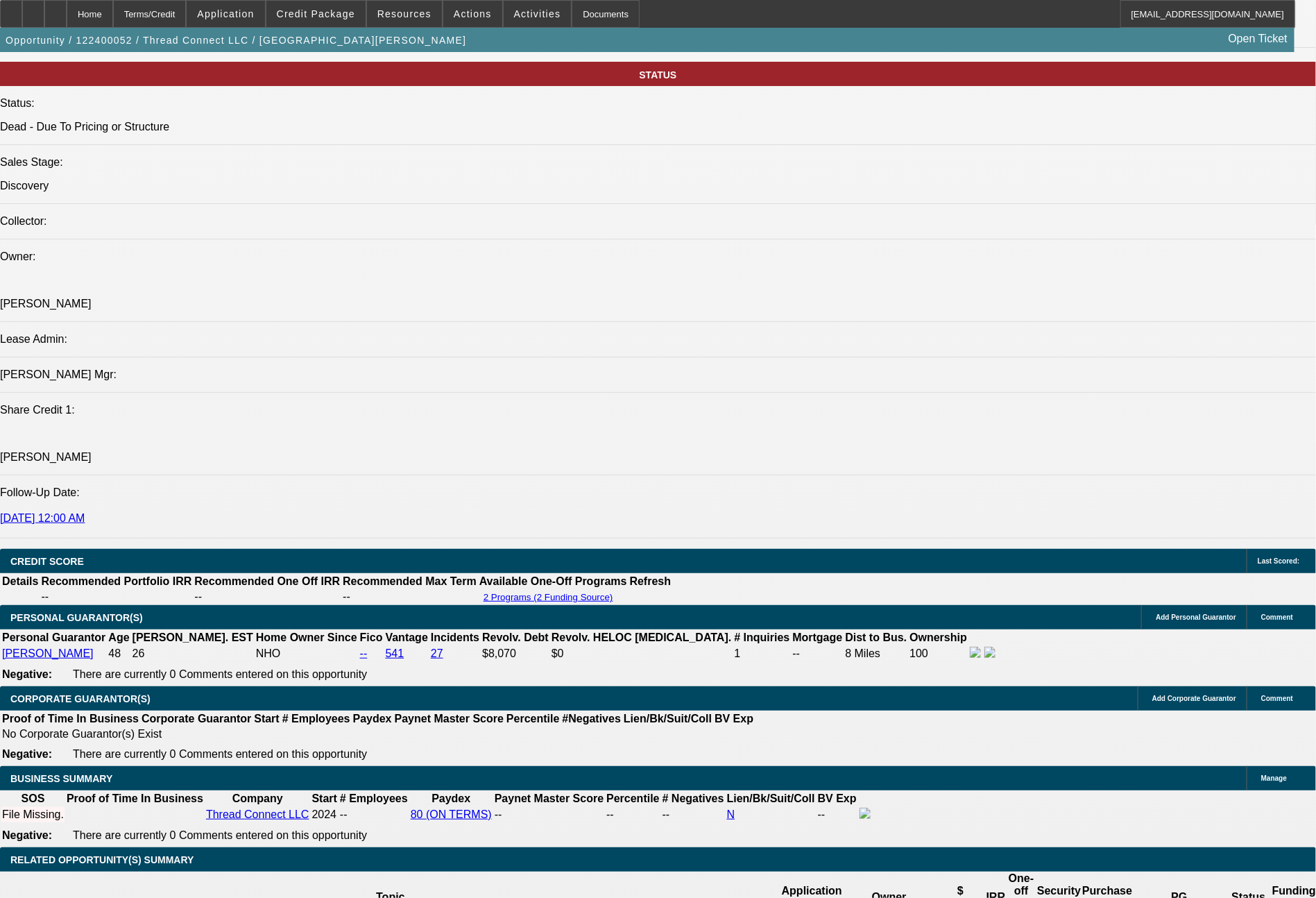
scroll to position [2357, 0]
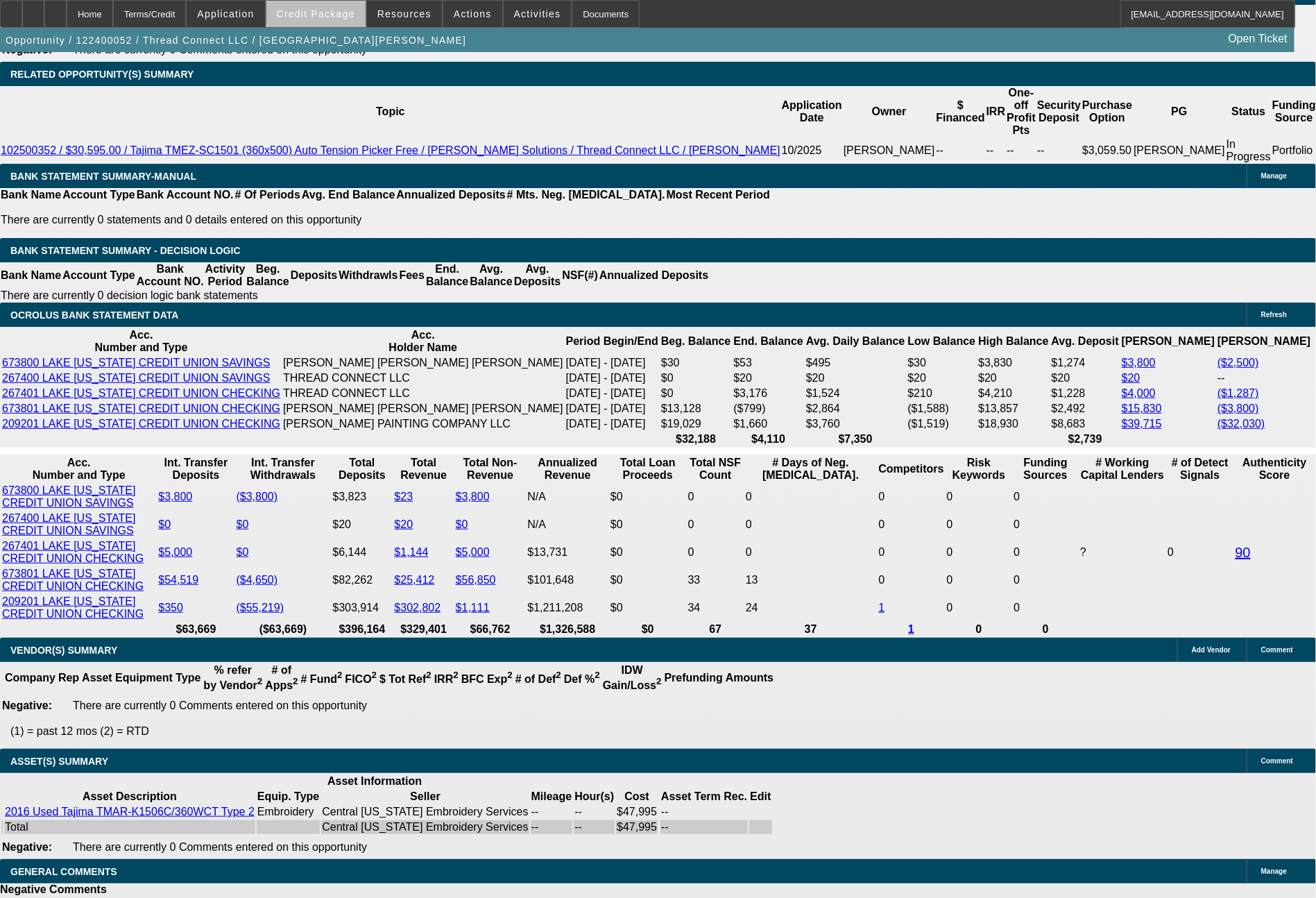
click at [356, 11] on span "Credit Package" at bounding box center [315, 13] width 78 height 11
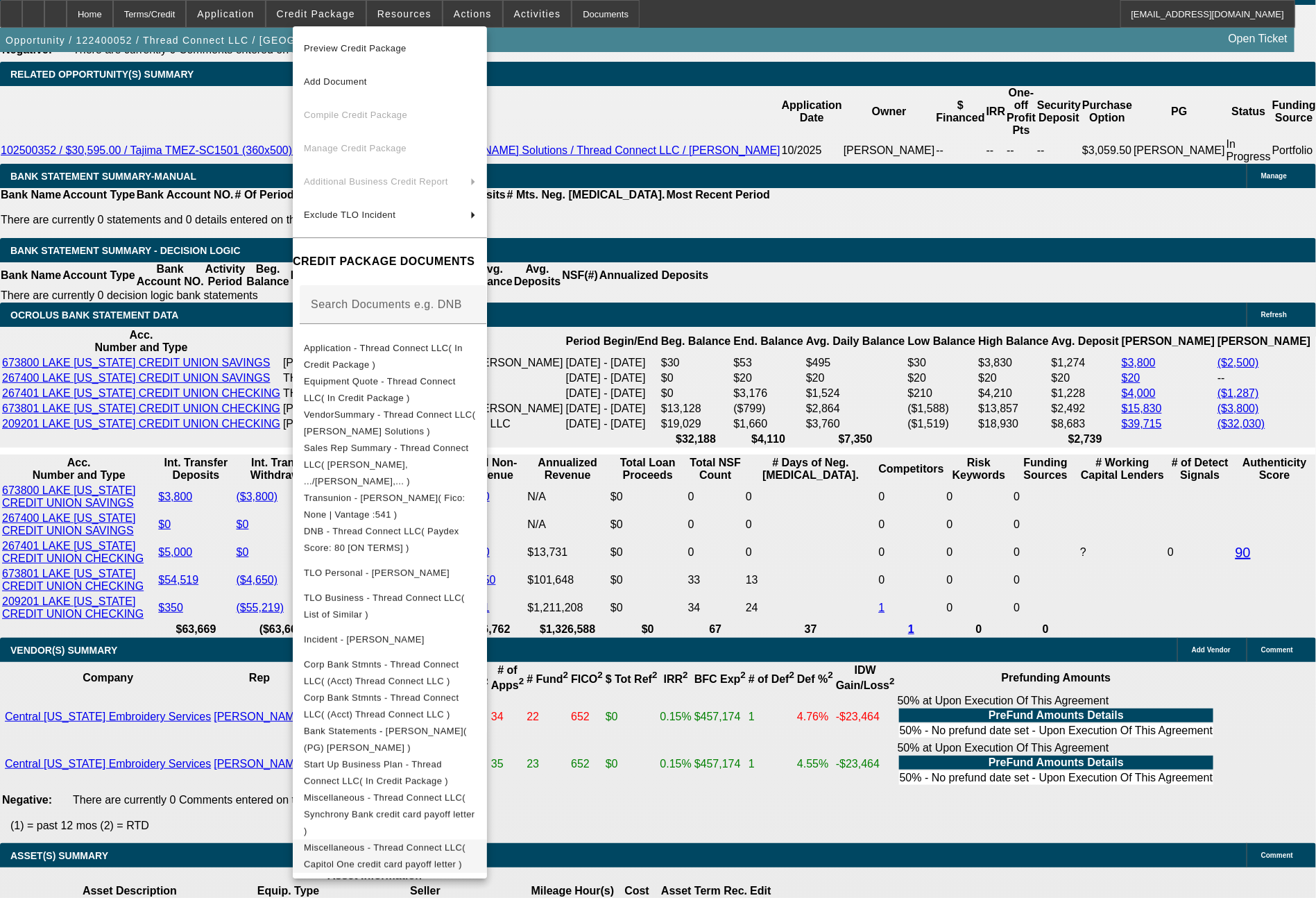
scroll to position [2438, 0]
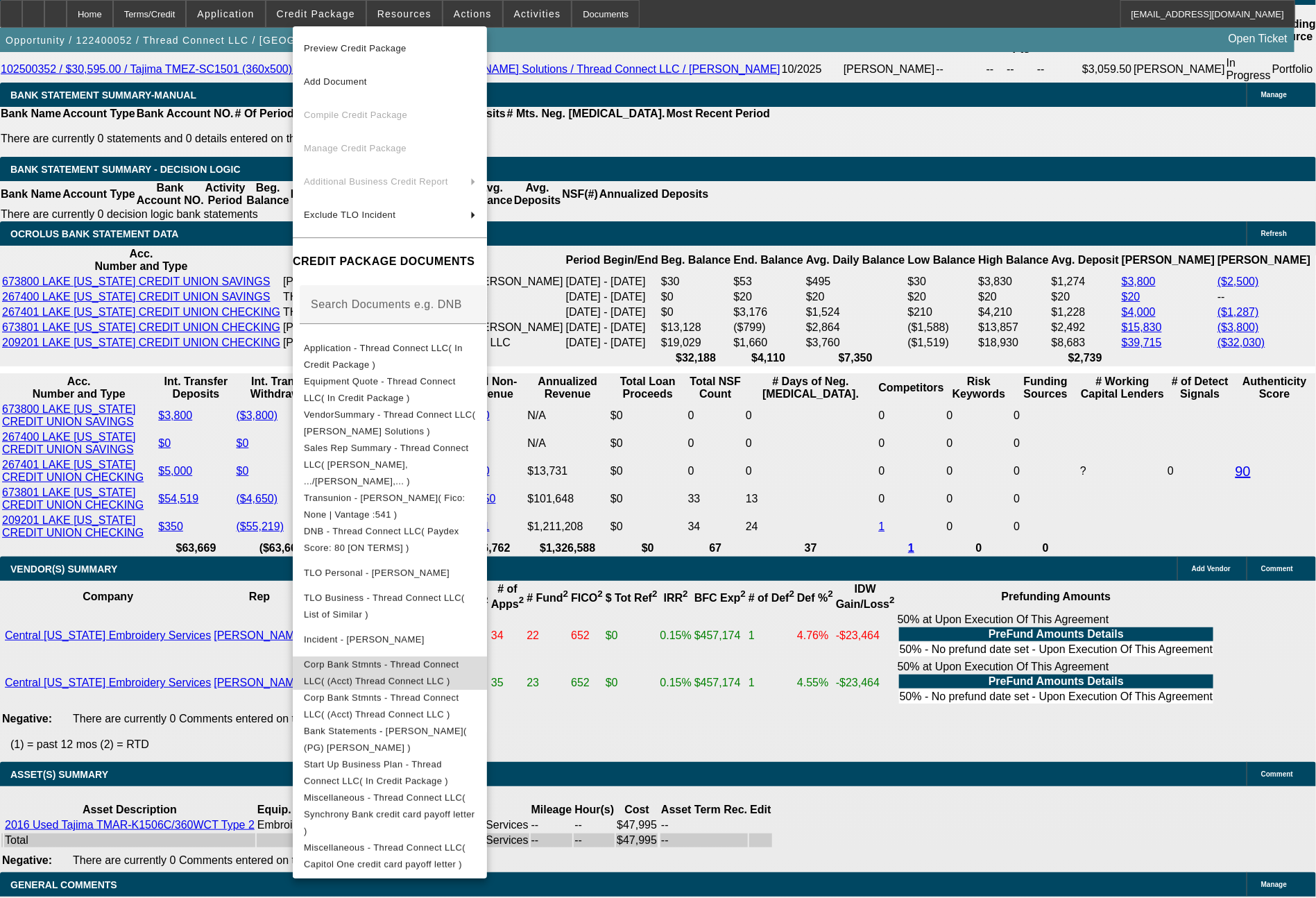
click at [458, 659] on span "Corp Bank Stmnts - Thread Connect LLC( (Acct) Thread Connect LLC )" at bounding box center [381, 672] width 155 height 27
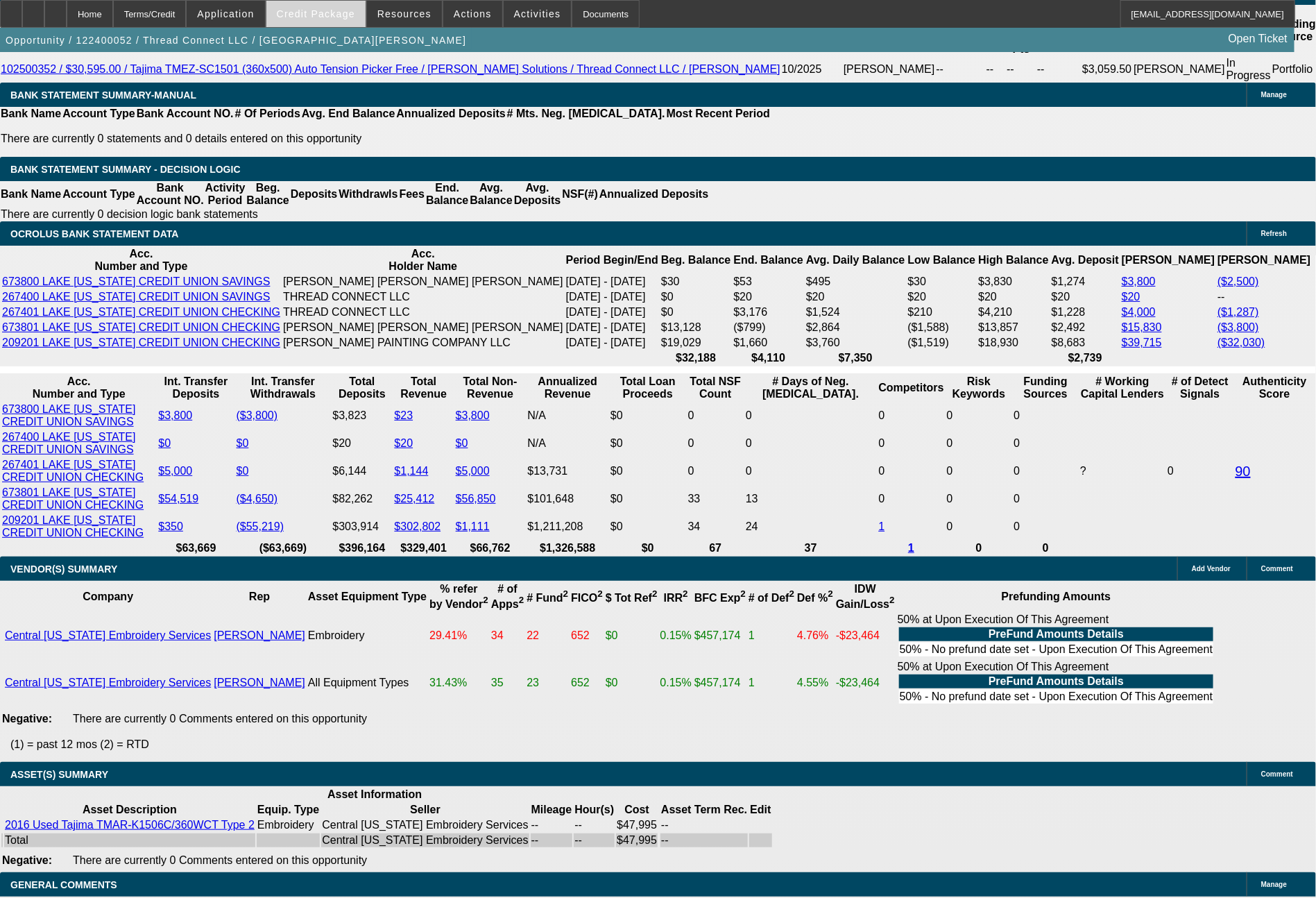
click at [346, 5] on span at bounding box center [316, 14] width 100 height 33
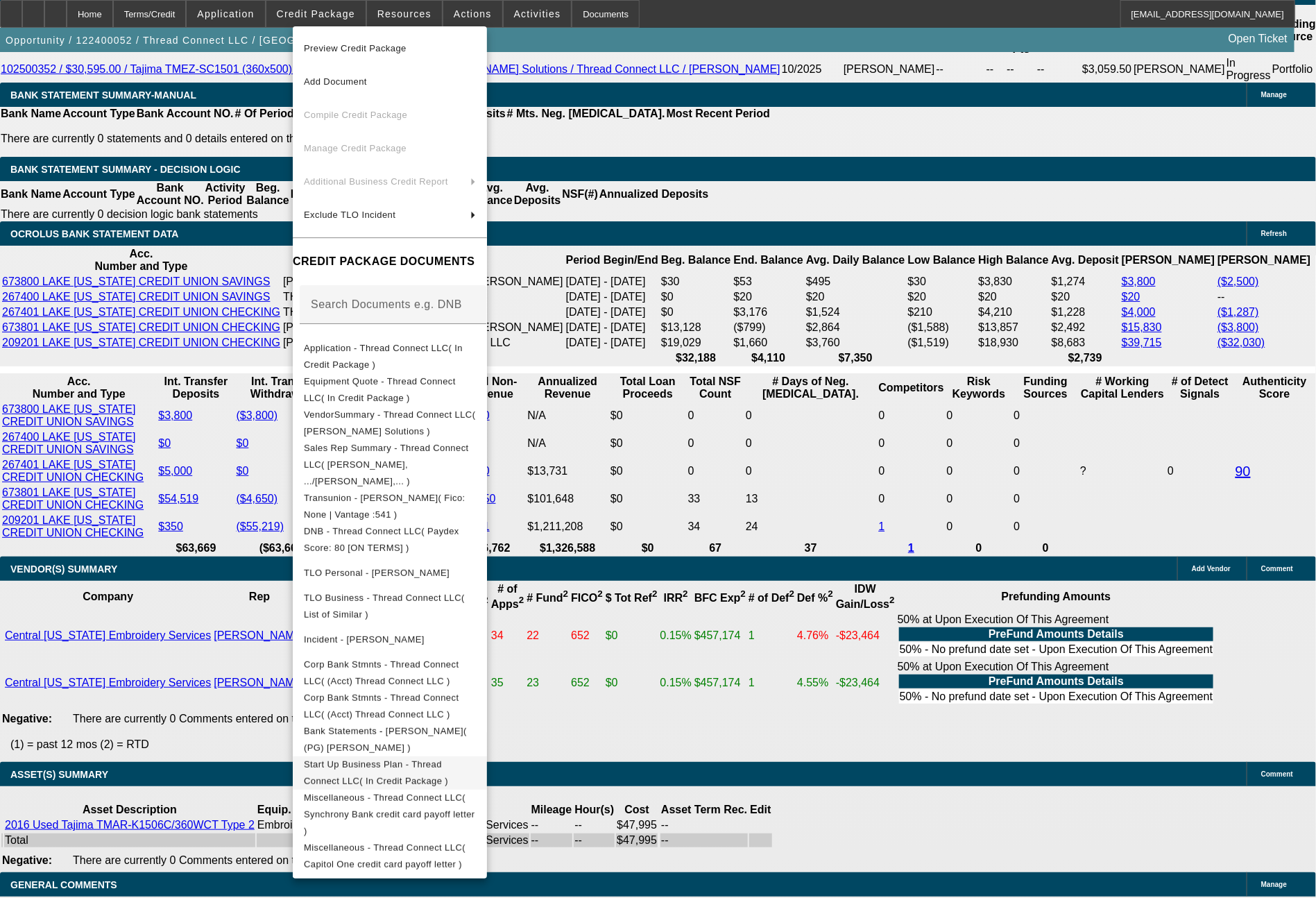
click at [444, 756] on span "Start Up Business Plan - Thread Connect LLC( In Credit Package )" at bounding box center [389, 773] width 172 height 33
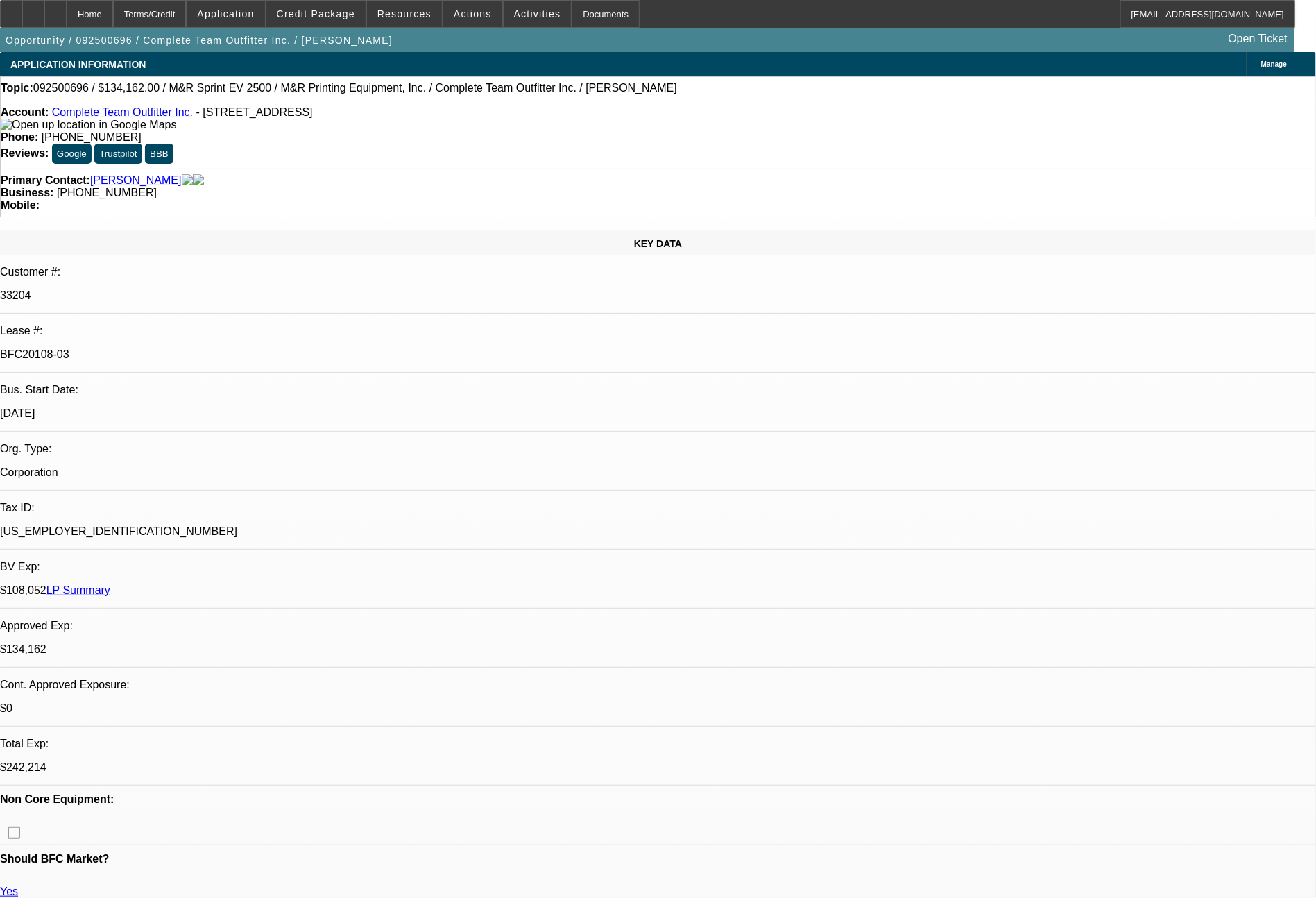
select select "0"
select select "2"
select select "0"
select select "6"
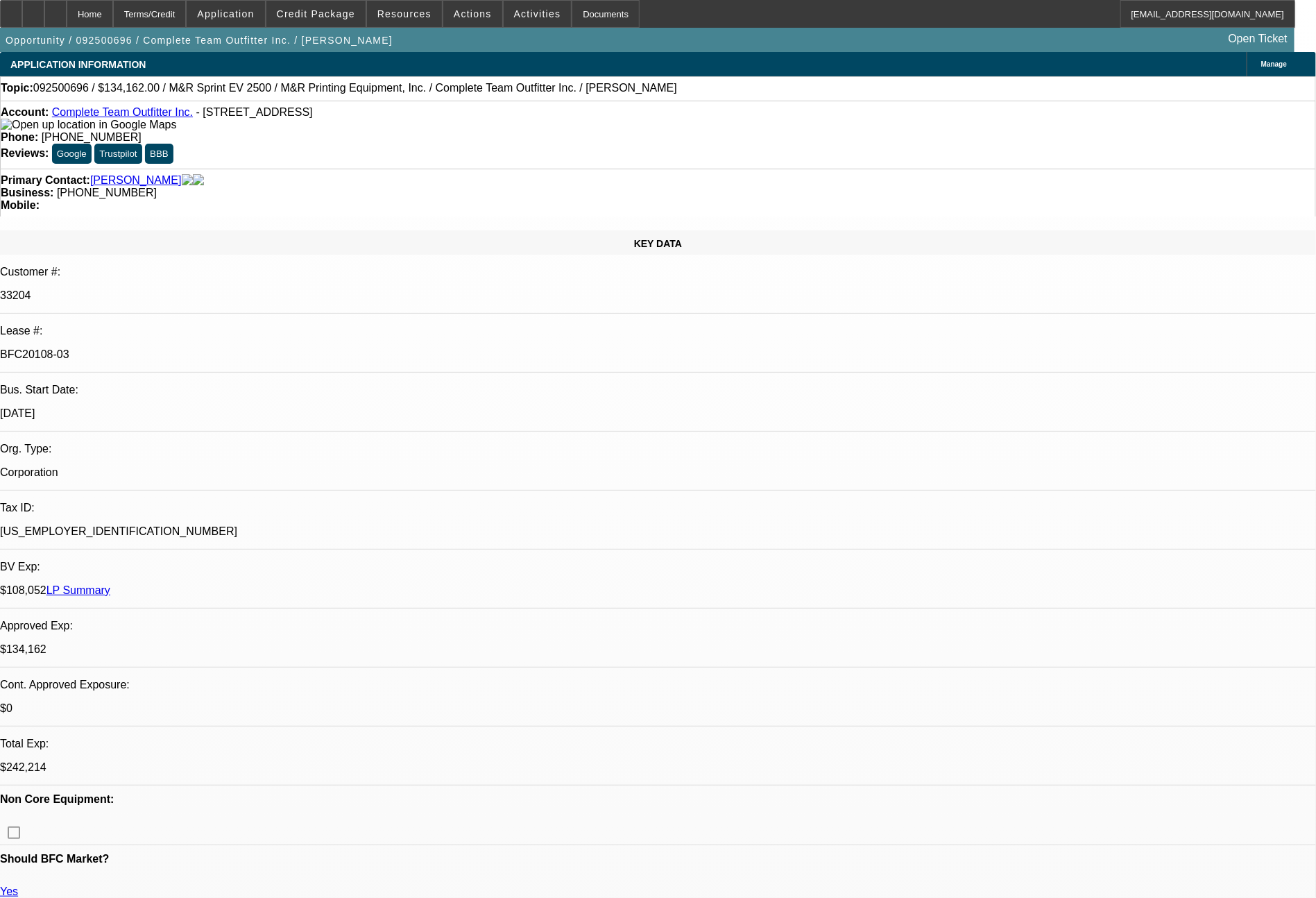
select select "0"
select select "2"
select select "0"
select select "6"
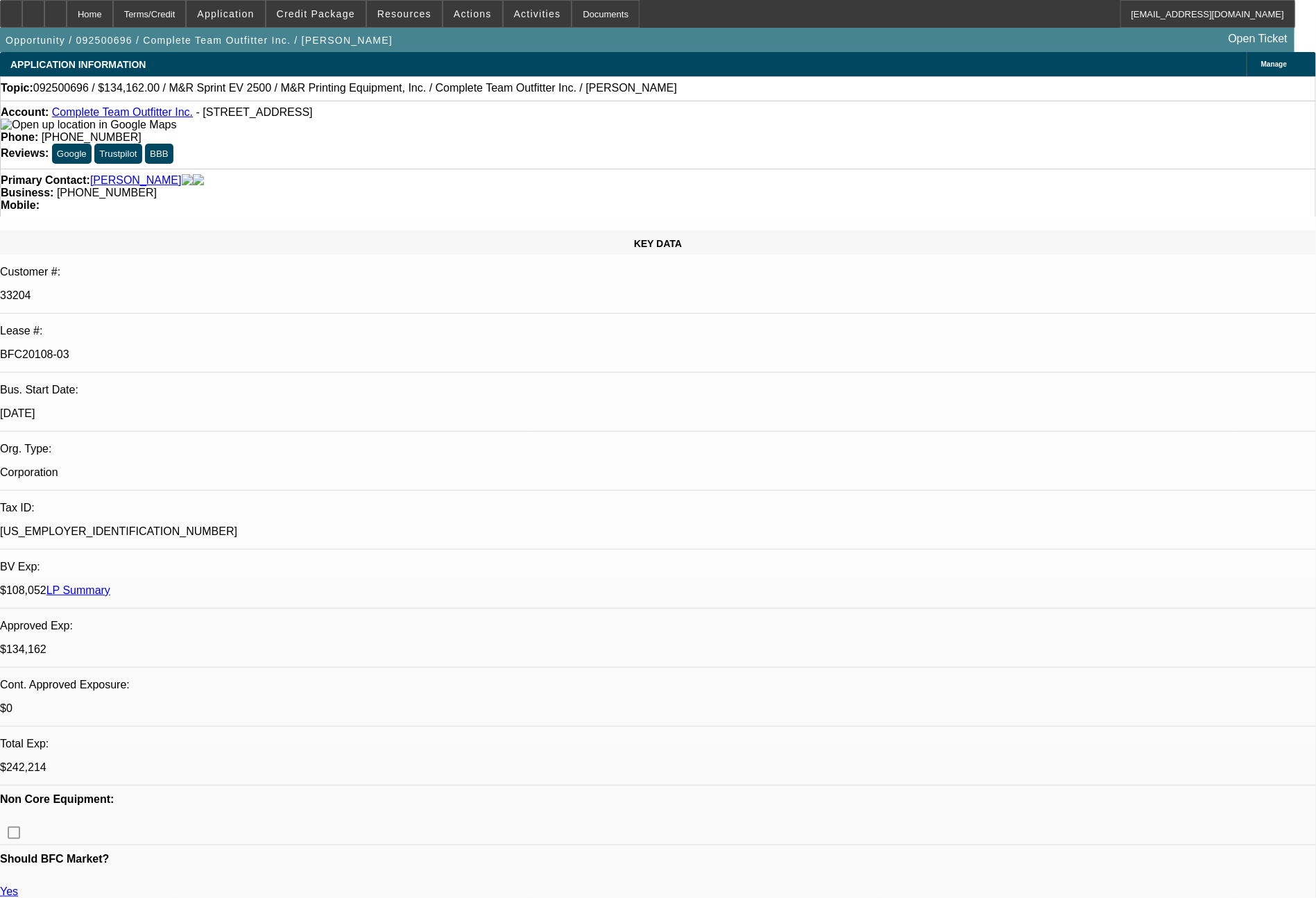
select select "0"
select select "2"
select select "0"
select select "6"
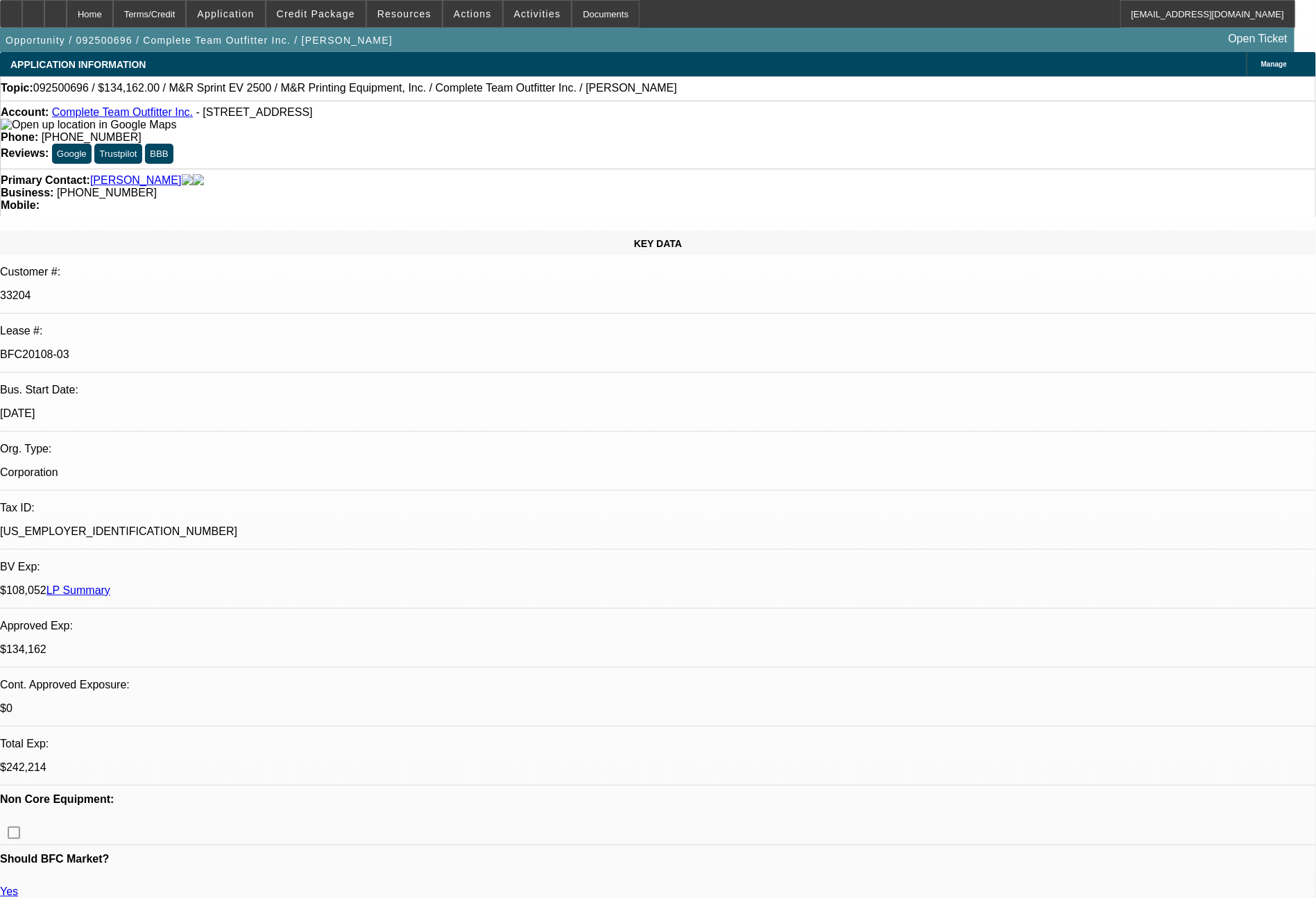
select select "0"
select select "2"
select select "0"
select select "6"
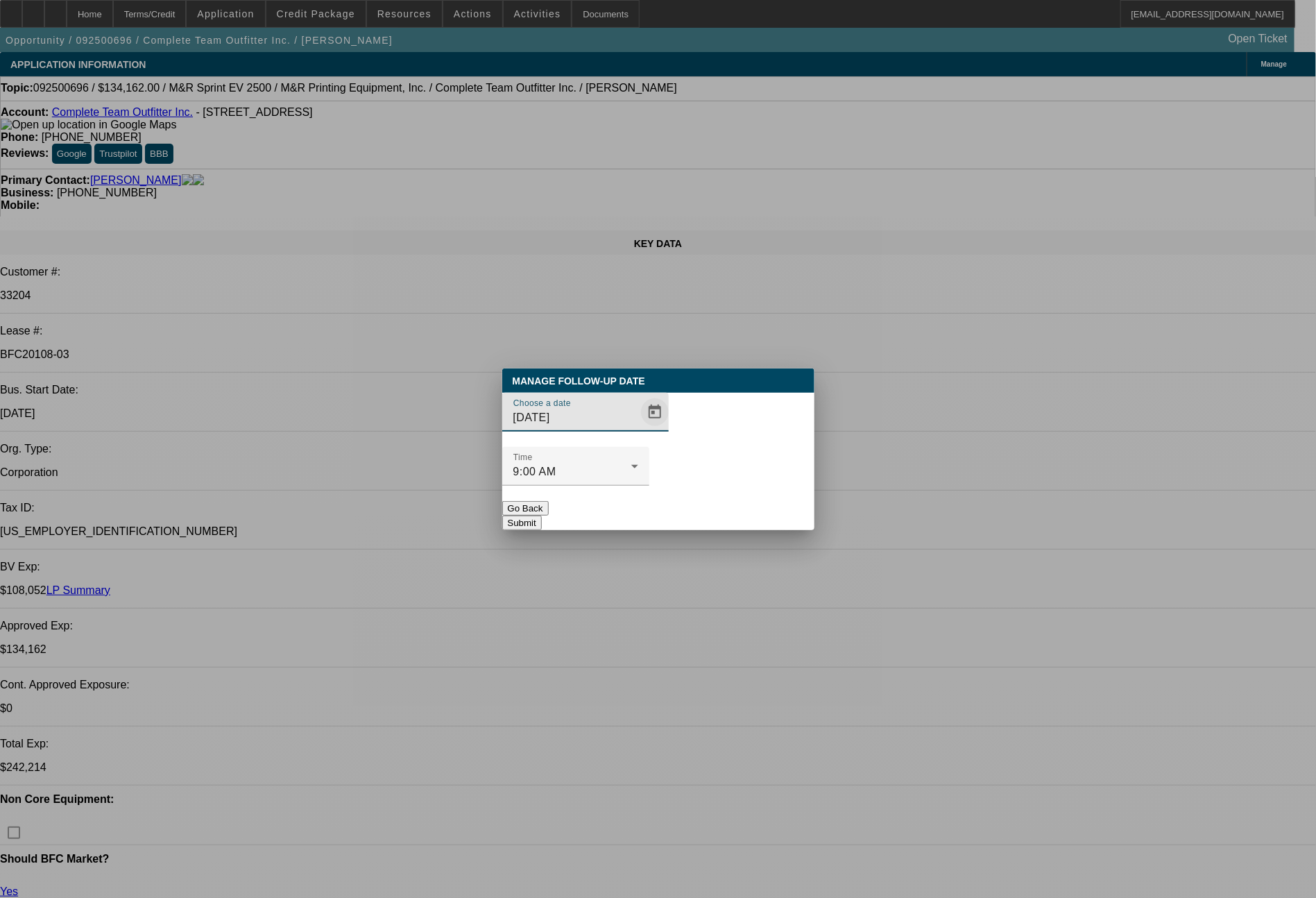
click at [638, 429] on span "Open calendar" at bounding box center [654, 412] width 33 height 33
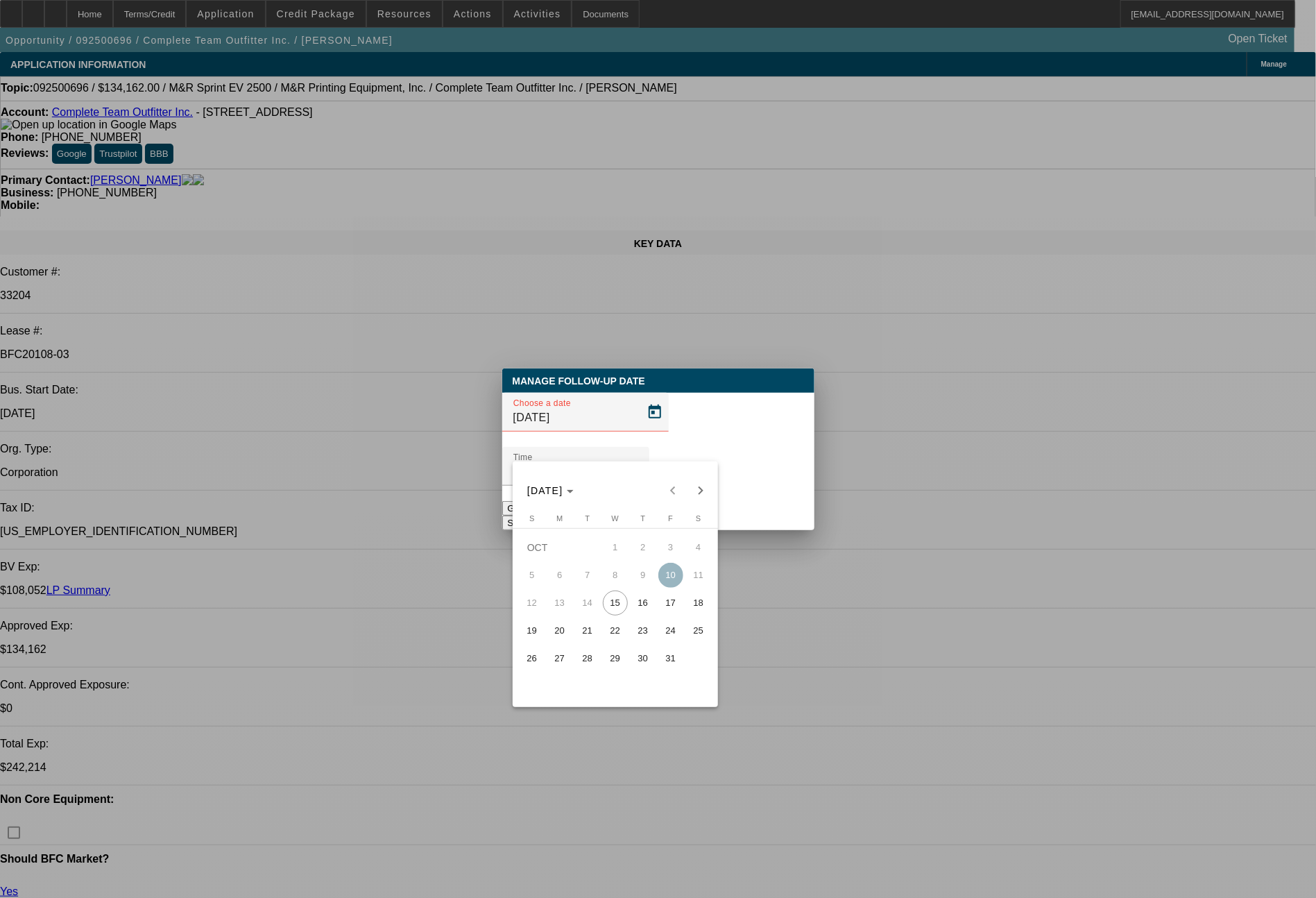
click at [647, 611] on span "16" at bounding box center [643, 603] width 25 height 25
type input "[DATE]"
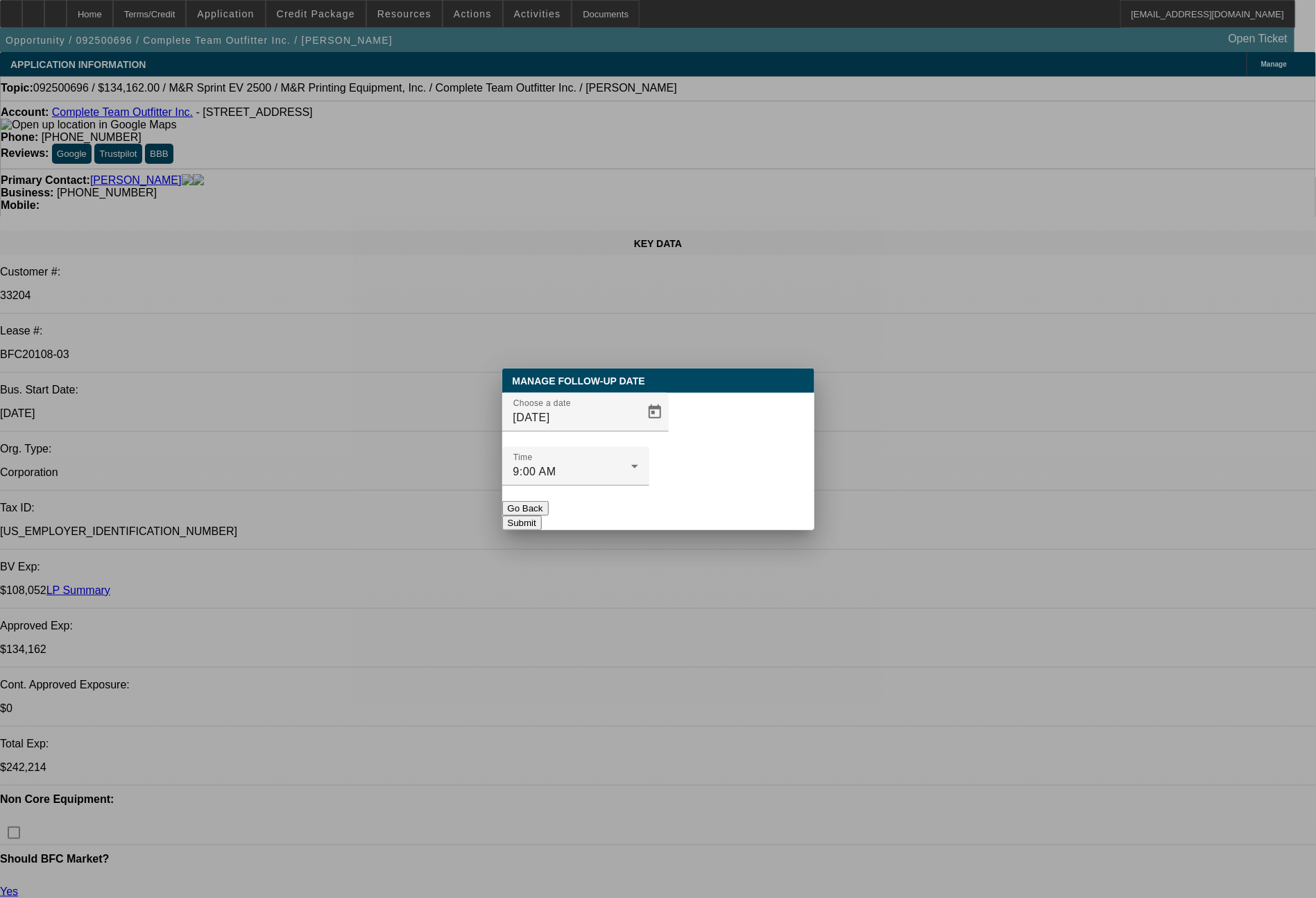
click at [542, 515] on button "Submit" at bounding box center [522, 523] width 40 height 15
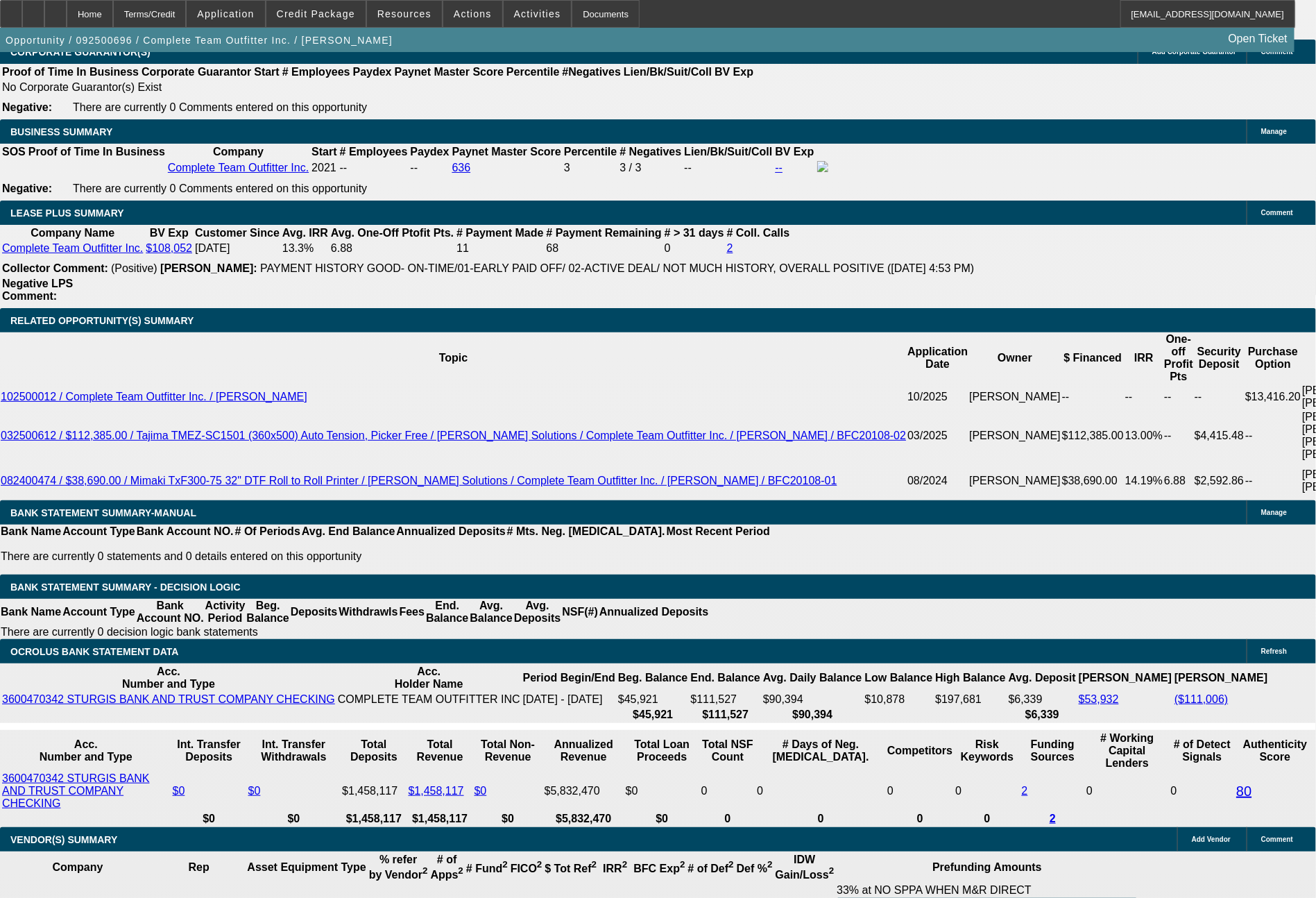
scroll to position [2579, 0]
